Goal: Find specific page/section: Find specific page/section

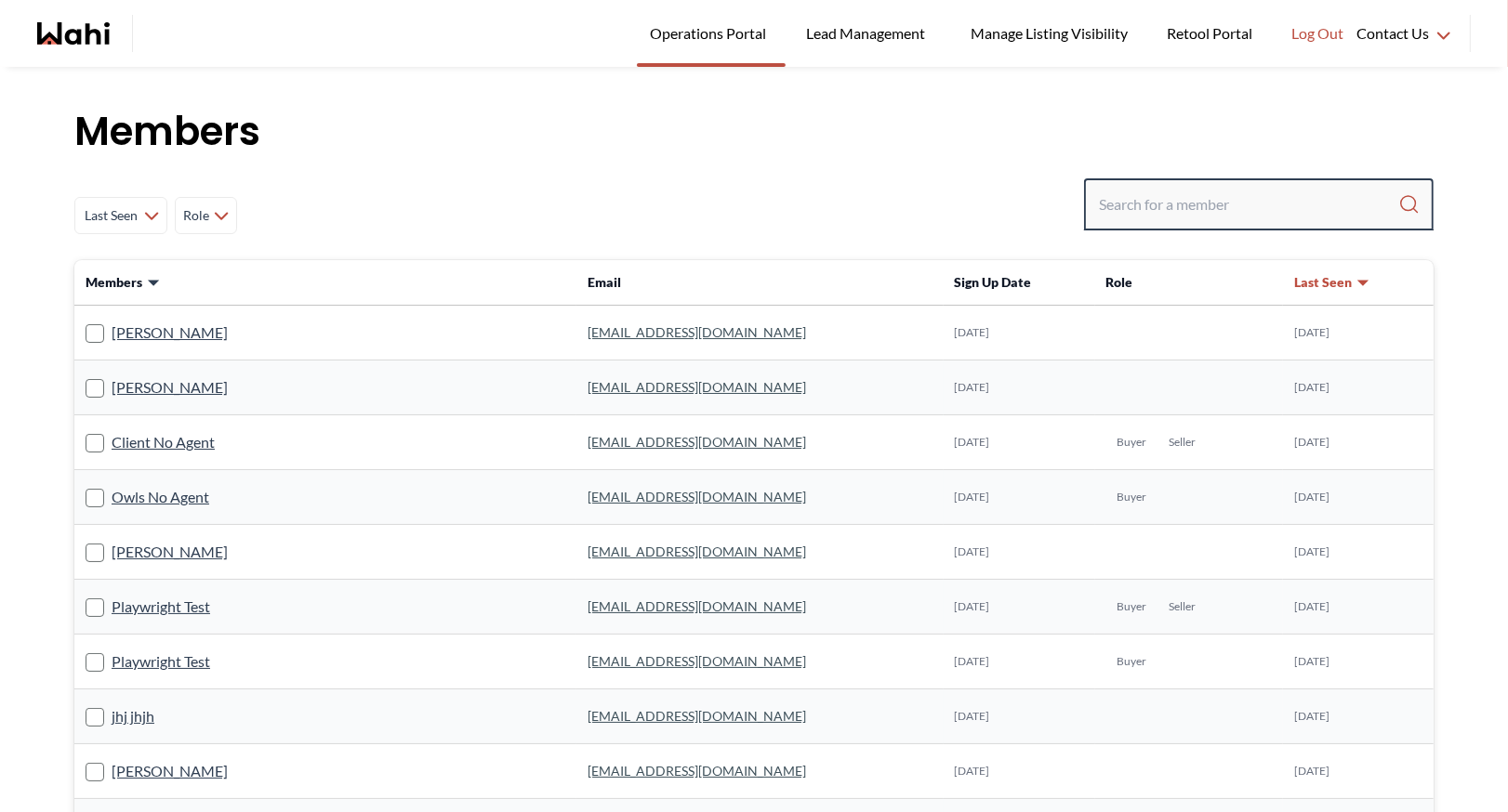
click at [1131, 202] on input "Search input" at bounding box center [1248, 204] width 299 height 33
type input "barbara funt"
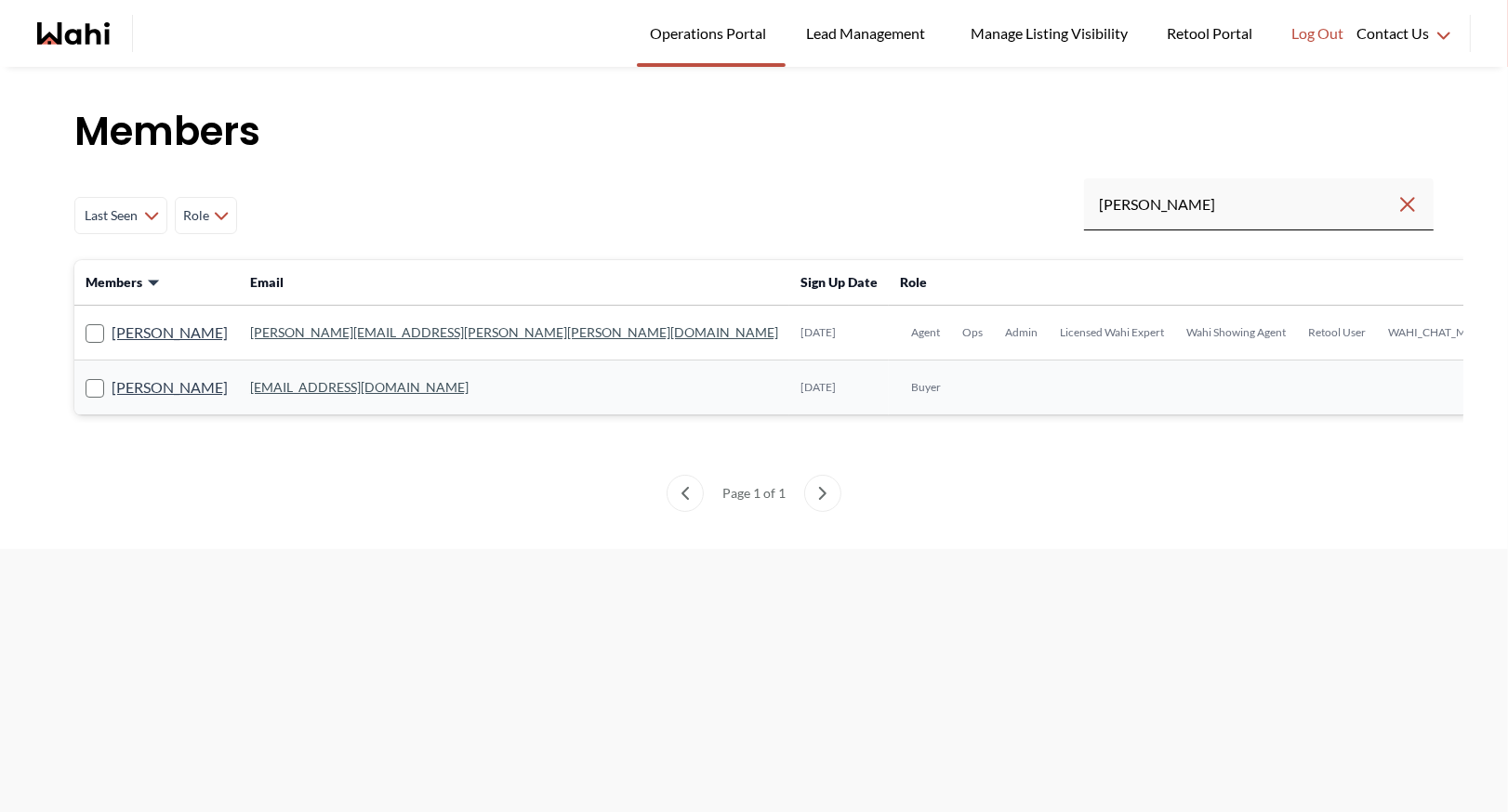
click at [291, 332] on link "barb.funt@wahi.com" at bounding box center [514, 332] width 528 height 16
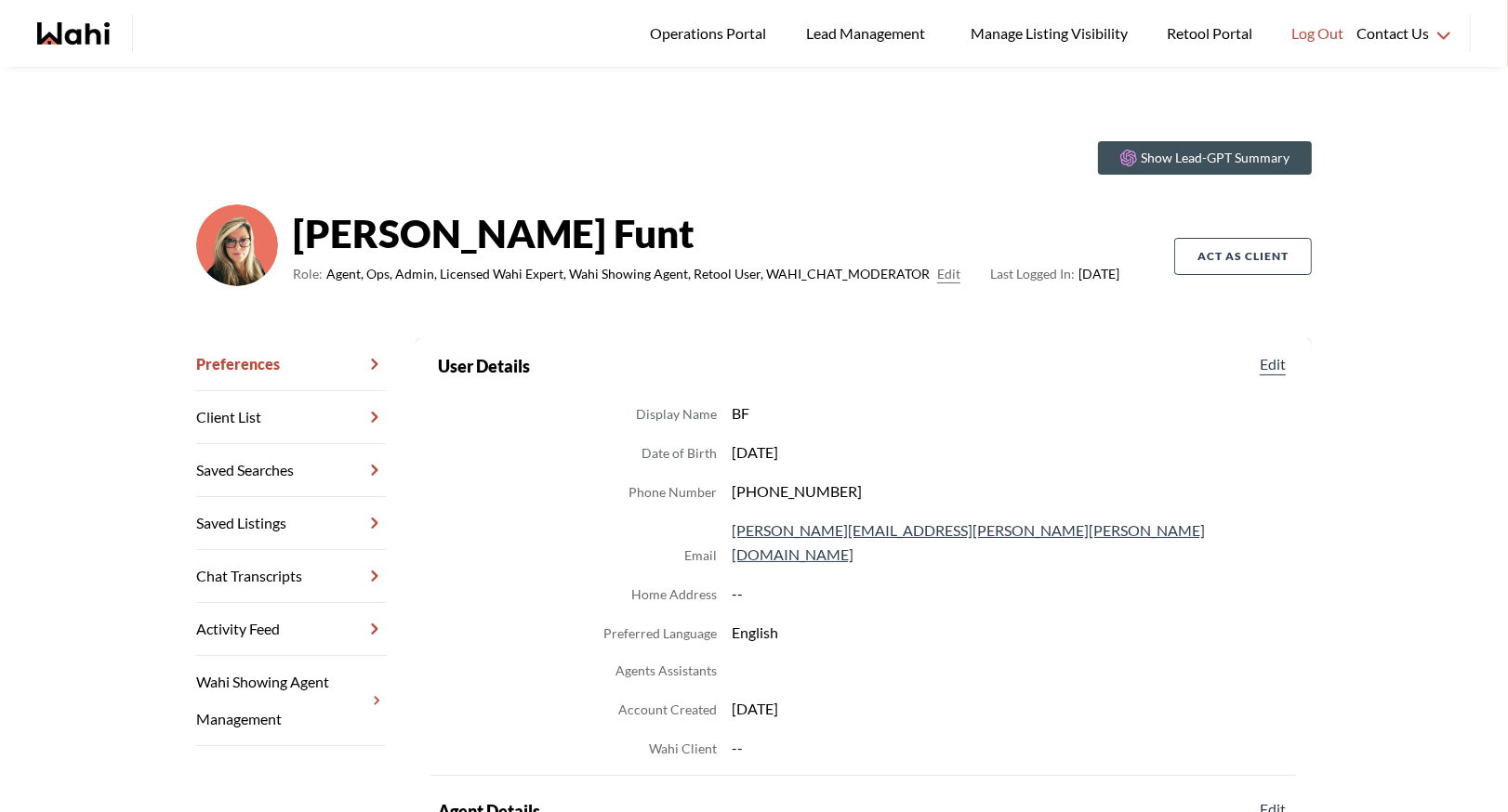
click at [319, 566] on link "Chat Transcripts" at bounding box center [290, 577] width 189 height 53
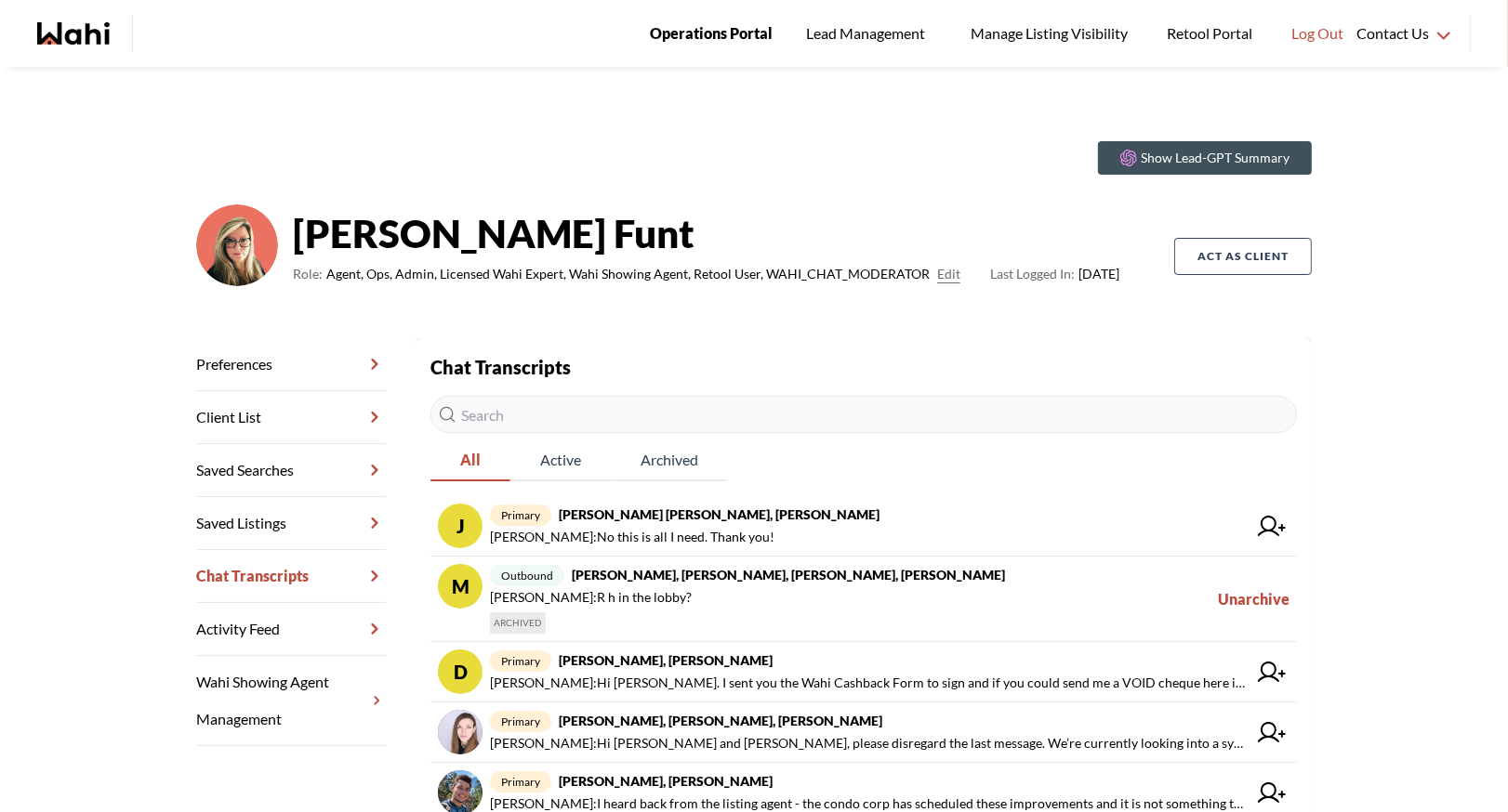
click at [704, 19] on link "Operations Portal" at bounding box center [711, 33] width 149 height 67
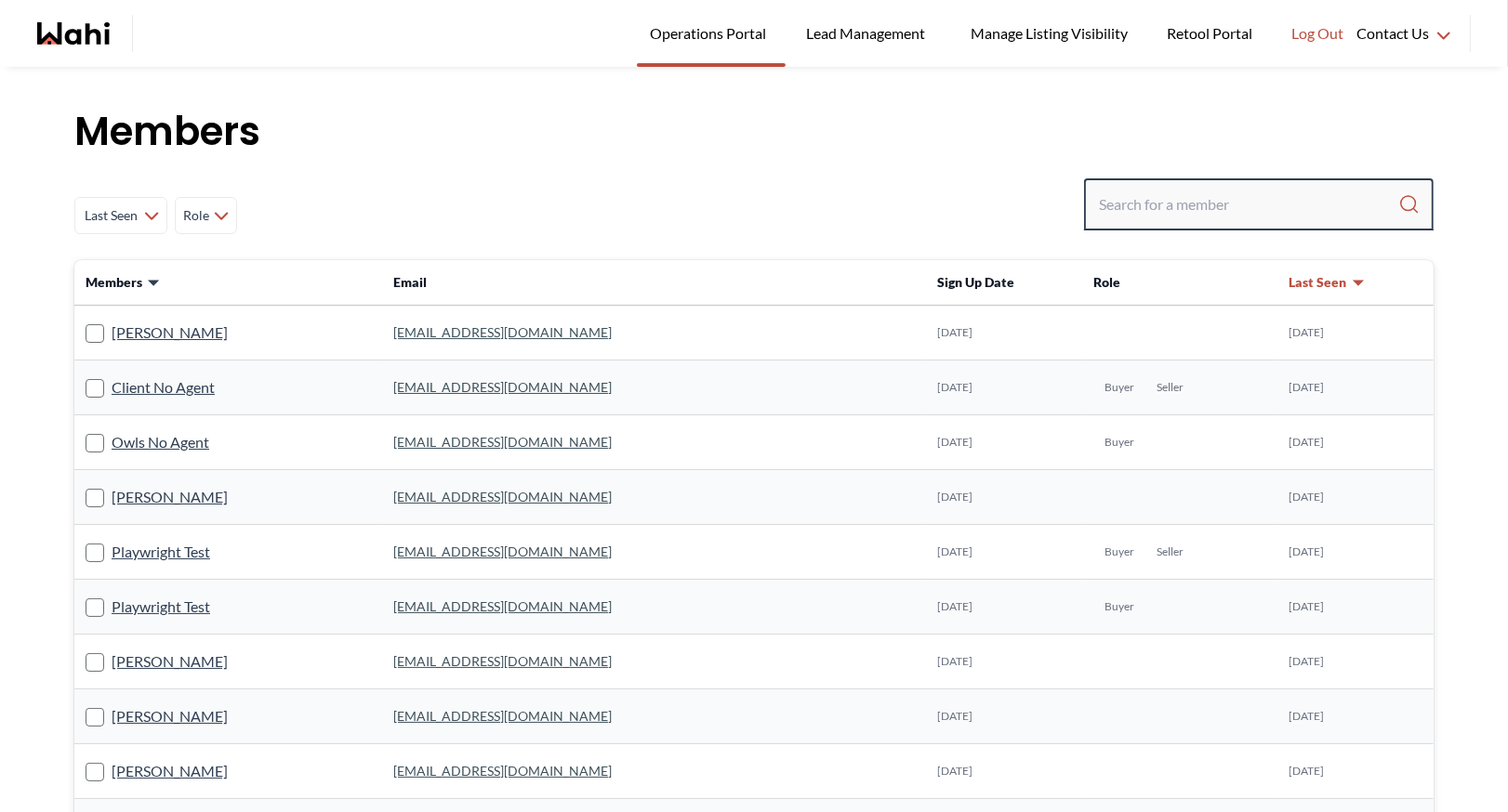
click at [1121, 217] on input "Search input" at bounding box center [1248, 204] width 299 height 33
type input "faraz"
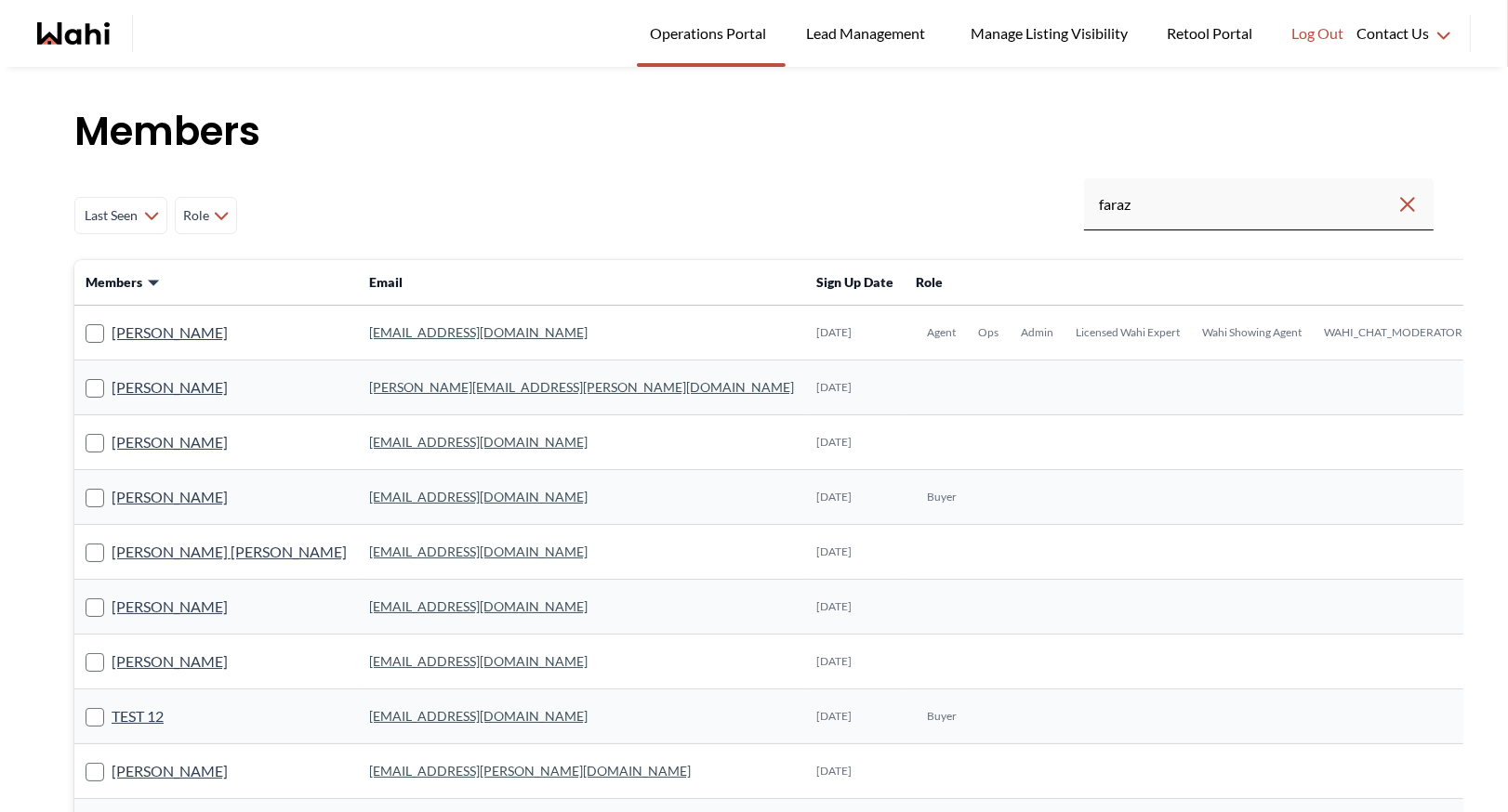
click at [393, 339] on link "faraz.azam@wahi.com" at bounding box center [478, 332] width 218 height 16
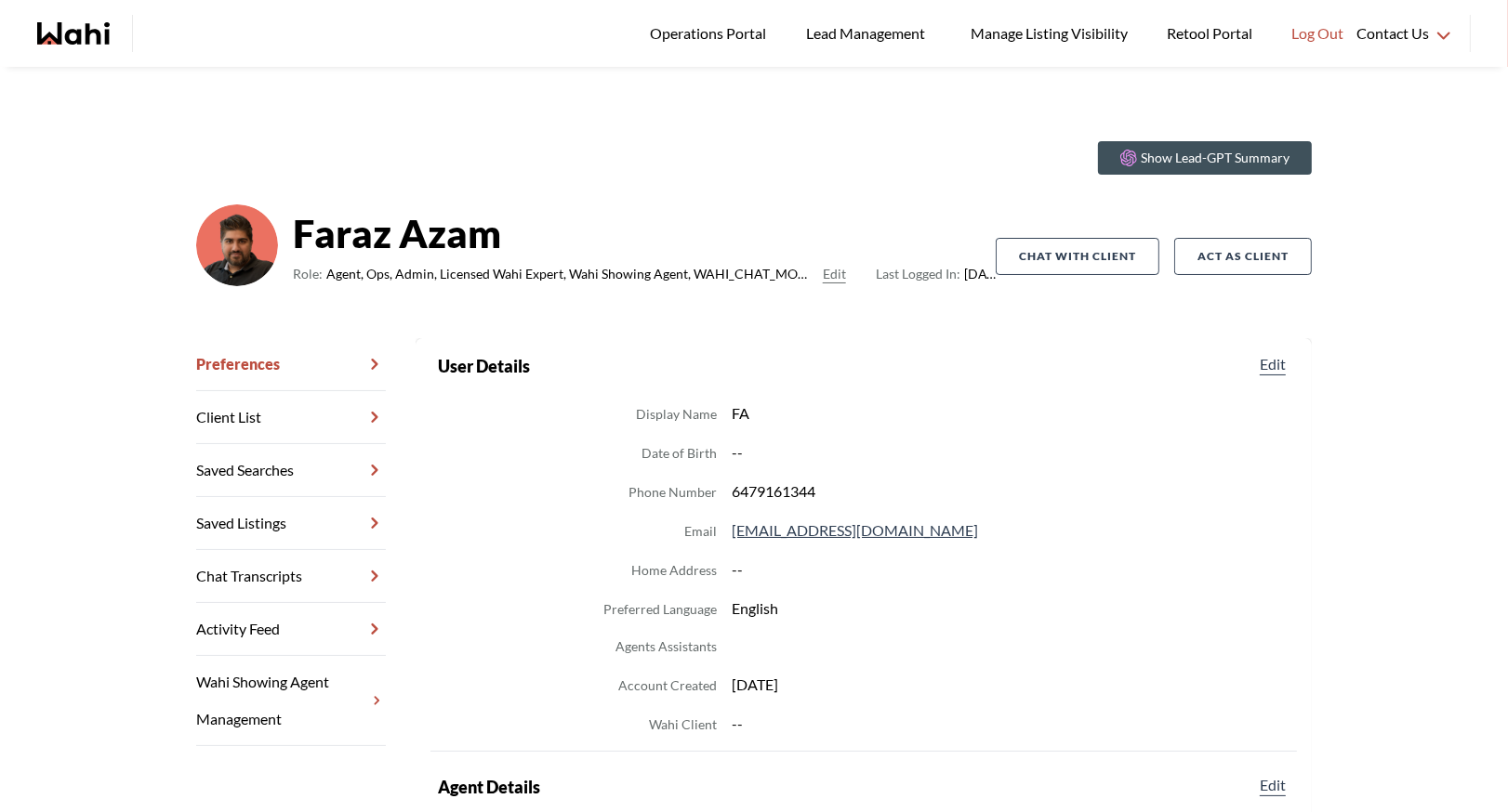
click at [261, 564] on link "Chat Transcripts" at bounding box center [290, 577] width 189 height 53
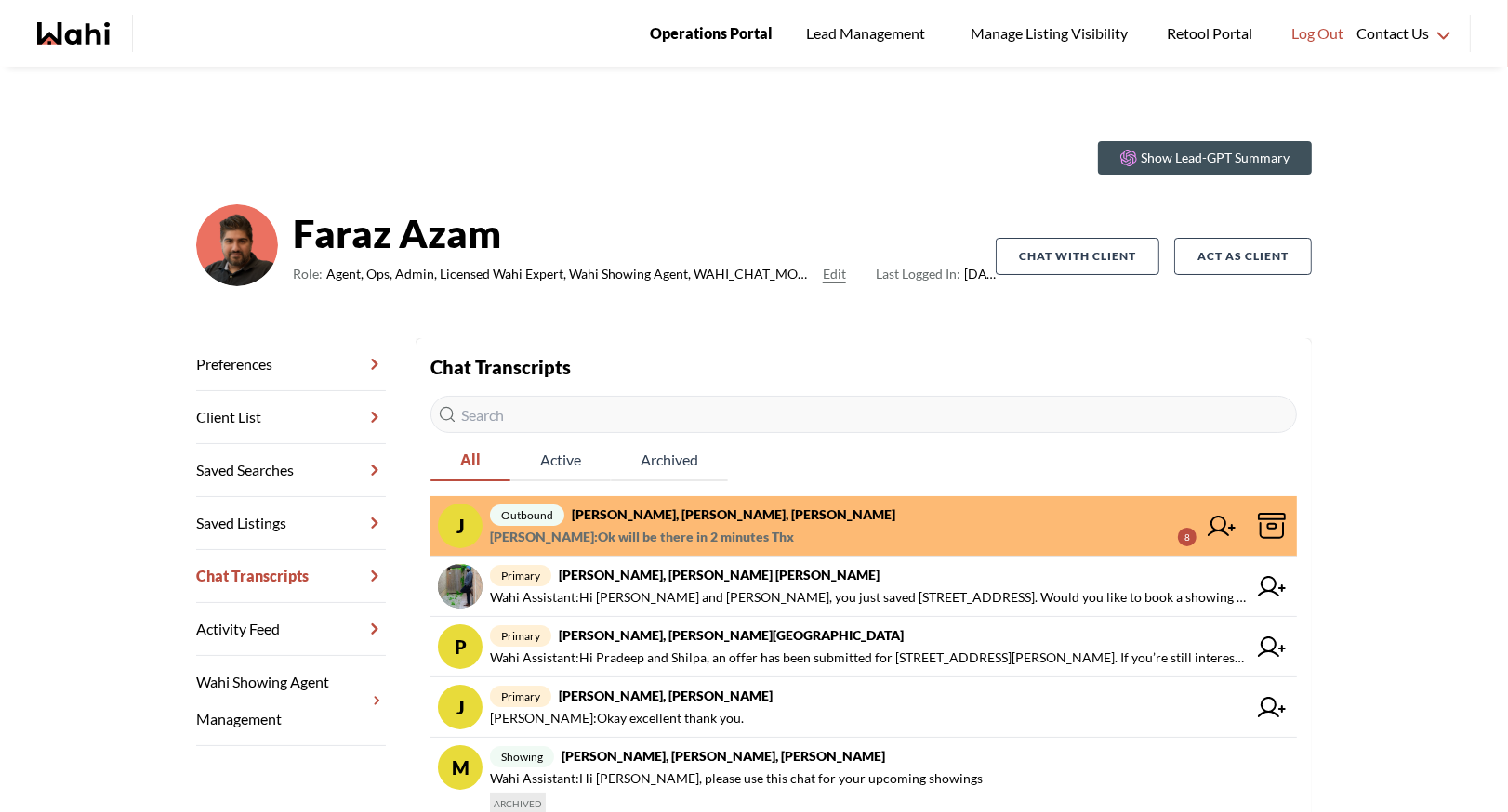
click at [718, 36] on span "Operations Portal" at bounding box center [711, 32] width 123 height 24
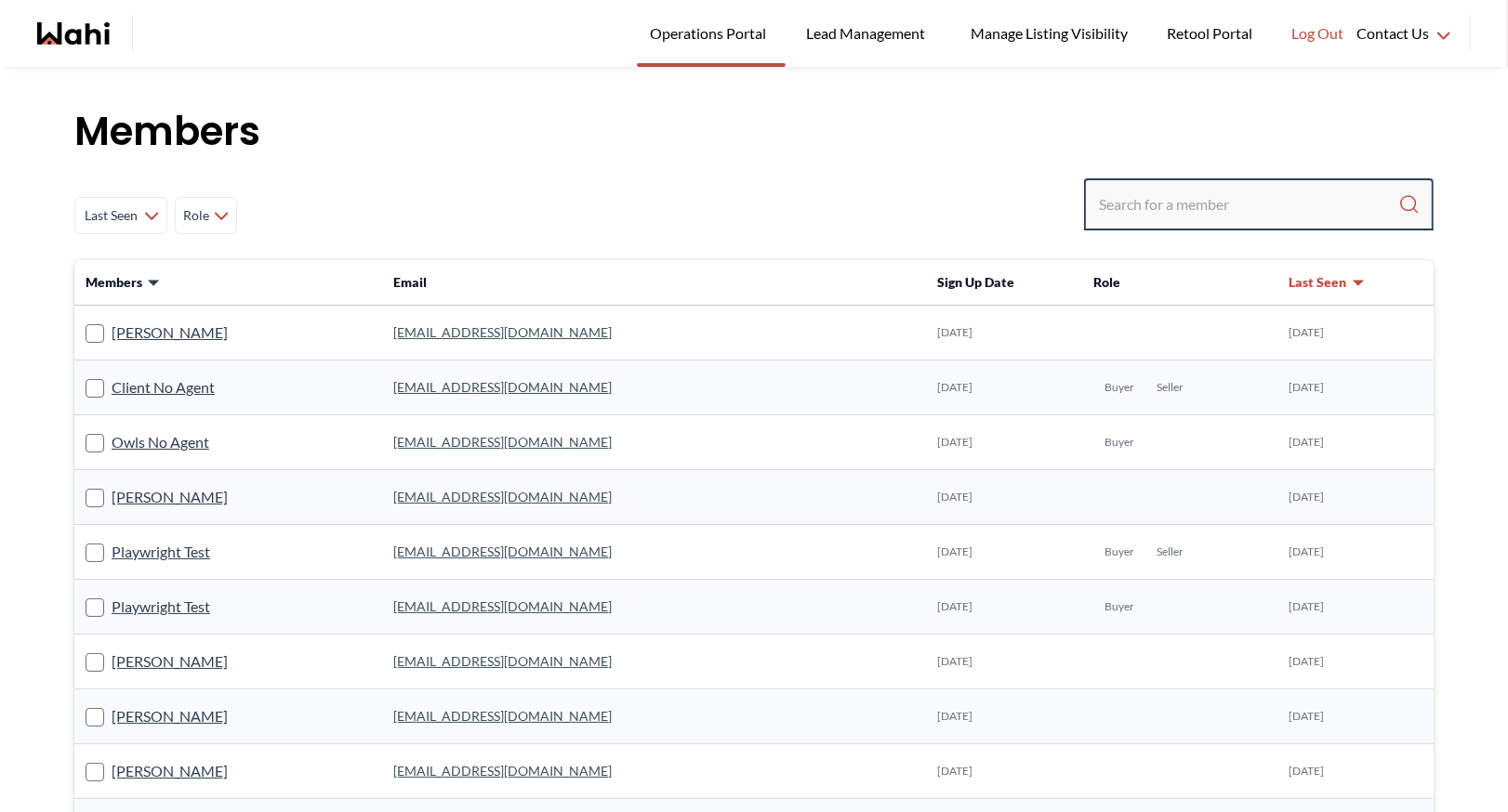
click at [1126, 193] on input "Search input" at bounding box center [1248, 204] width 299 height 33
type input "[PERSON_NAME]"
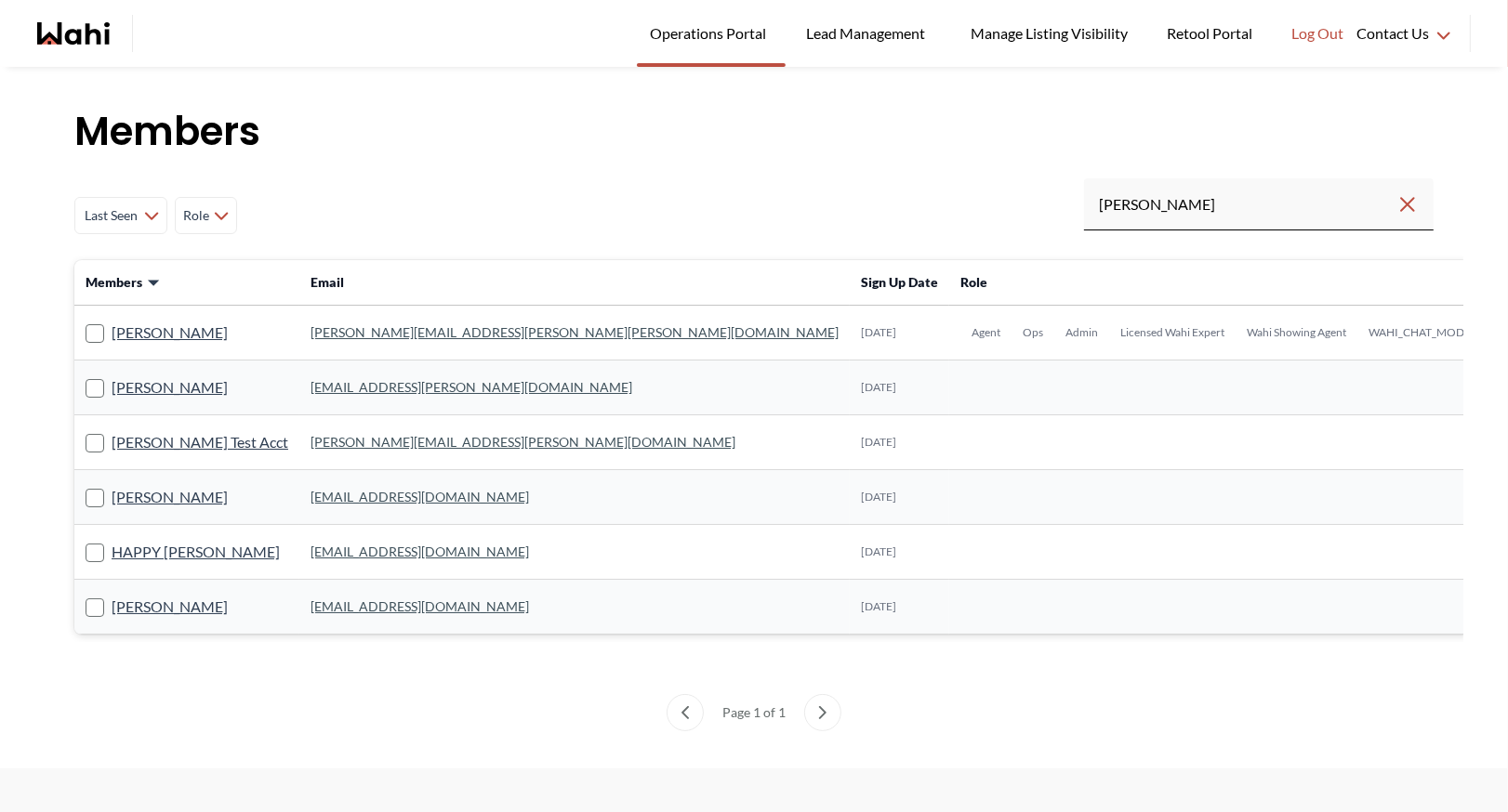
click at [375, 329] on link "michelle.williams@wahi.com" at bounding box center [574, 332] width 528 height 16
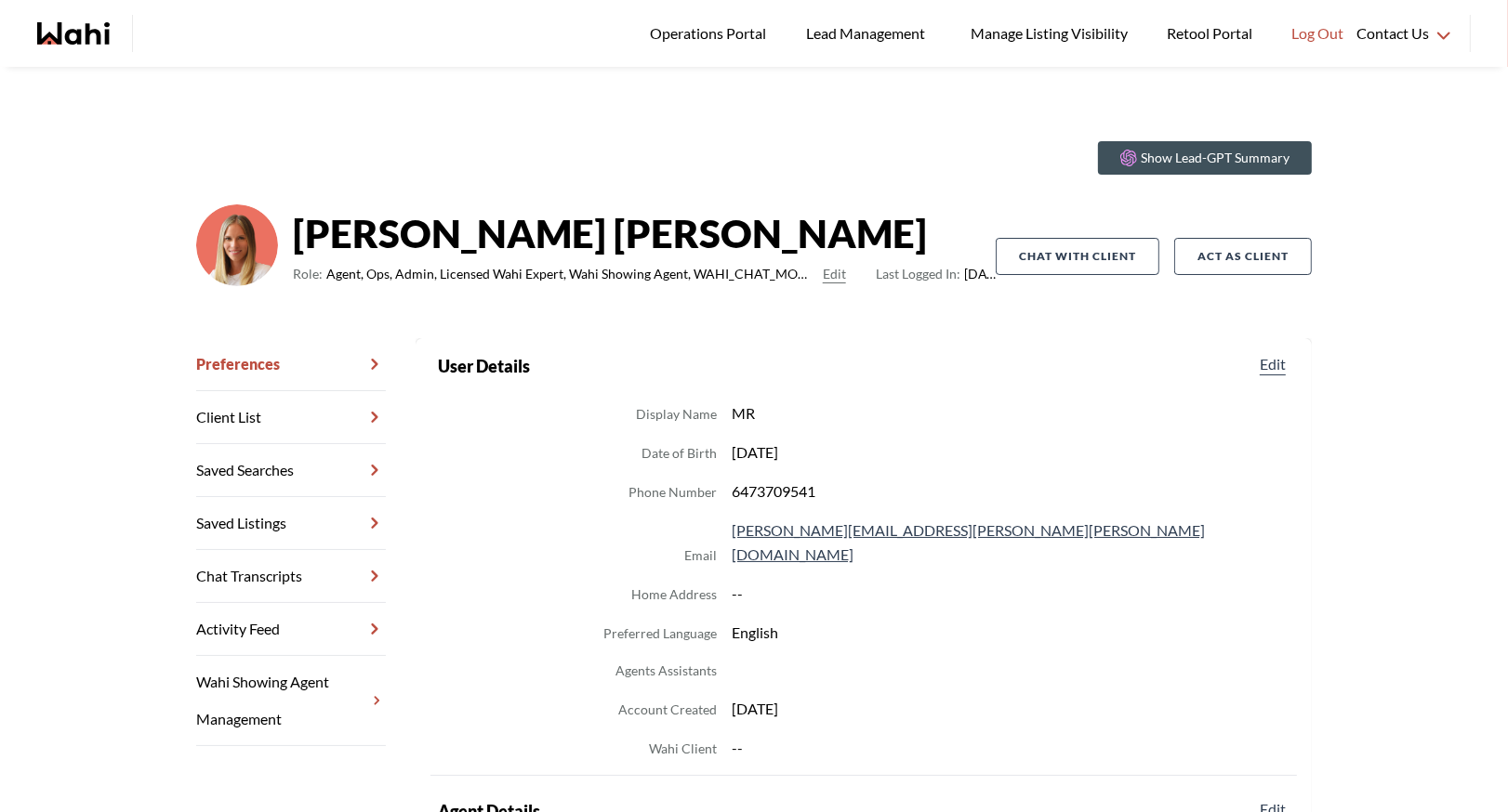
click at [252, 566] on link "Chat Transcripts" at bounding box center [290, 577] width 189 height 53
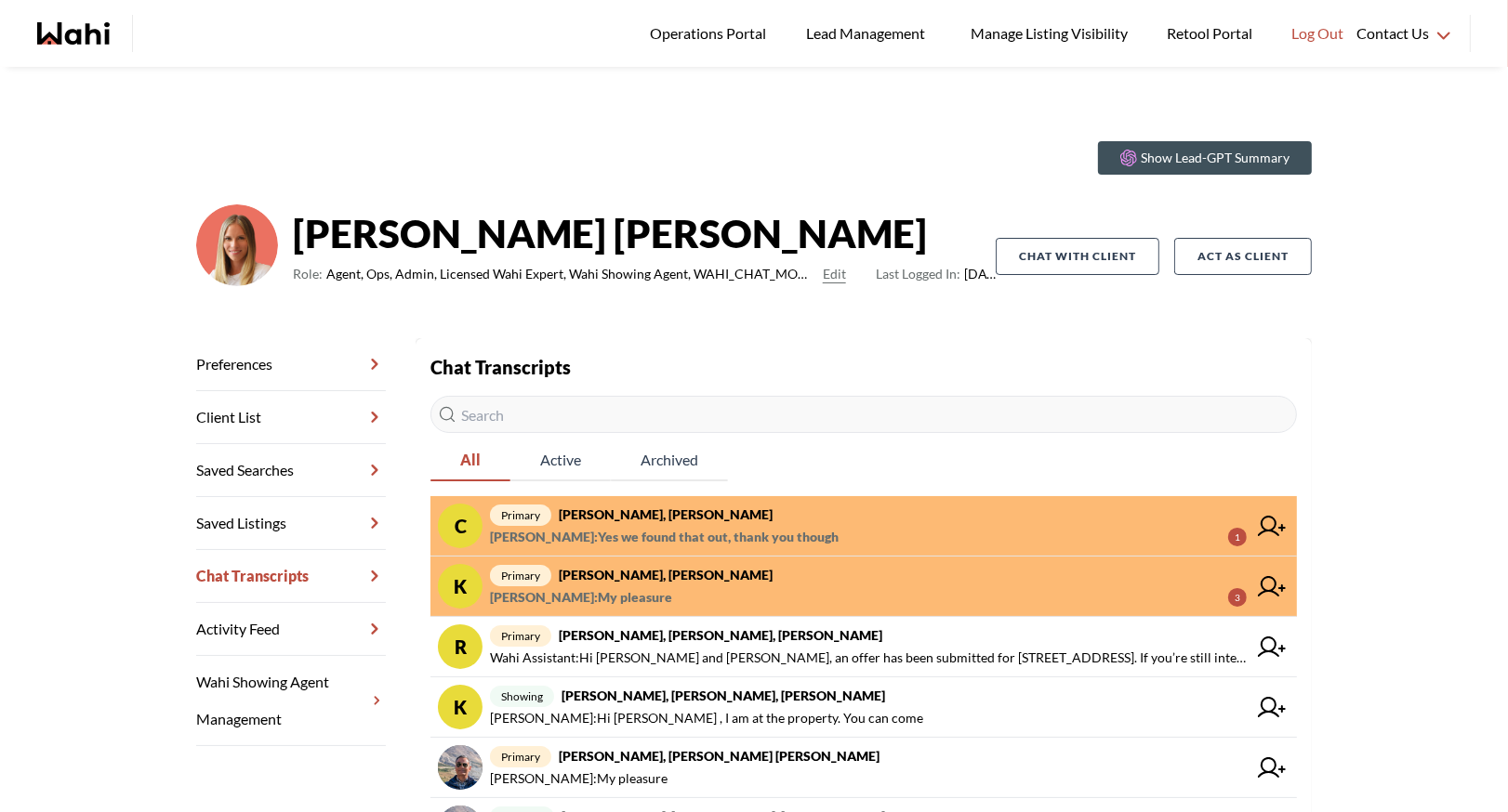
click at [592, 514] on strong "Cheryl Zanetti, Michelle" at bounding box center [665, 514] width 214 height 16
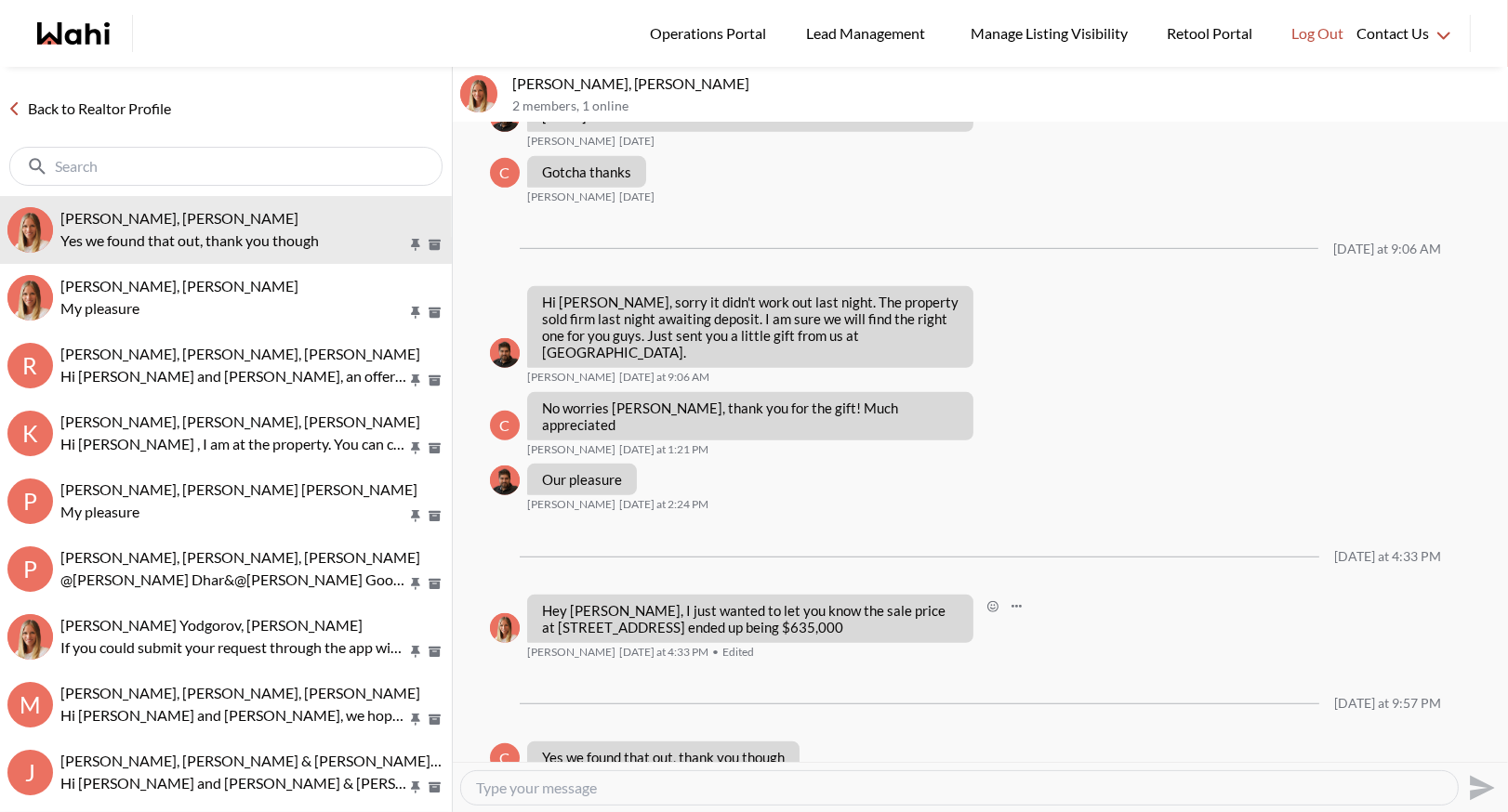
scroll to position [1050, 0]
click at [123, 110] on link "Back to Realtor Profile" at bounding box center [89, 109] width 178 height 24
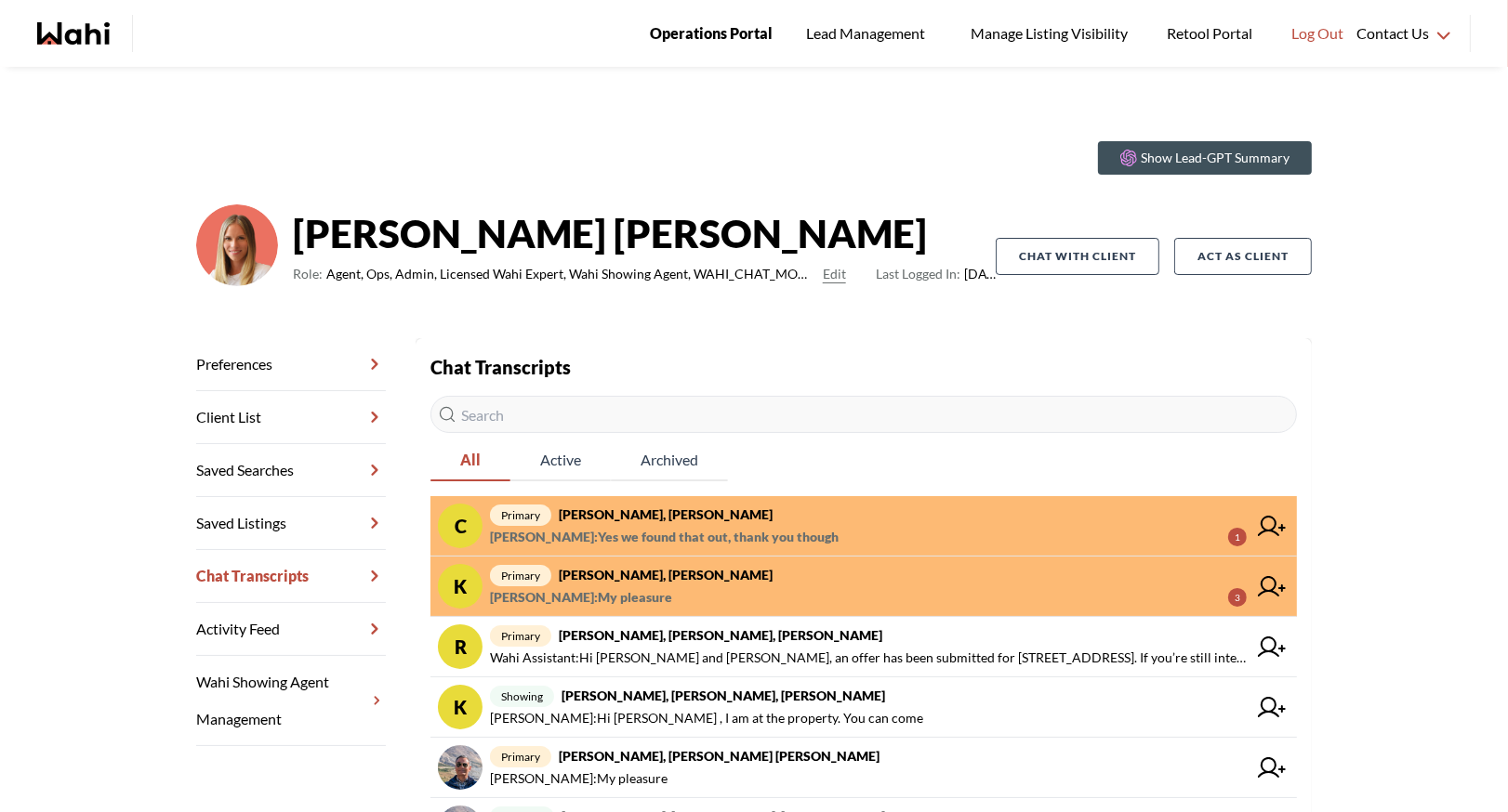
click at [730, 24] on span "Operations Portal" at bounding box center [711, 32] width 123 height 24
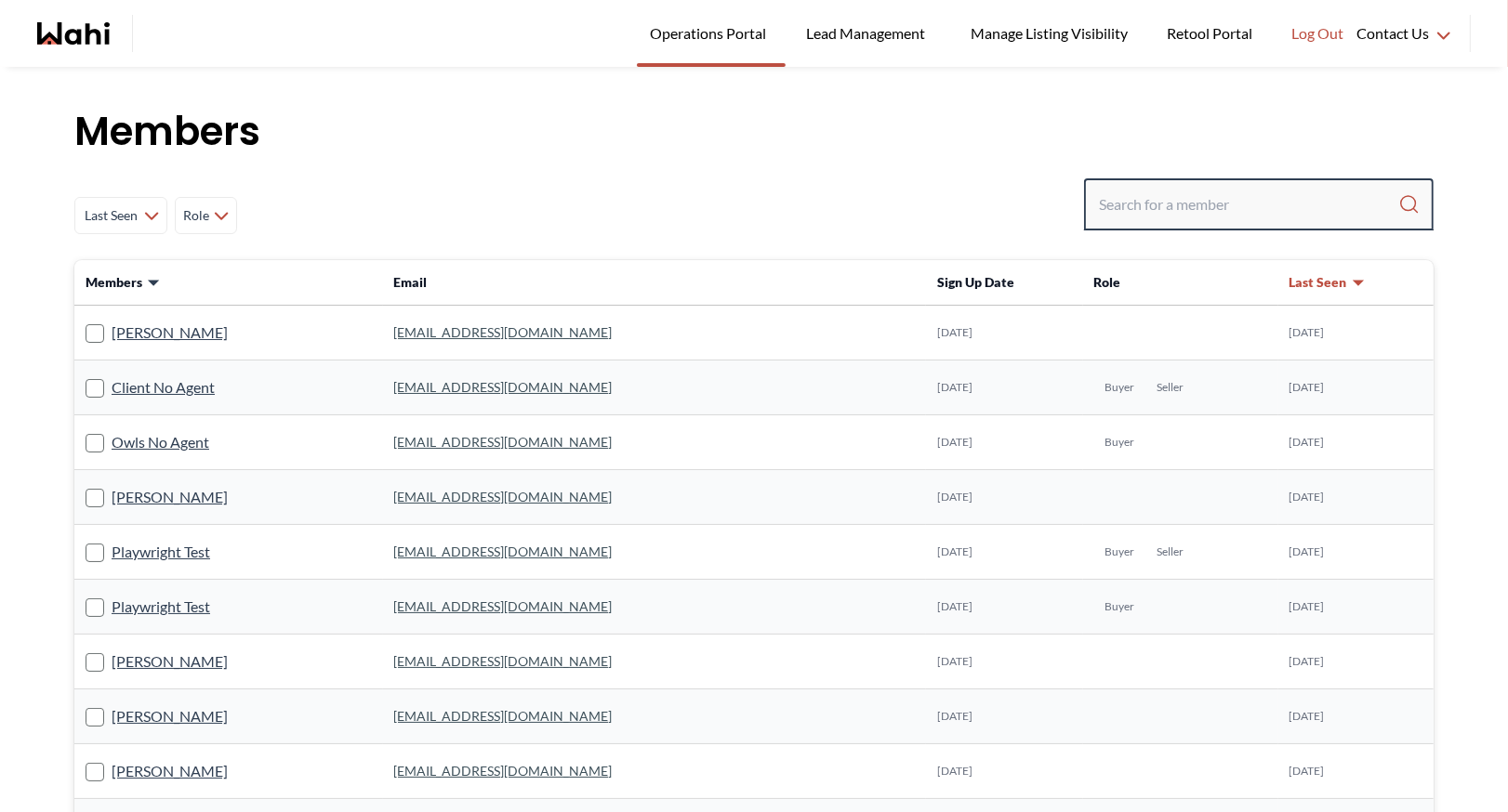
click at [1100, 204] on input "Search input" at bounding box center [1248, 204] width 299 height 33
type input "behnam"
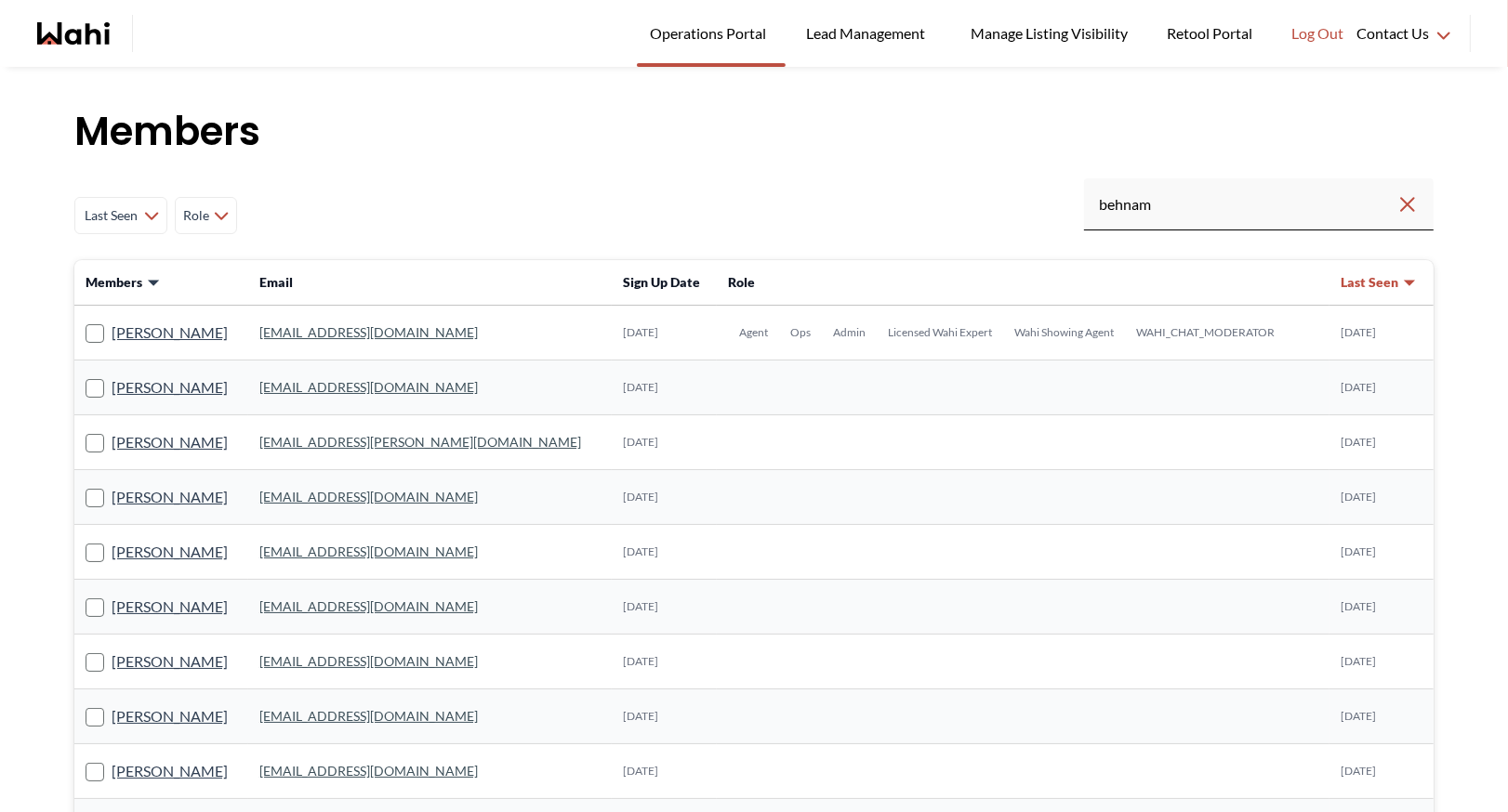
click at [359, 326] on link "behnam.fazili@wahi.com" at bounding box center [367, 332] width 218 height 16
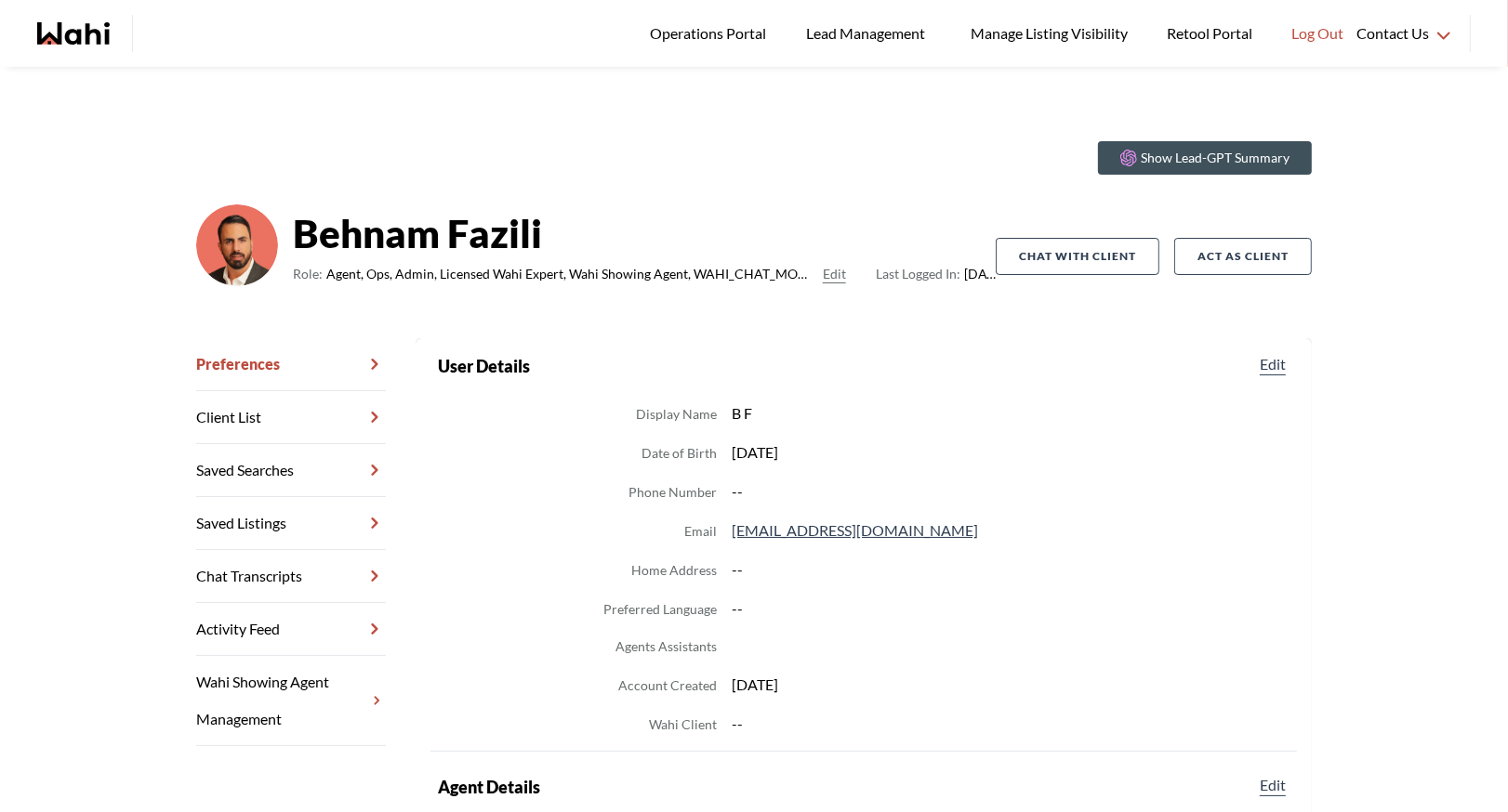
click at [268, 568] on link "Chat Transcripts" at bounding box center [290, 577] width 189 height 53
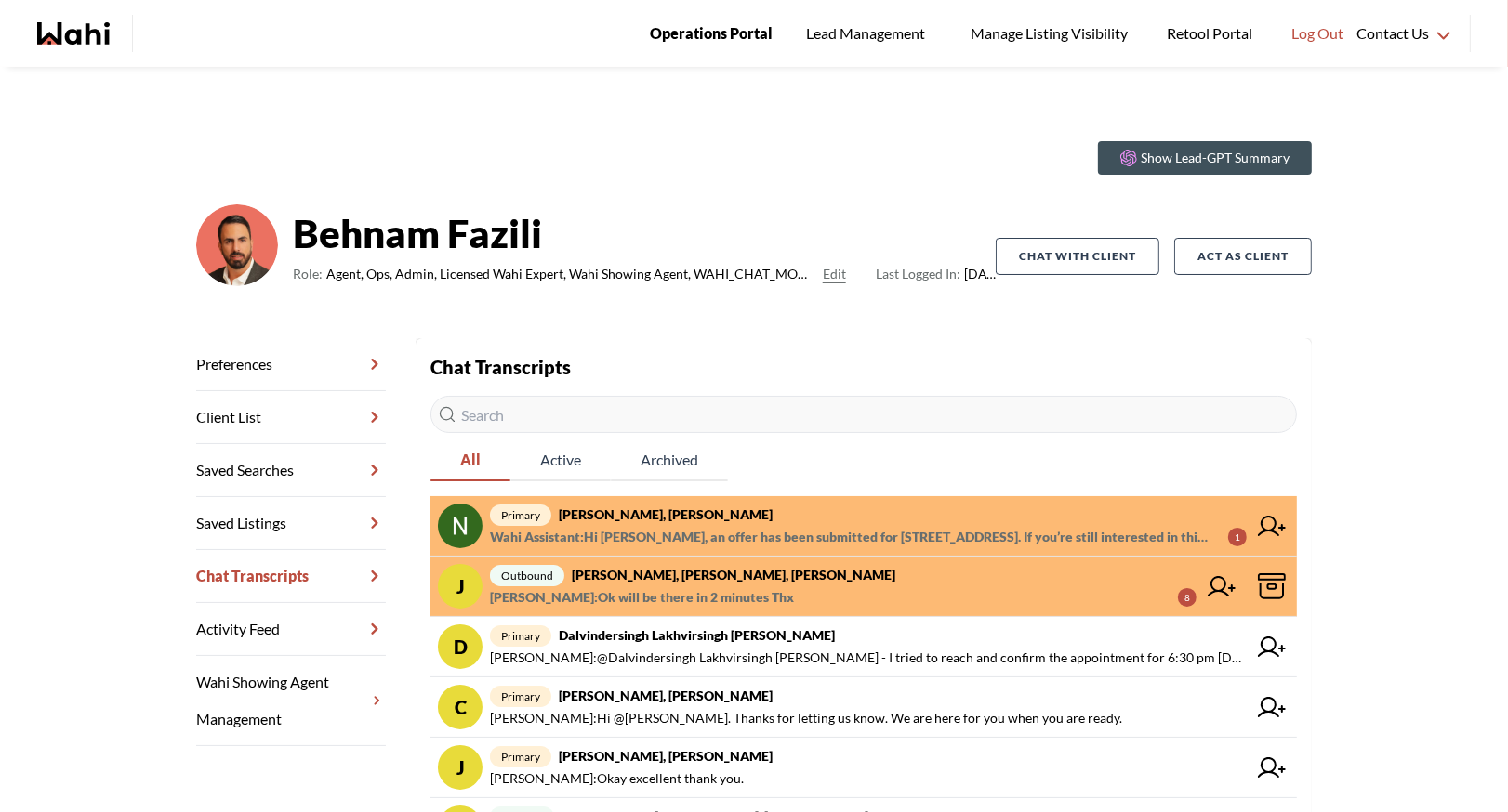
click at [692, 42] on span "Operations Portal" at bounding box center [711, 32] width 123 height 24
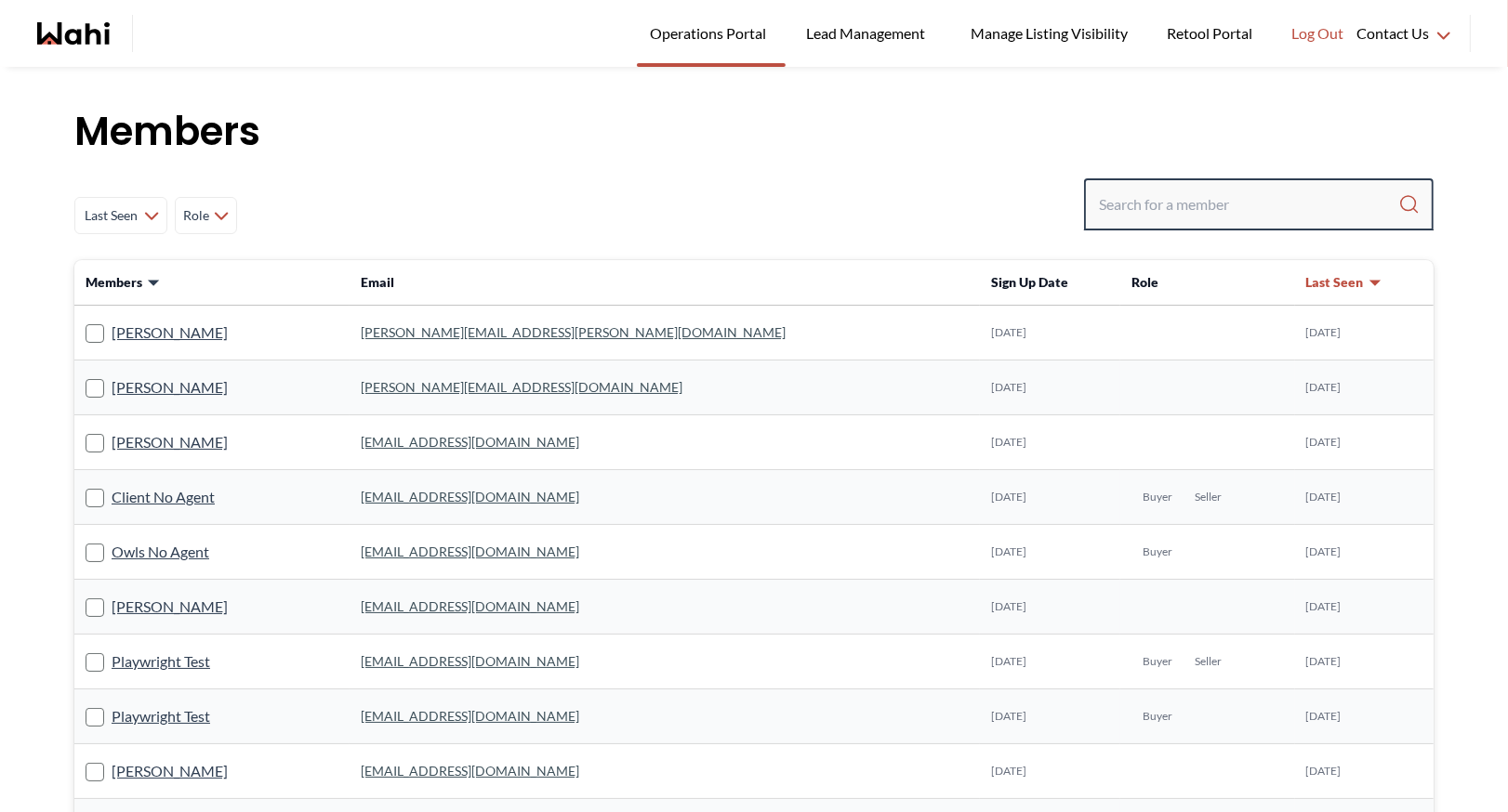
click at [1111, 200] on input "Search input" at bounding box center [1248, 204] width 299 height 33
type input "barbara funt"
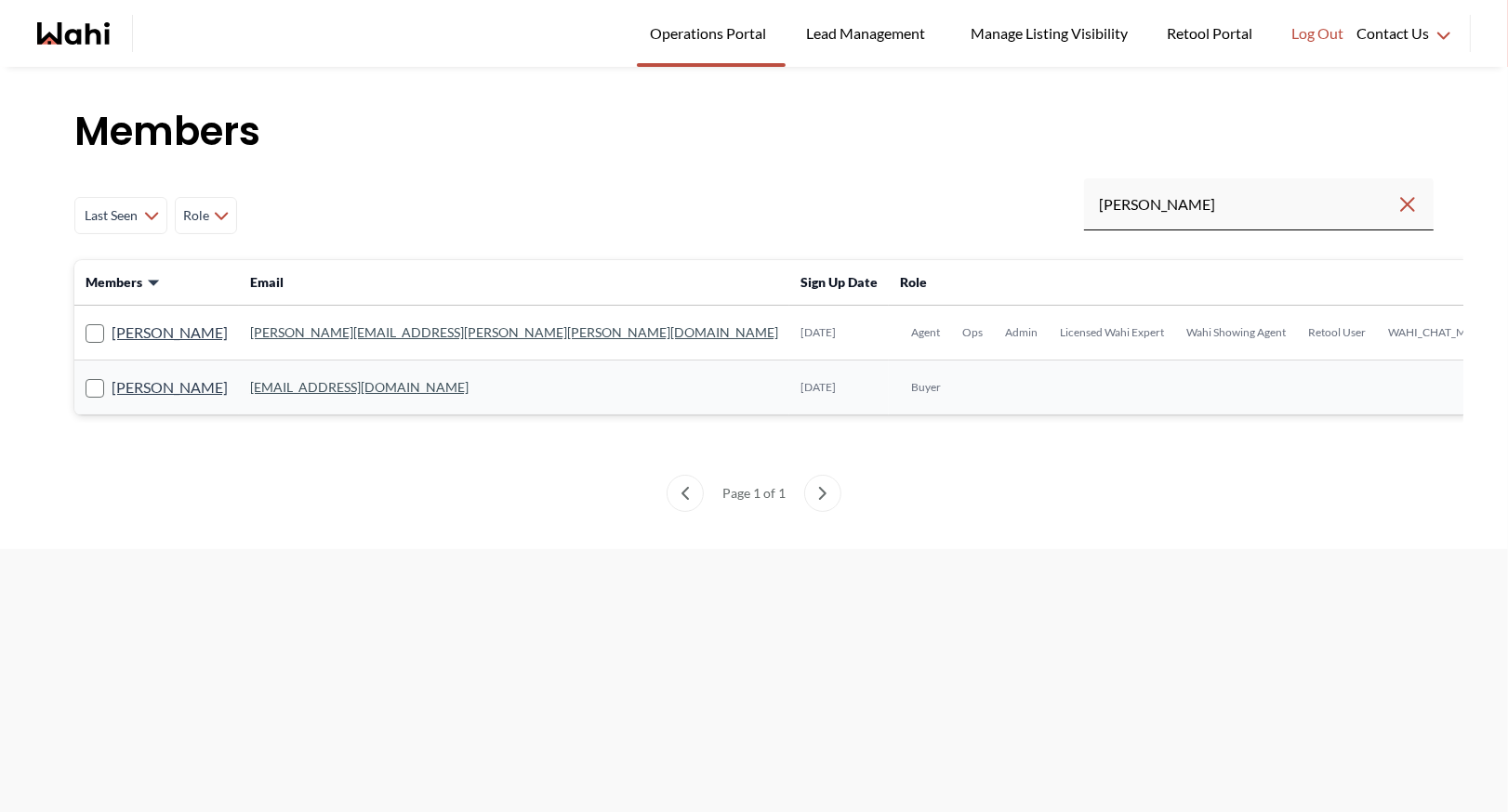
click at [290, 327] on link "barb.funt@wahi.com" at bounding box center [514, 332] width 528 height 16
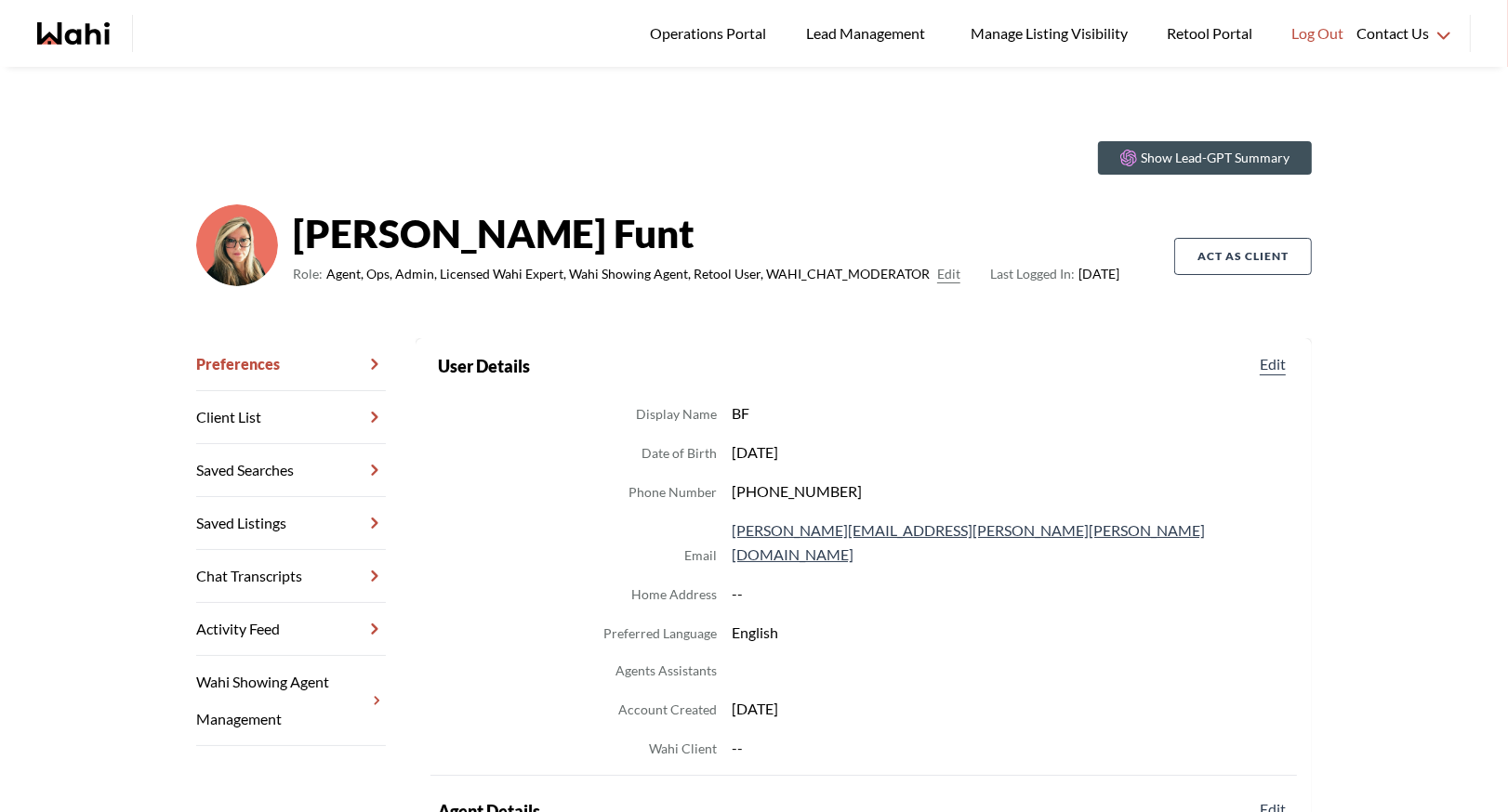
click at [264, 572] on link "Chat Transcripts" at bounding box center [290, 577] width 189 height 53
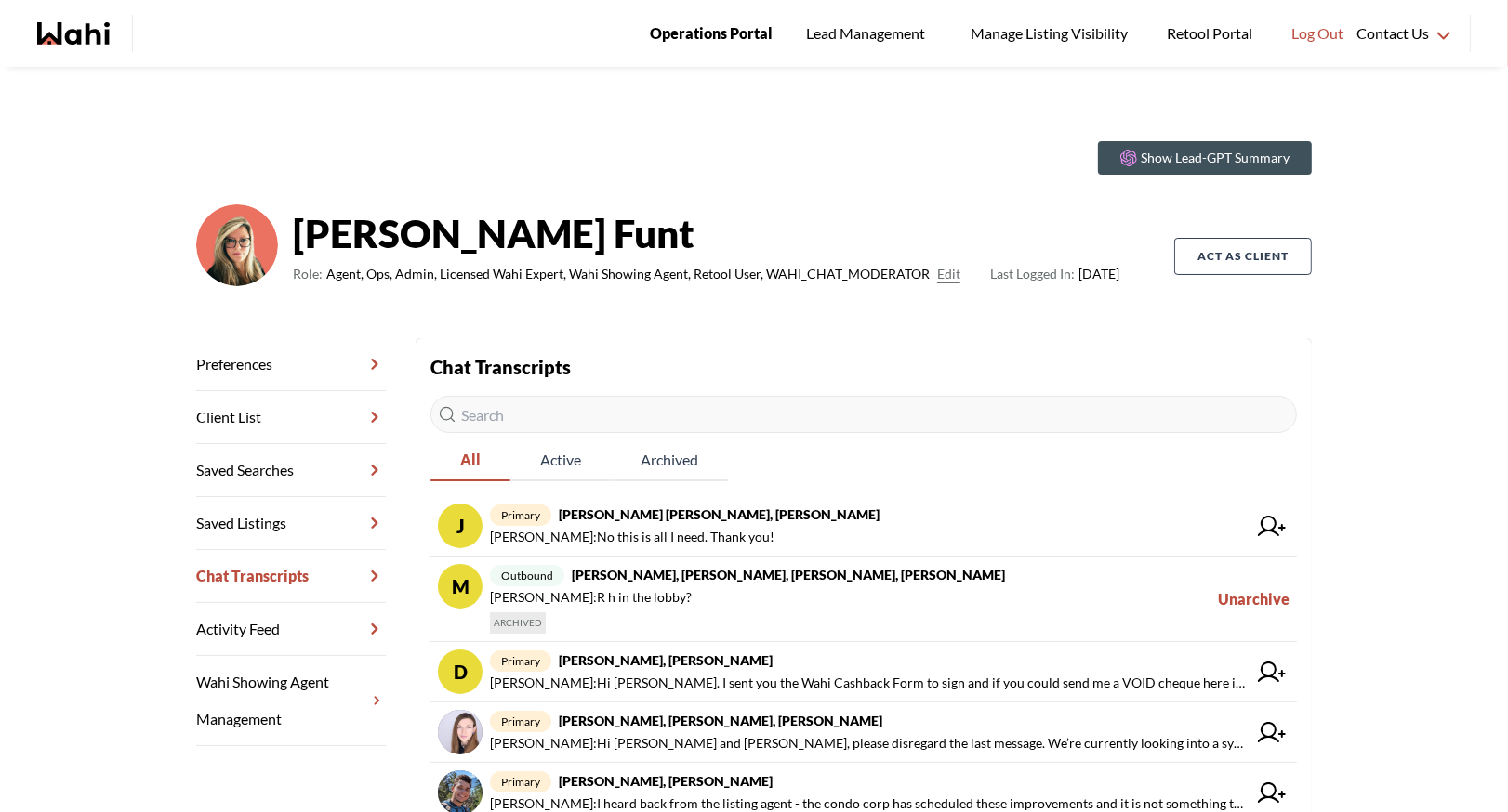
click at [709, 37] on span "Operations Portal" at bounding box center [711, 32] width 123 height 24
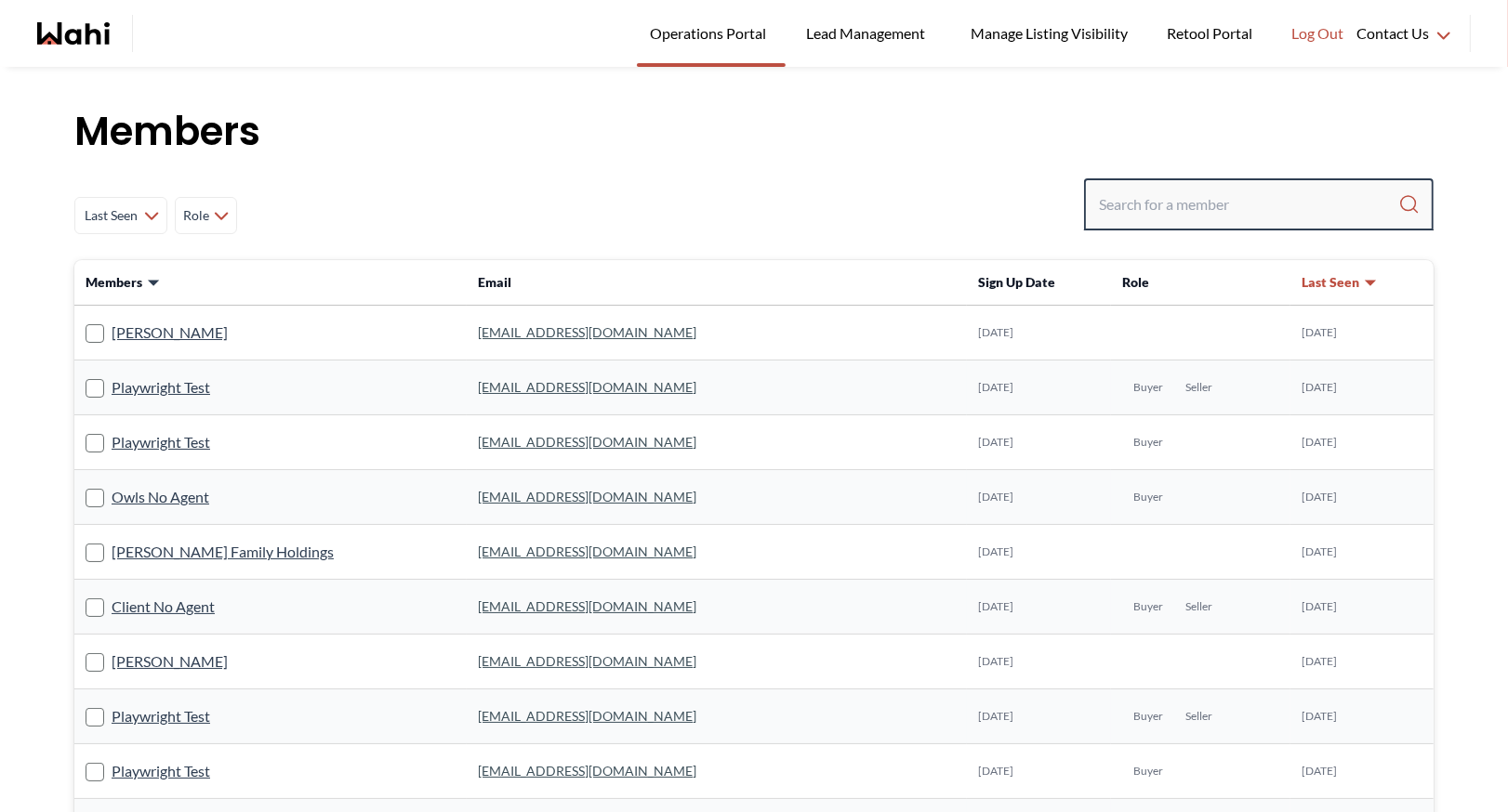
click at [1141, 216] on input "Search input" at bounding box center [1248, 204] width 299 height 33
type input "FARAZ"
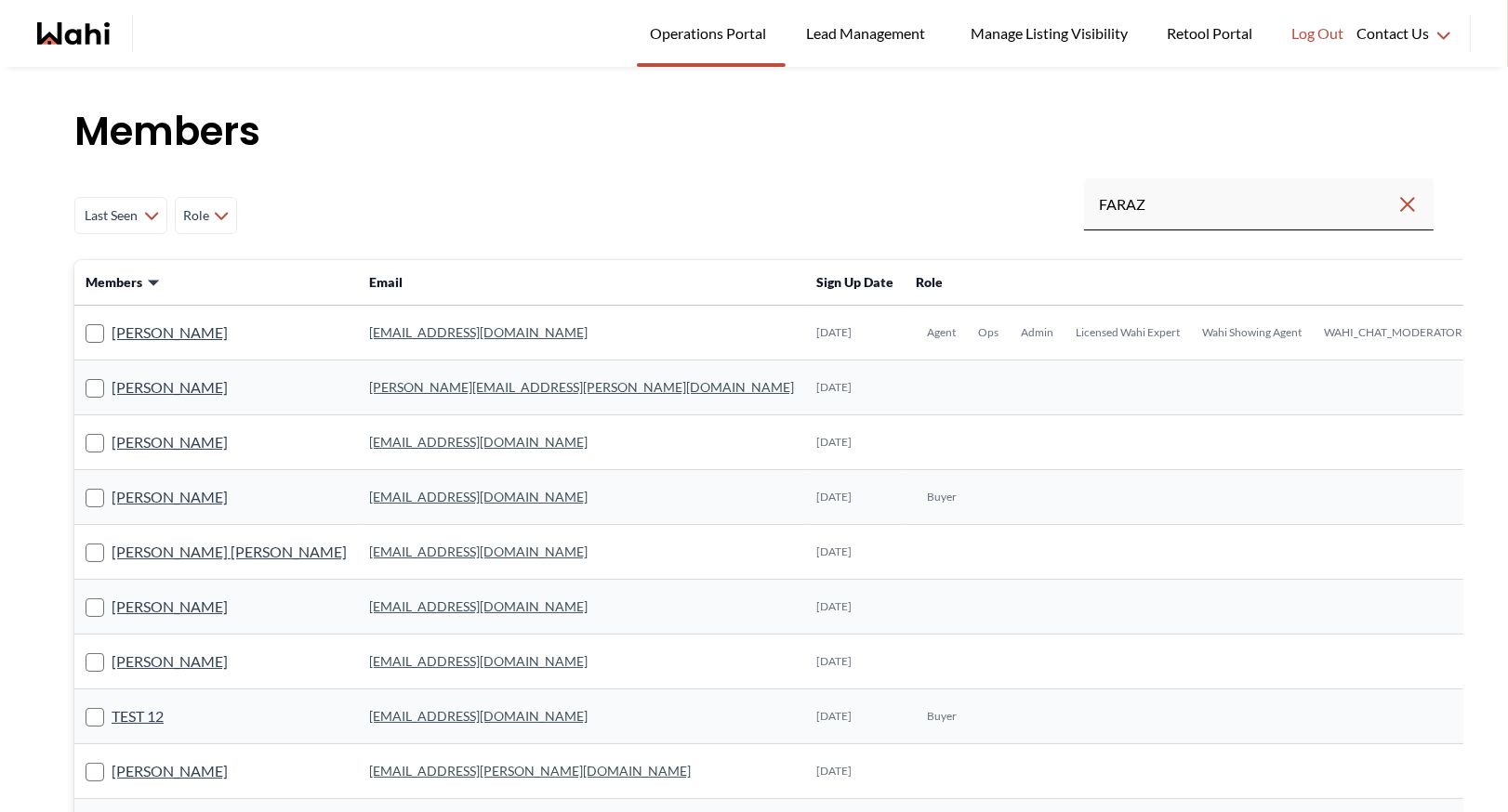
click at [382, 331] on link "faraz.azam@wahi.com" at bounding box center [478, 332] width 218 height 16
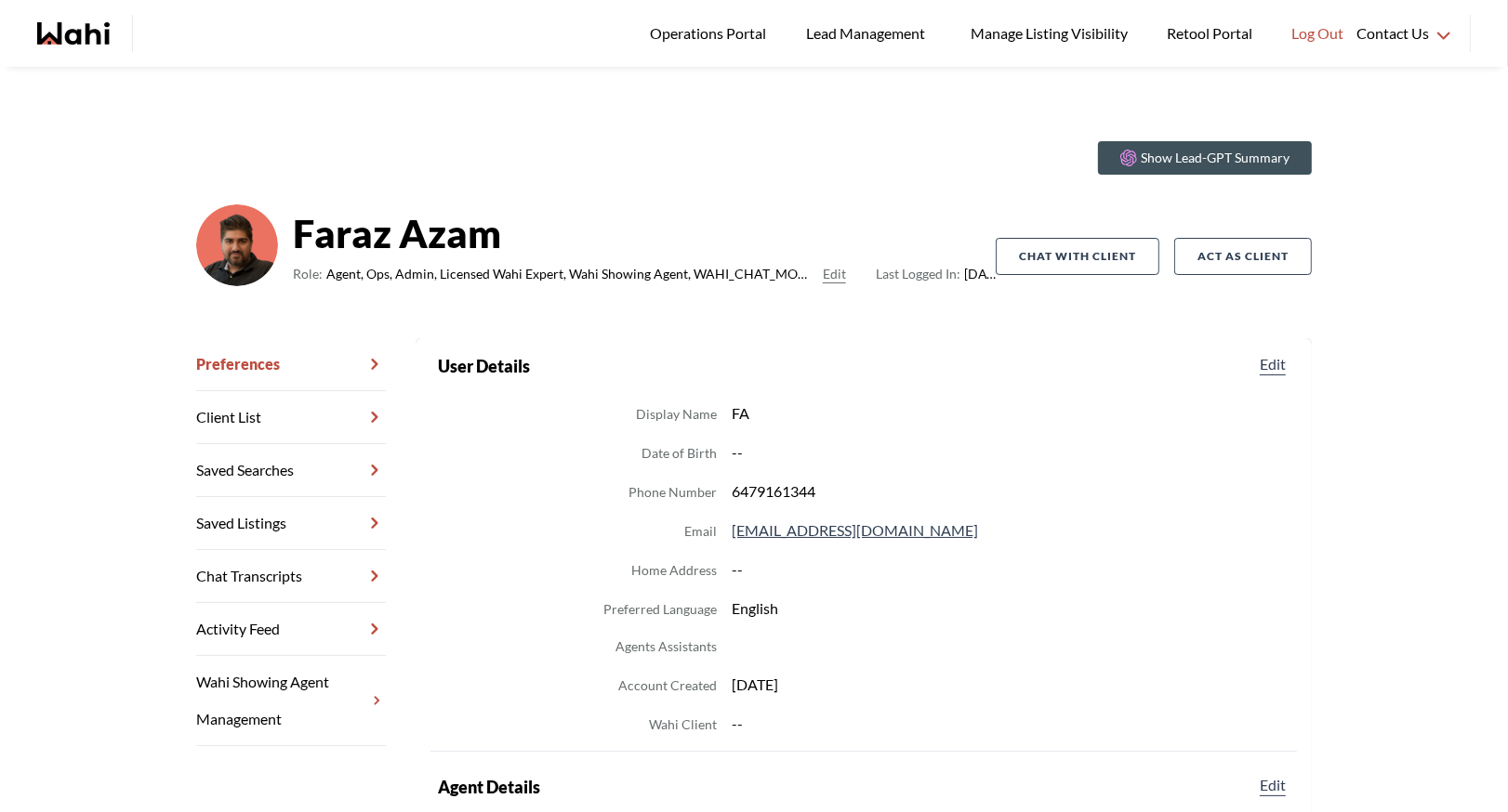
click at [291, 567] on link "Chat Transcripts" at bounding box center [290, 577] width 189 height 53
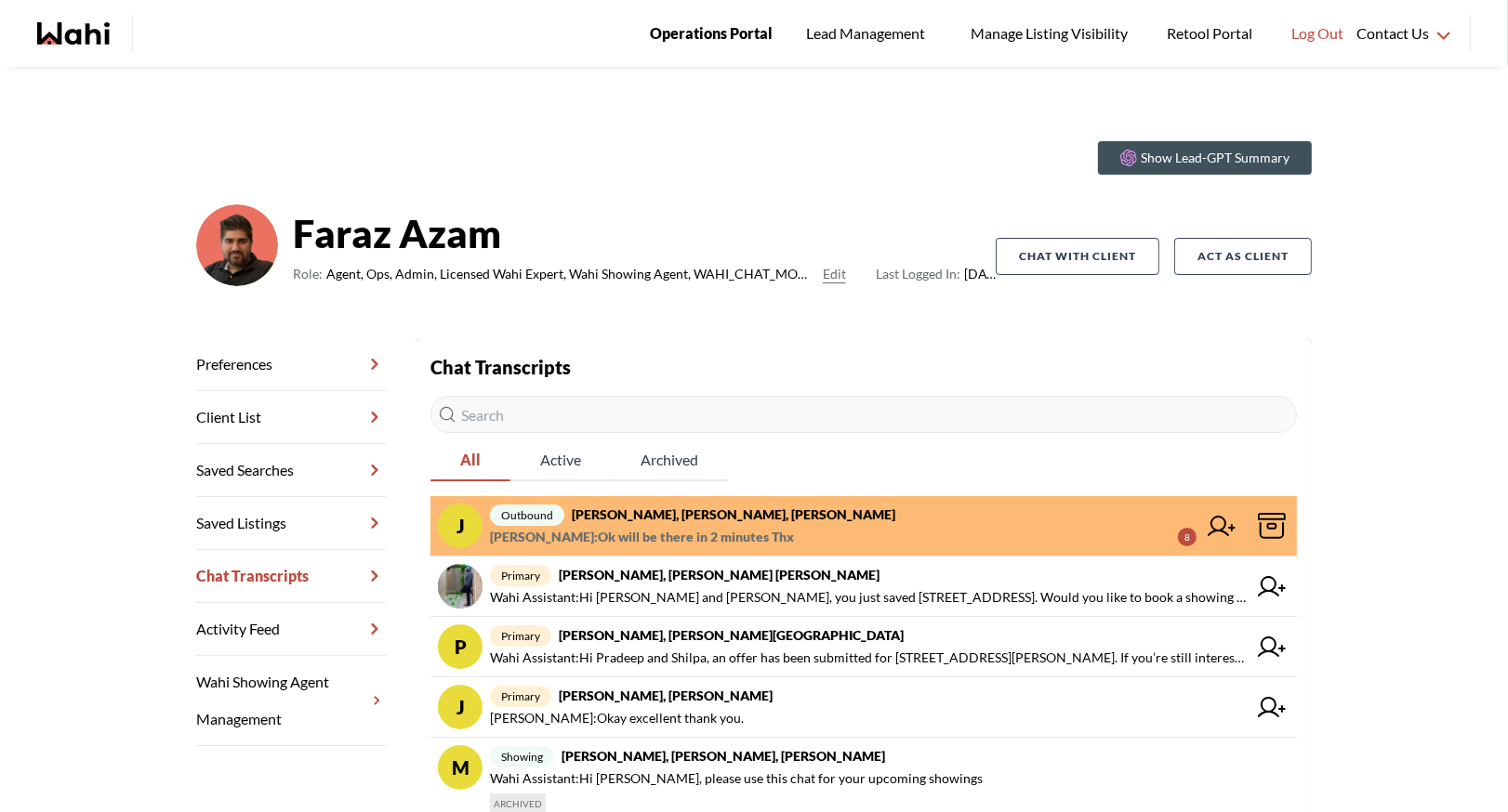
click at [713, 33] on span "Operations Portal" at bounding box center [711, 32] width 123 height 24
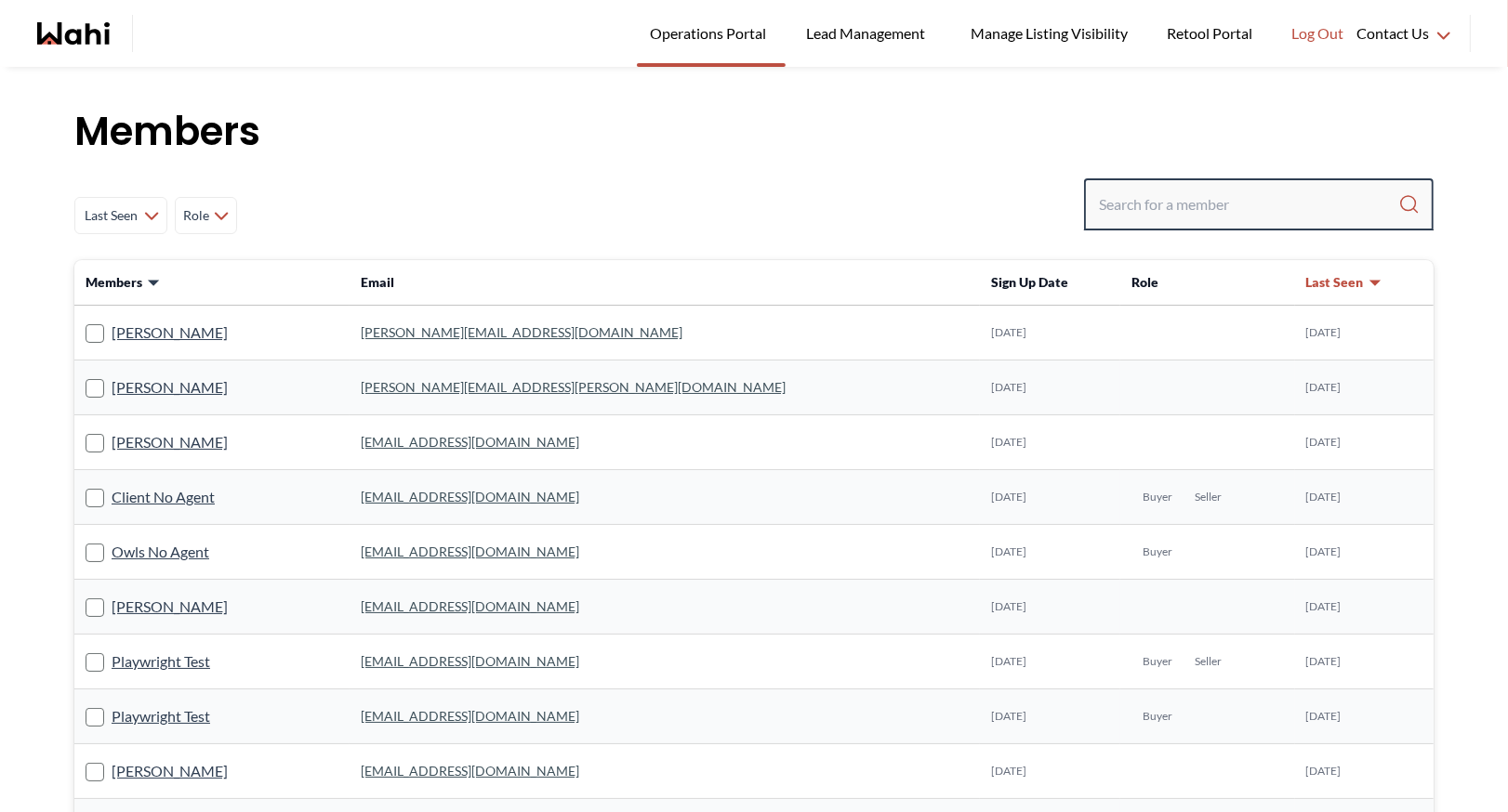
click at [1142, 206] on input "Search input" at bounding box center [1248, 204] width 299 height 33
type input "[PERSON_NAME]"
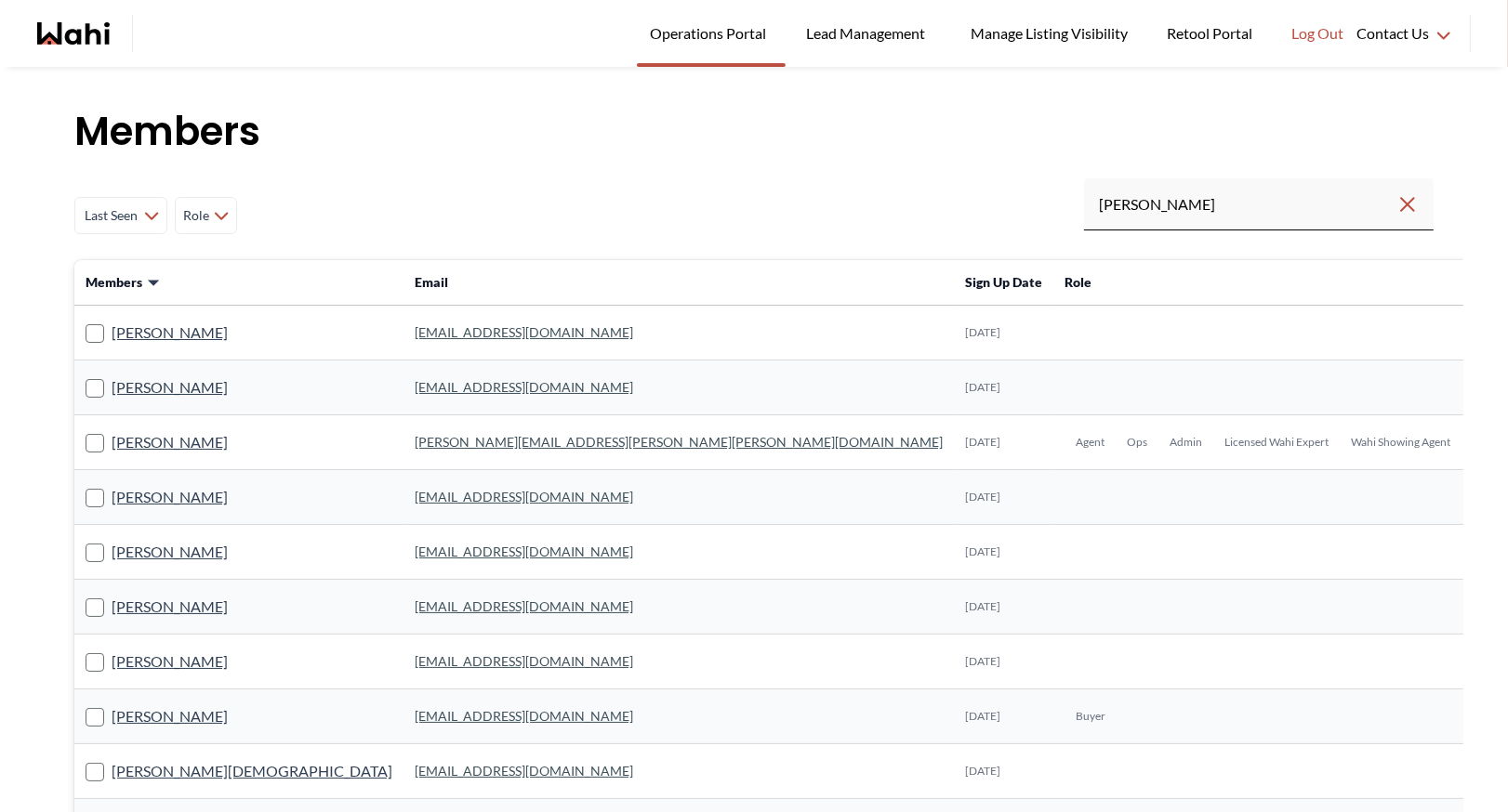
click at [414, 437] on link "[PERSON_NAME][EMAIL_ADDRESS][PERSON_NAME][PERSON_NAME][DOMAIN_NAME]" at bounding box center [678, 442] width 528 height 16
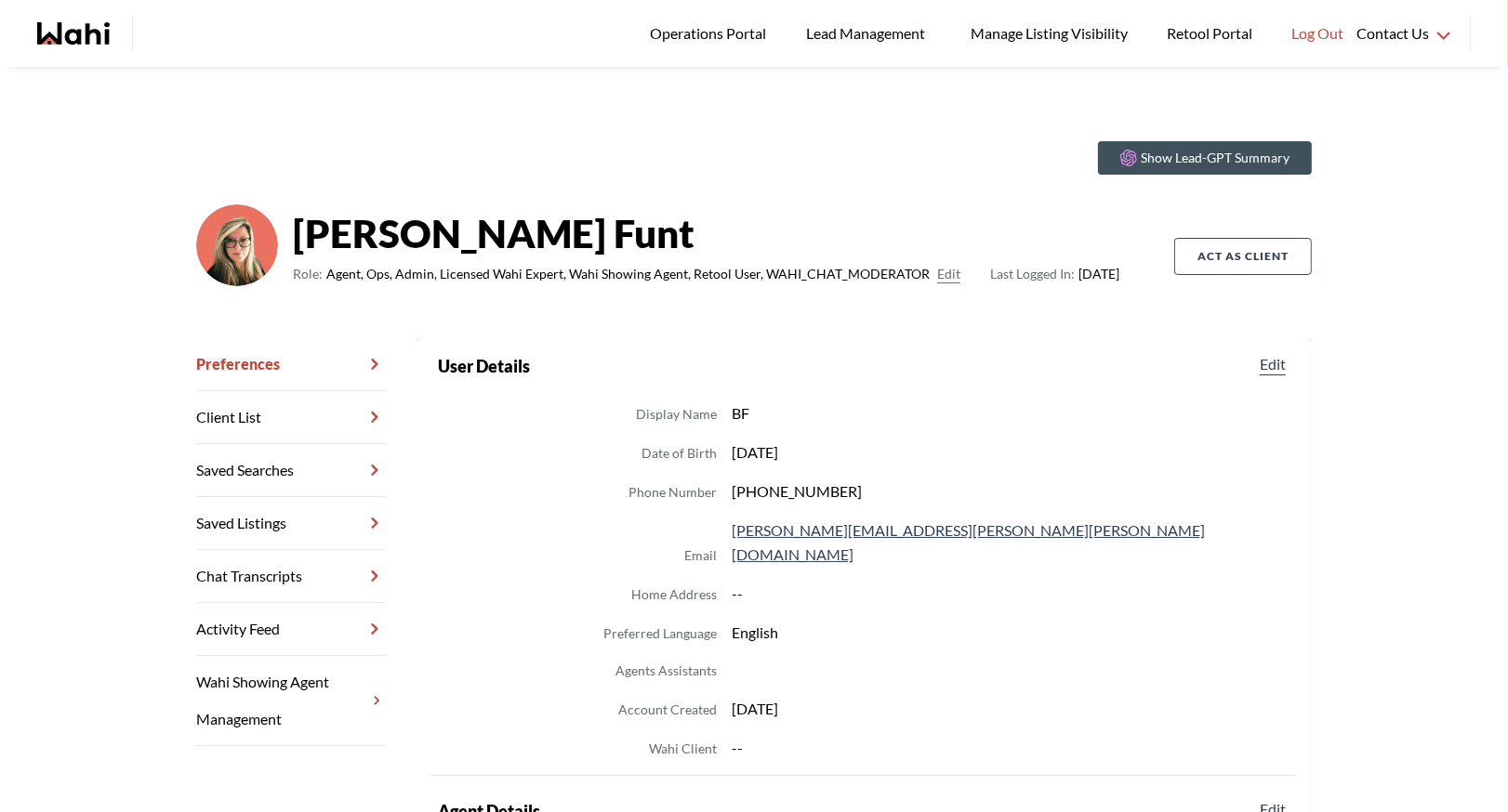
click at [281, 573] on link "Chat Transcripts" at bounding box center [290, 577] width 189 height 53
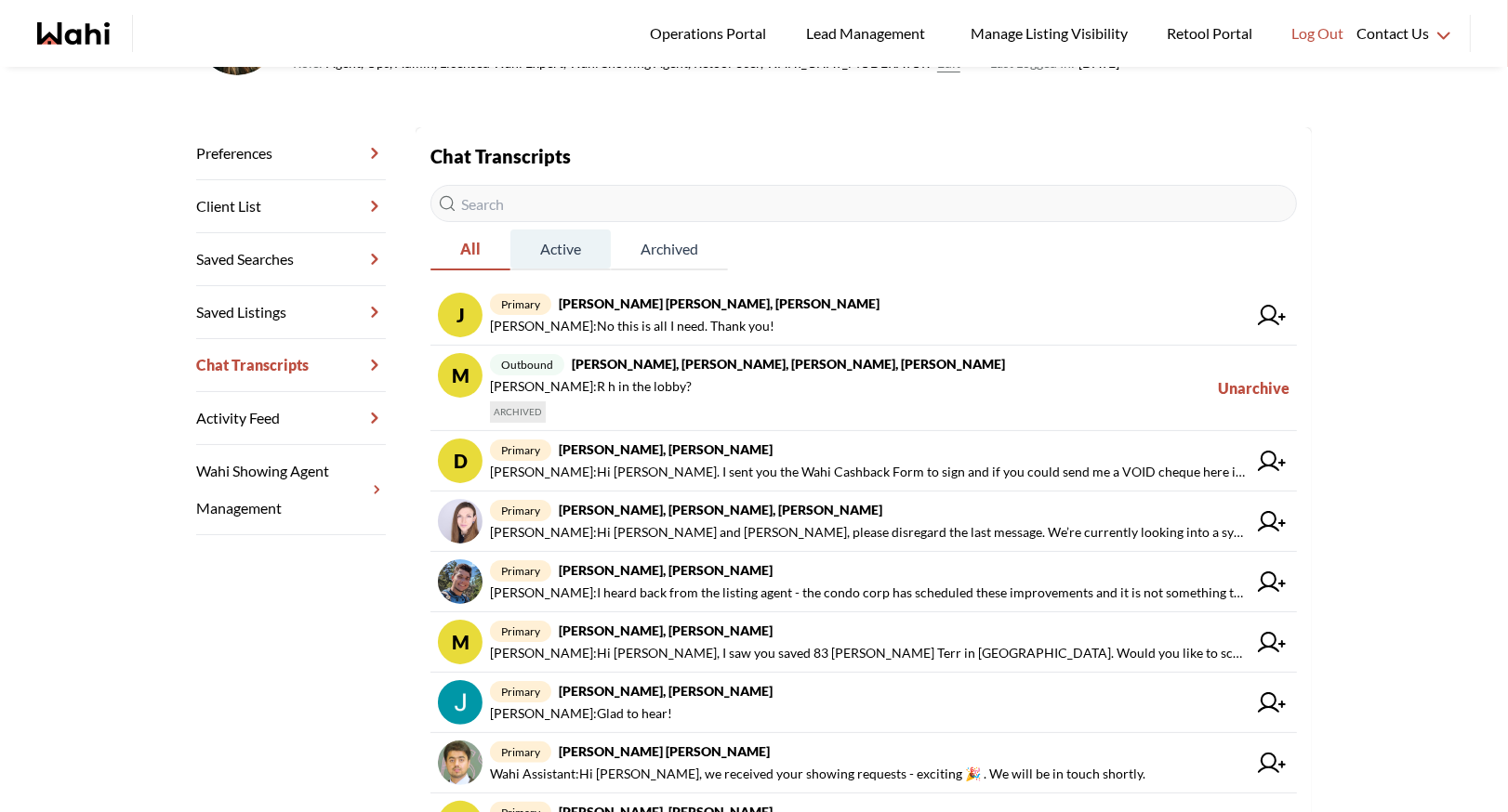
scroll to position [282, 0]
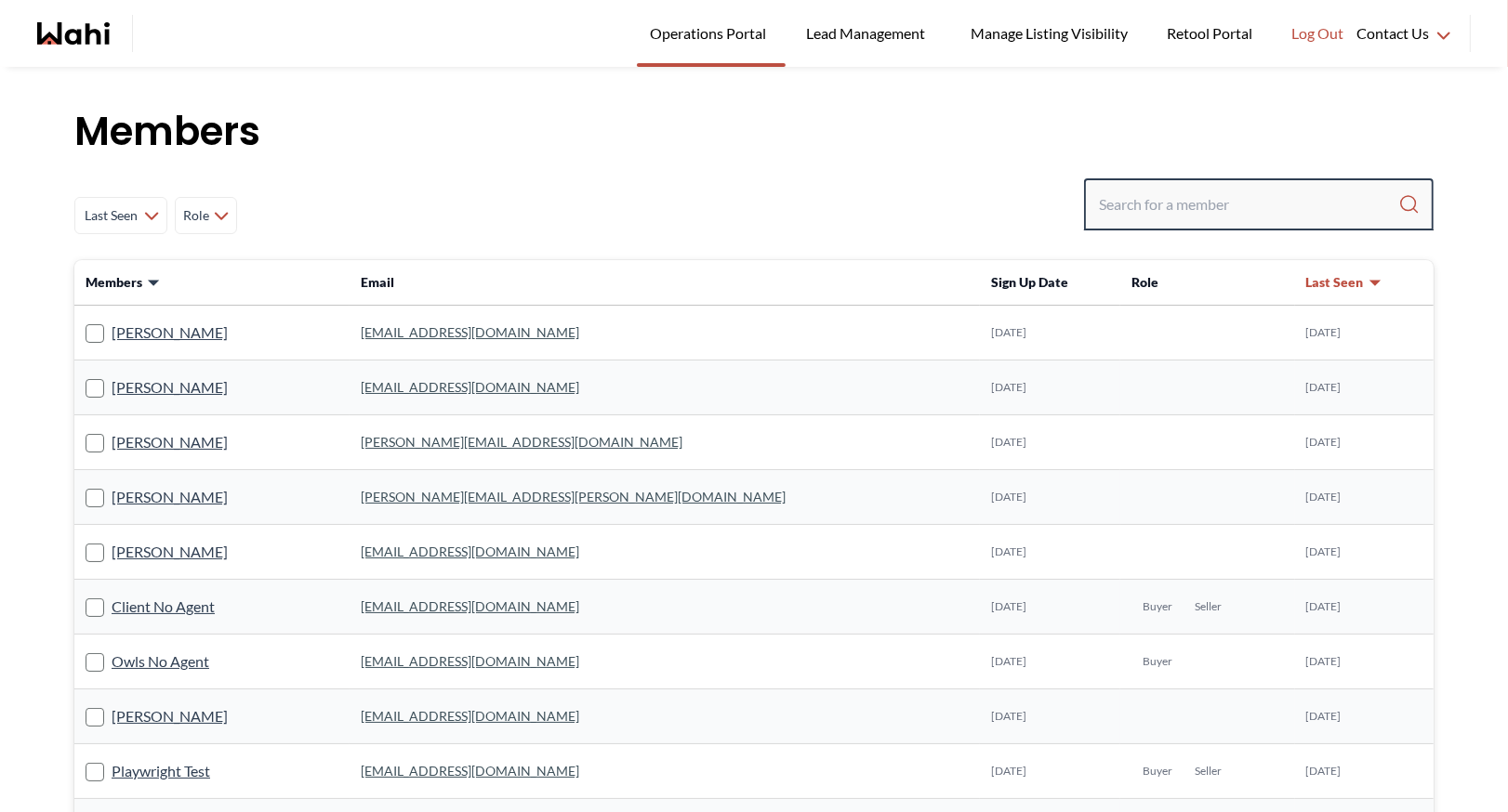
click at [1205, 191] on input "Search input" at bounding box center [1248, 204] width 299 height 33
type input "faraz"
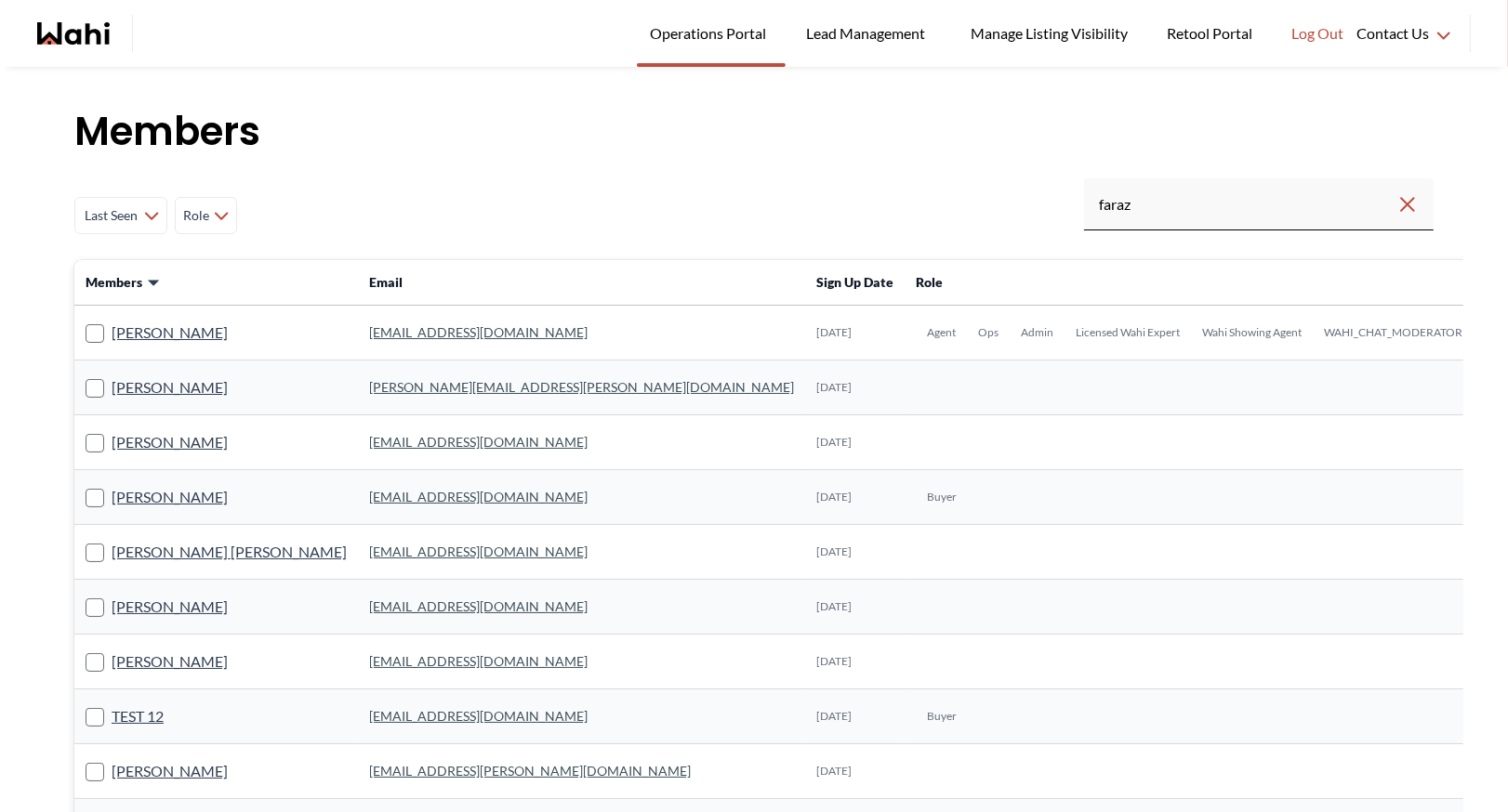
click at [369, 335] on link "[EMAIL_ADDRESS][DOMAIN_NAME]" at bounding box center [478, 332] width 218 height 16
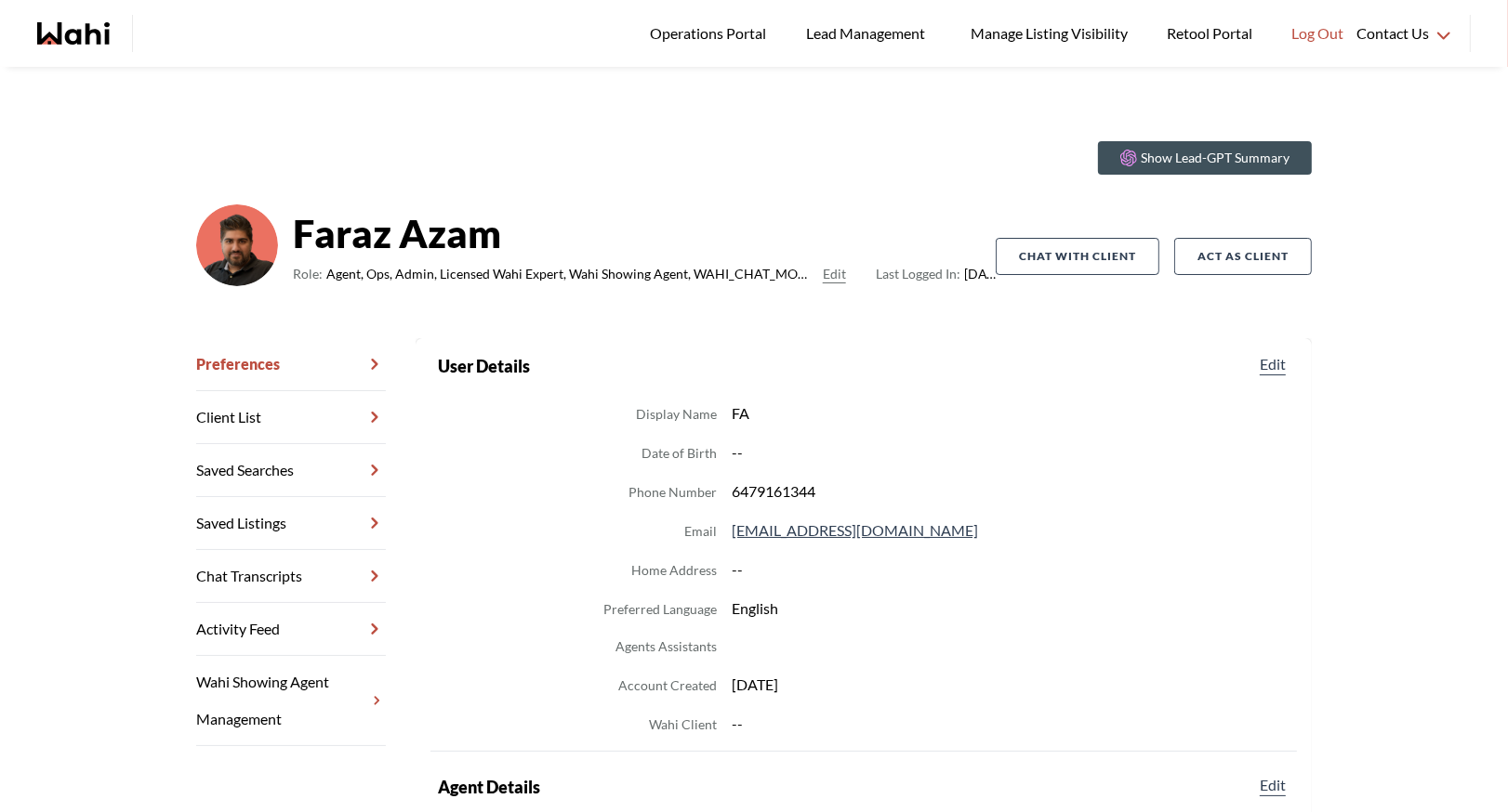
click at [244, 583] on link "Chat Transcripts" at bounding box center [290, 577] width 189 height 53
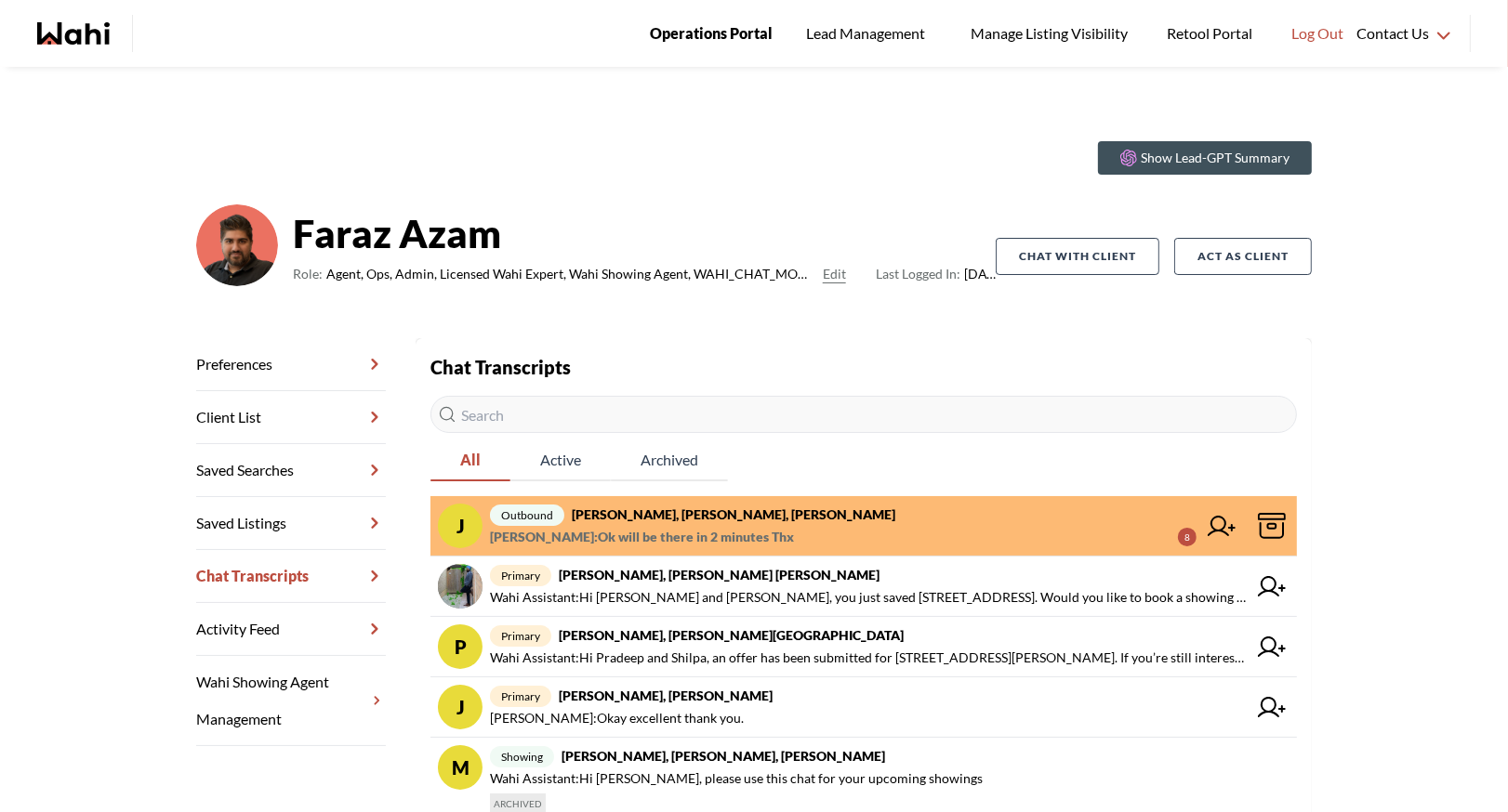
click at [710, 32] on span "Operations Portal" at bounding box center [711, 32] width 123 height 24
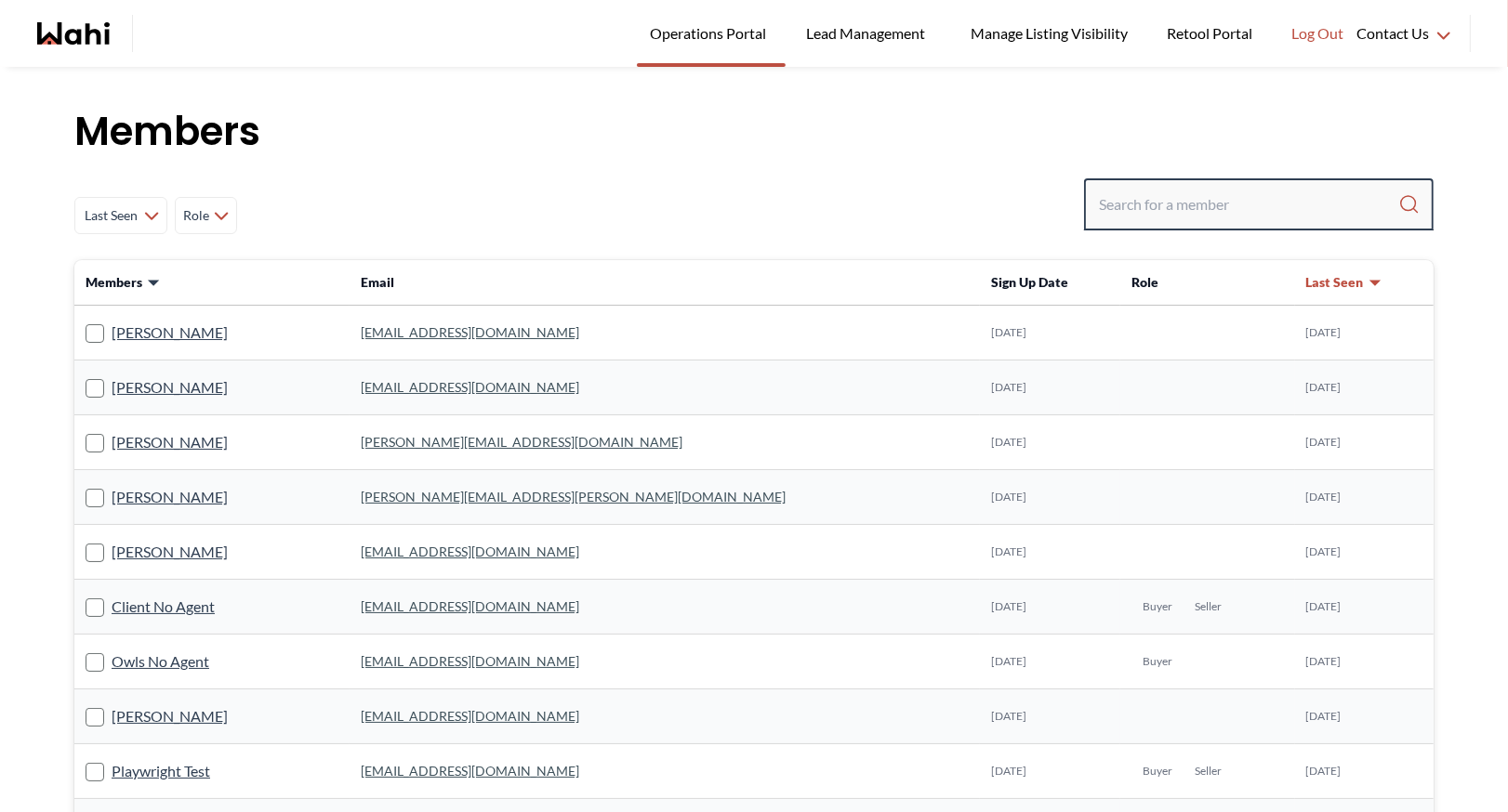
click at [1141, 190] on input "Search input" at bounding box center [1248, 204] width 299 height 33
type input "ryck"
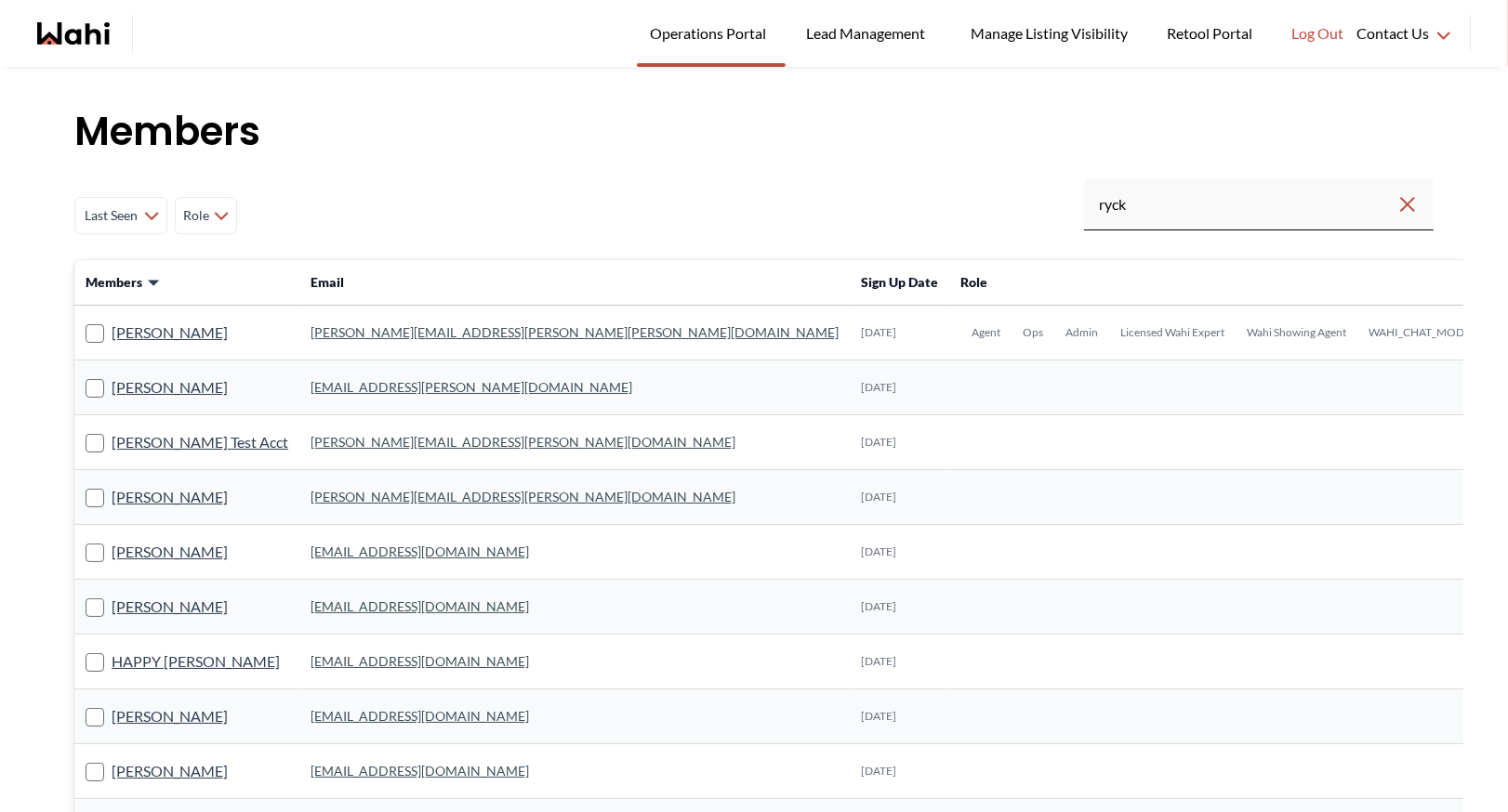
click at [401, 337] on link "michelle.williams@wahi.com" at bounding box center [574, 332] width 528 height 16
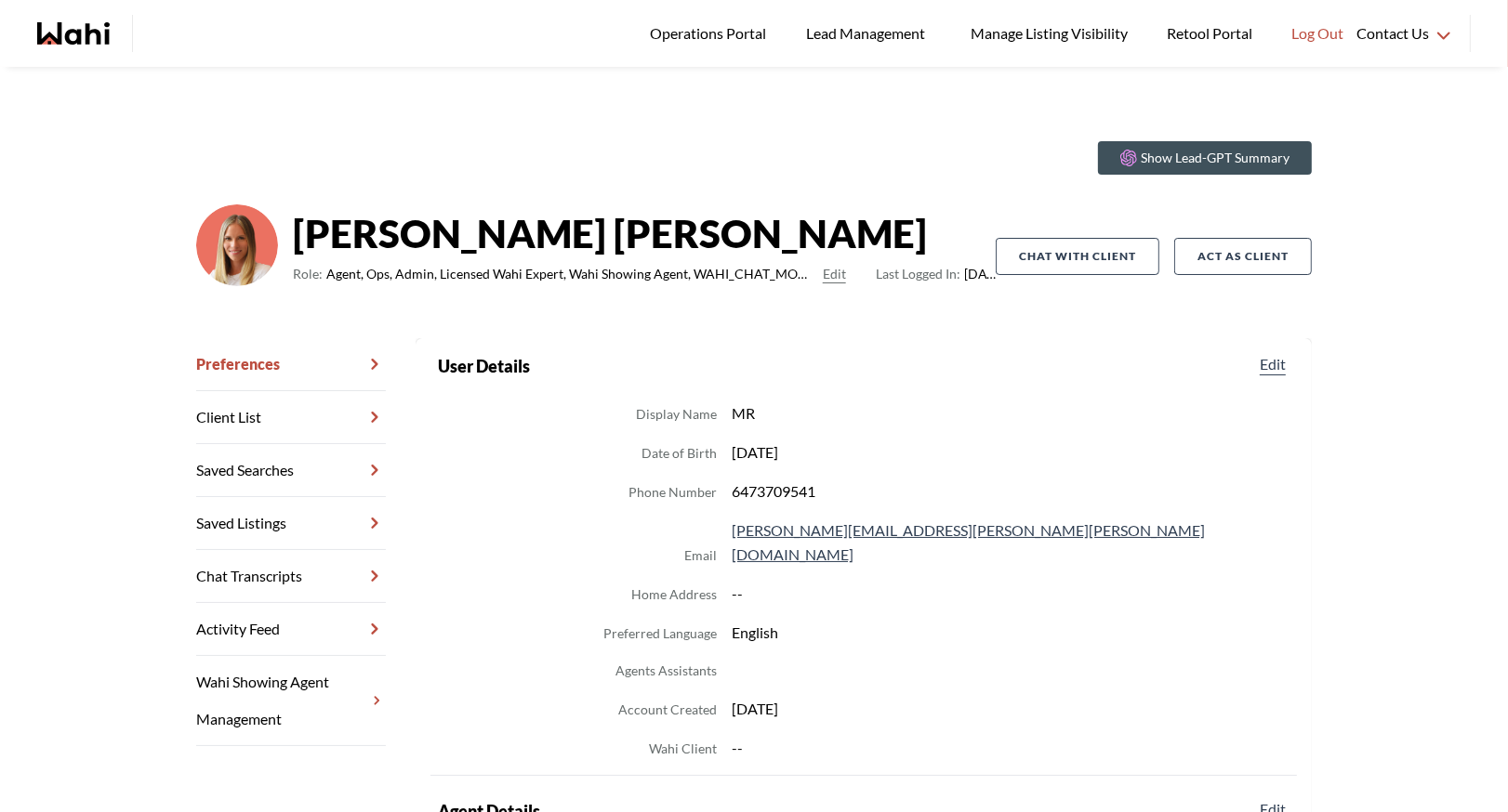
click at [271, 571] on link "Chat Transcripts" at bounding box center [290, 577] width 189 height 53
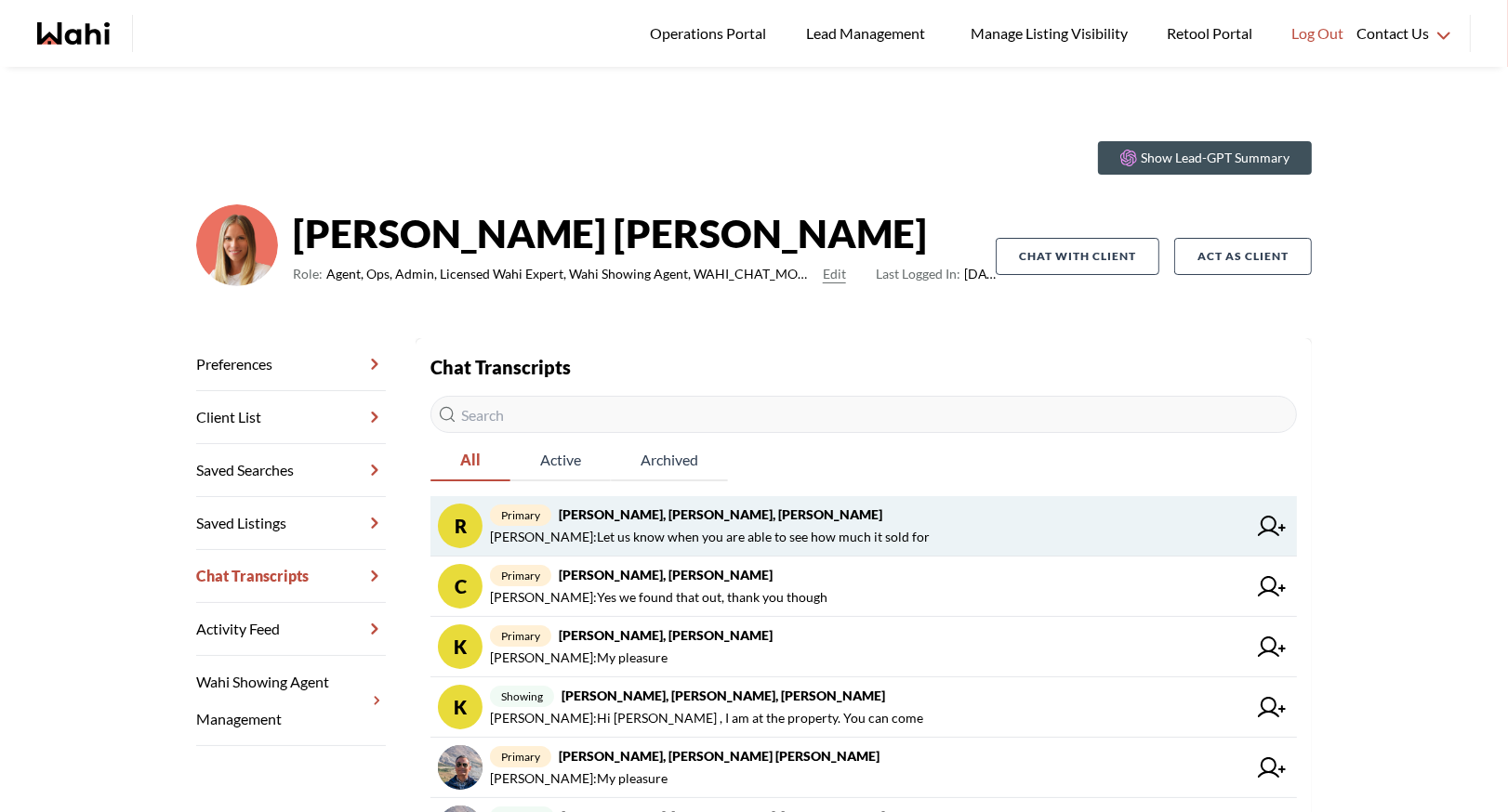
click at [686, 516] on strong "Rory Fairweather, Amber F, Michelle" at bounding box center [721, 514] width 324 height 16
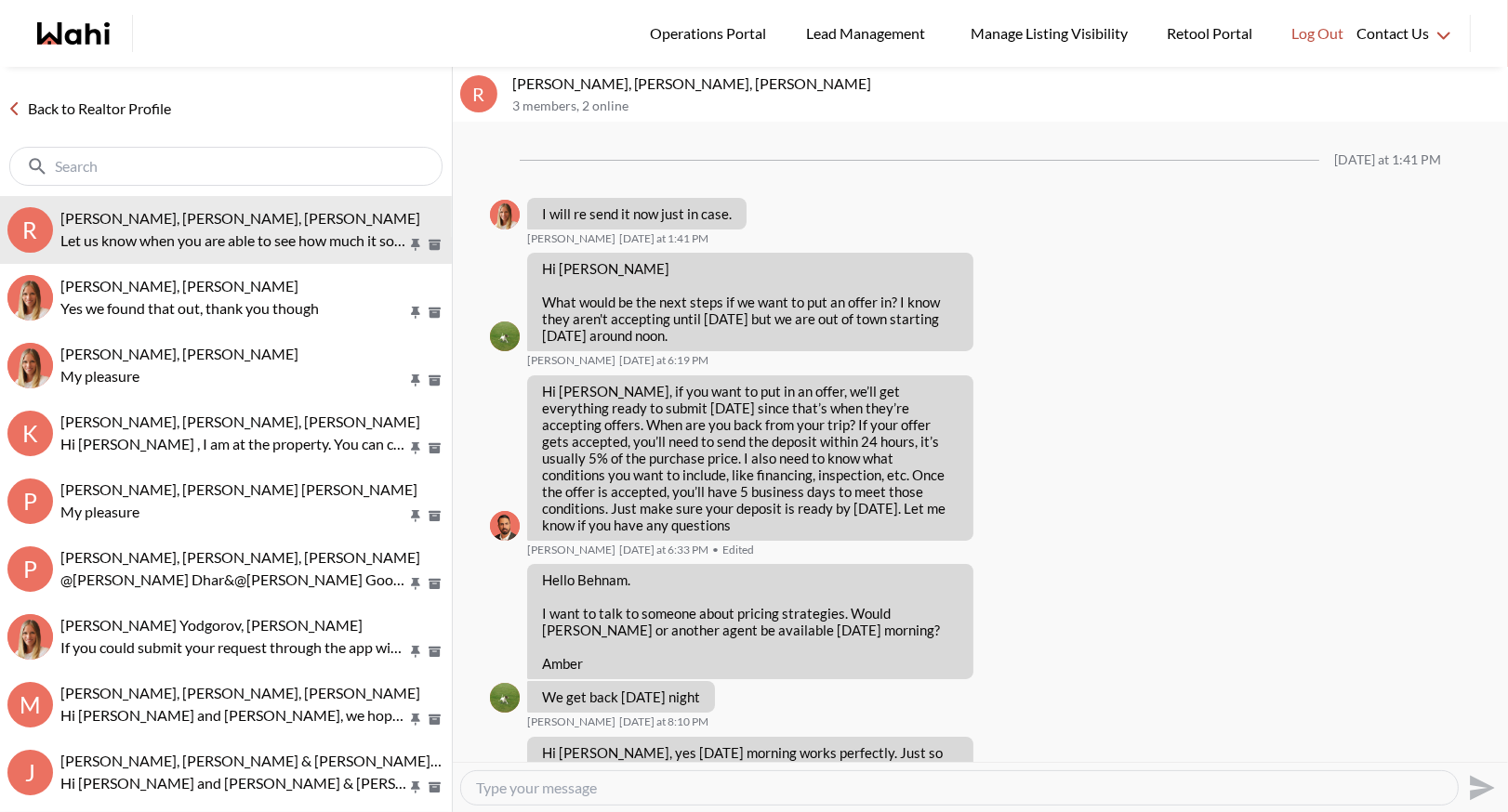
scroll to position [2588, 0]
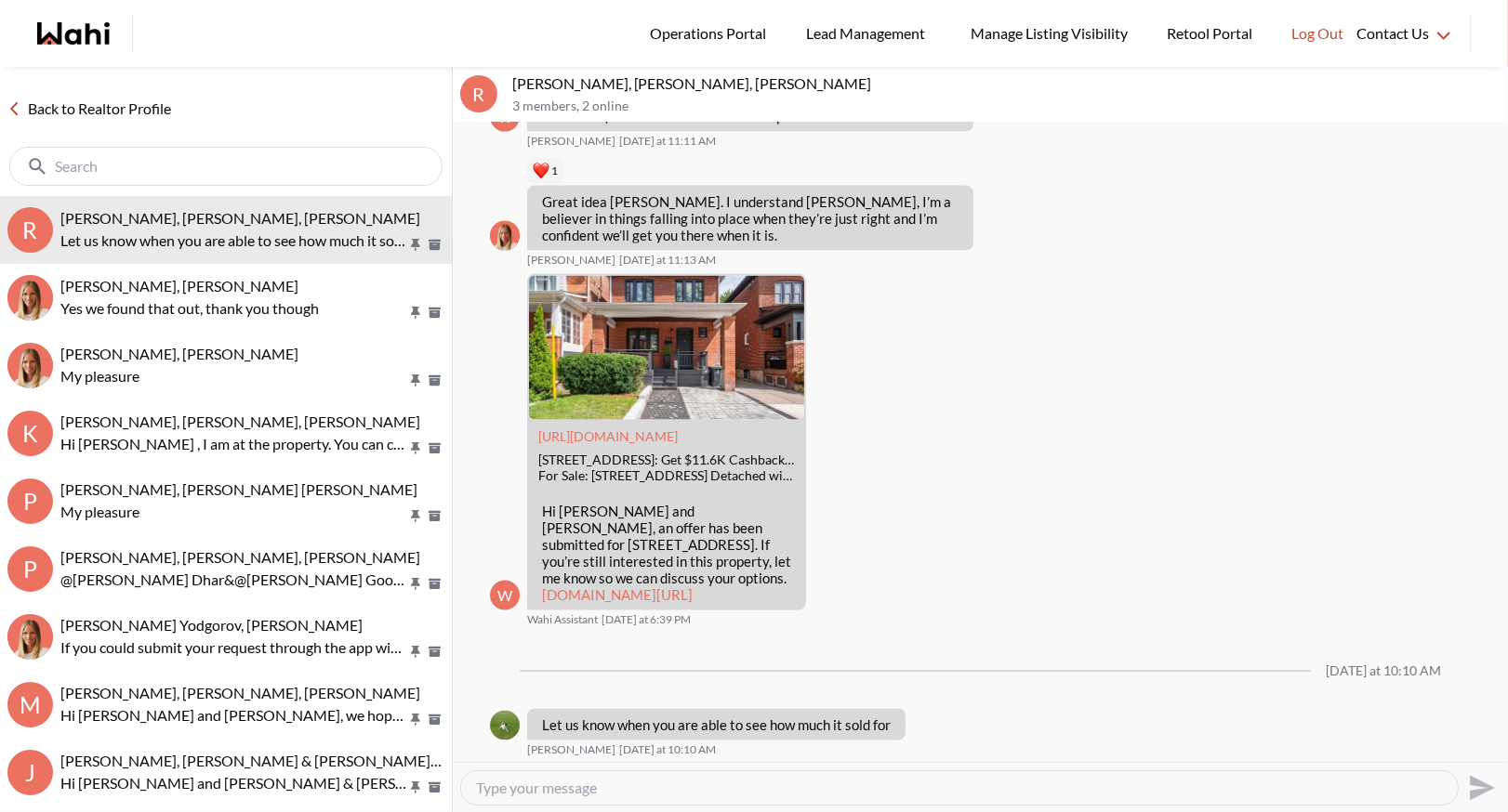
click at [86, 113] on link "Back to Realtor Profile" at bounding box center [89, 109] width 178 height 24
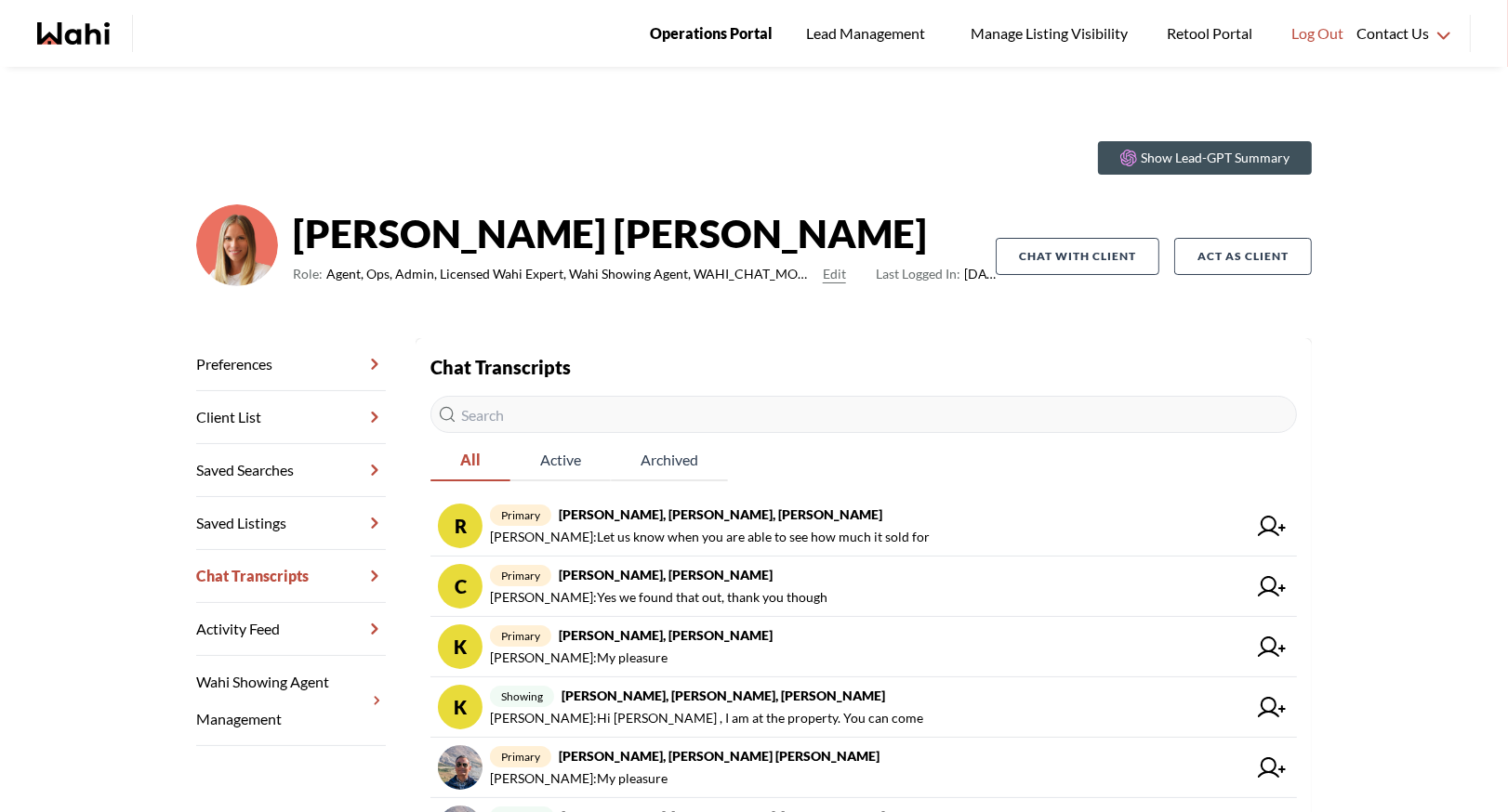
click at [696, 22] on span "Operations Portal" at bounding box center [711, 32] width 123 height 24
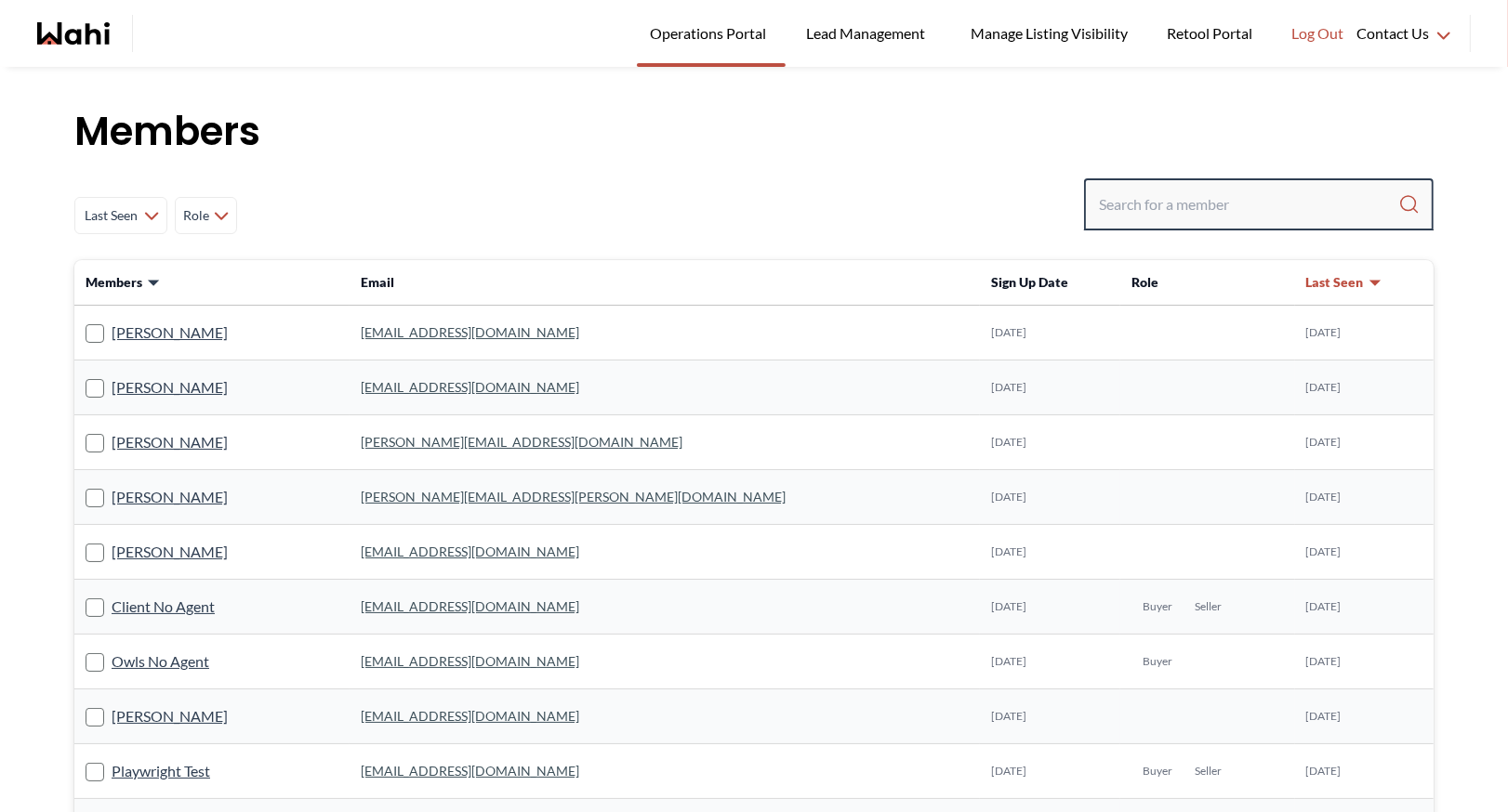
click at [1126, 194] on input "Search input" at bounding box center [1248, 204] width 299 height 33
type input "[PERSON_NAME]"
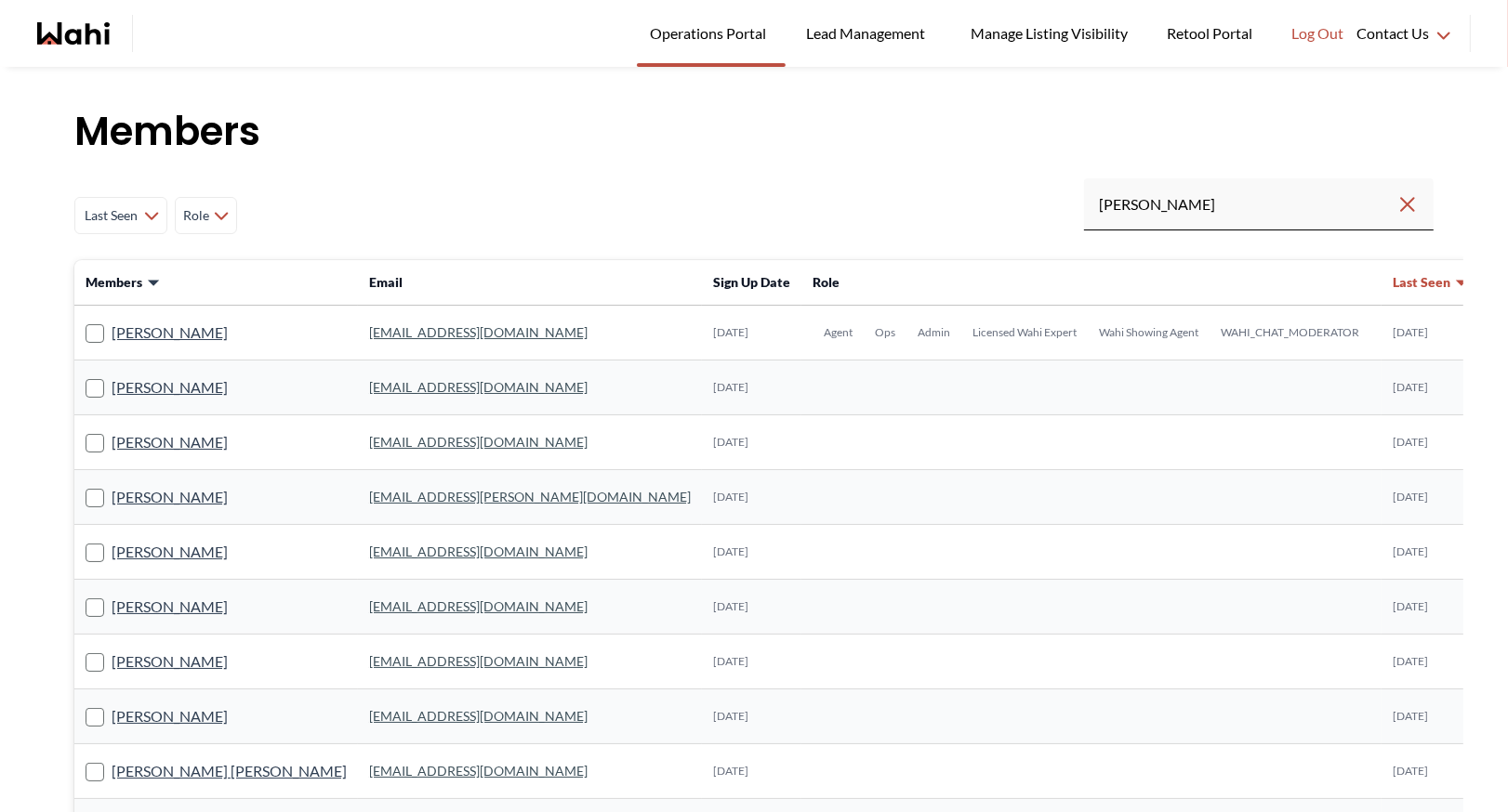
click at [401, 330] on link "[EMAIL_ADDRESS][DOMAIN_NAME]" at bounding box center [478, 332] width 218 height 16
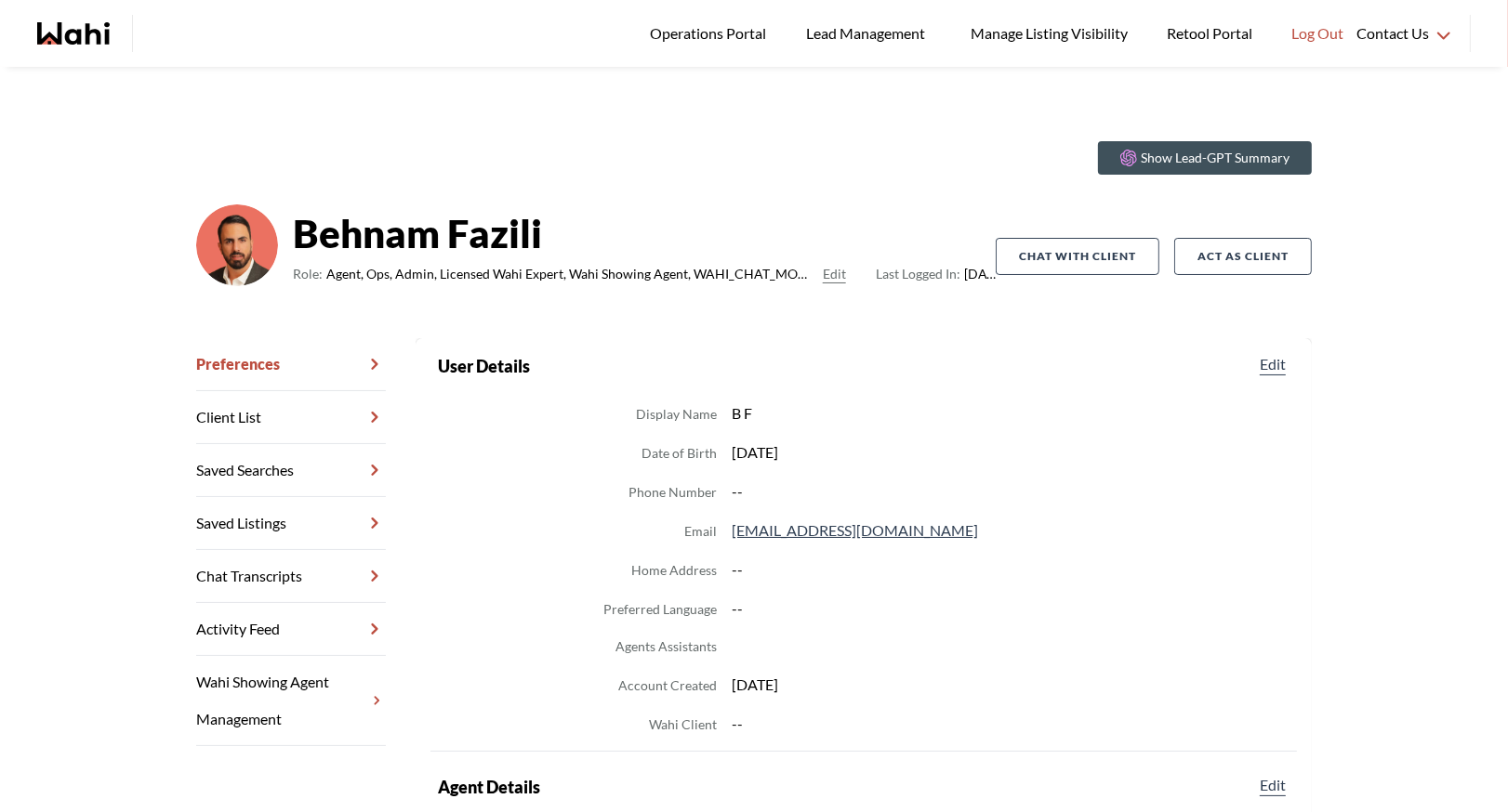
click at [268, 564] on link "Chat Transcripts" at bounding box center [290, 577] width 189 height 53
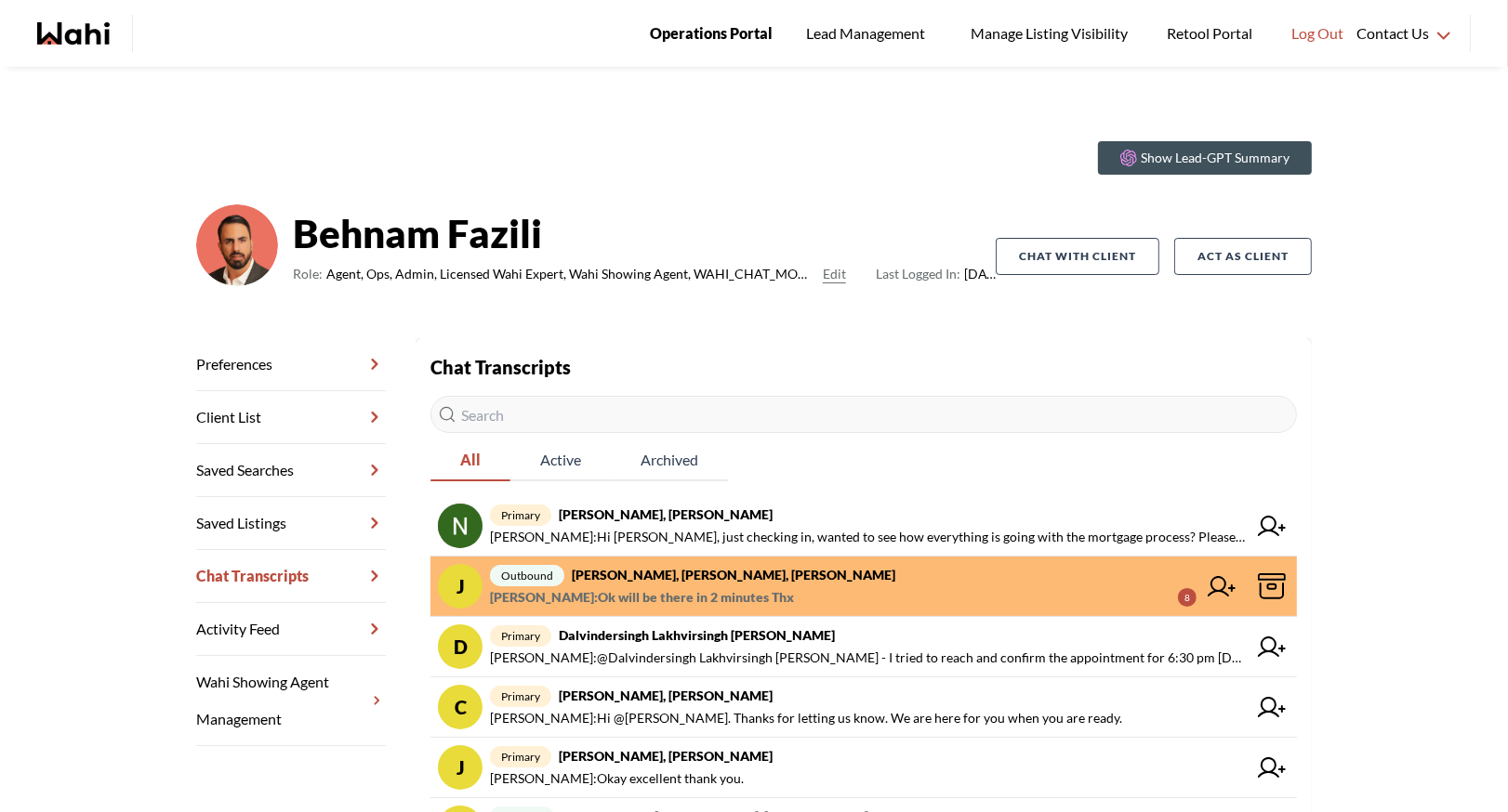
click at [691, 41] on span "Operations Portal" at bounding box center [711, 32] width 123 height 24
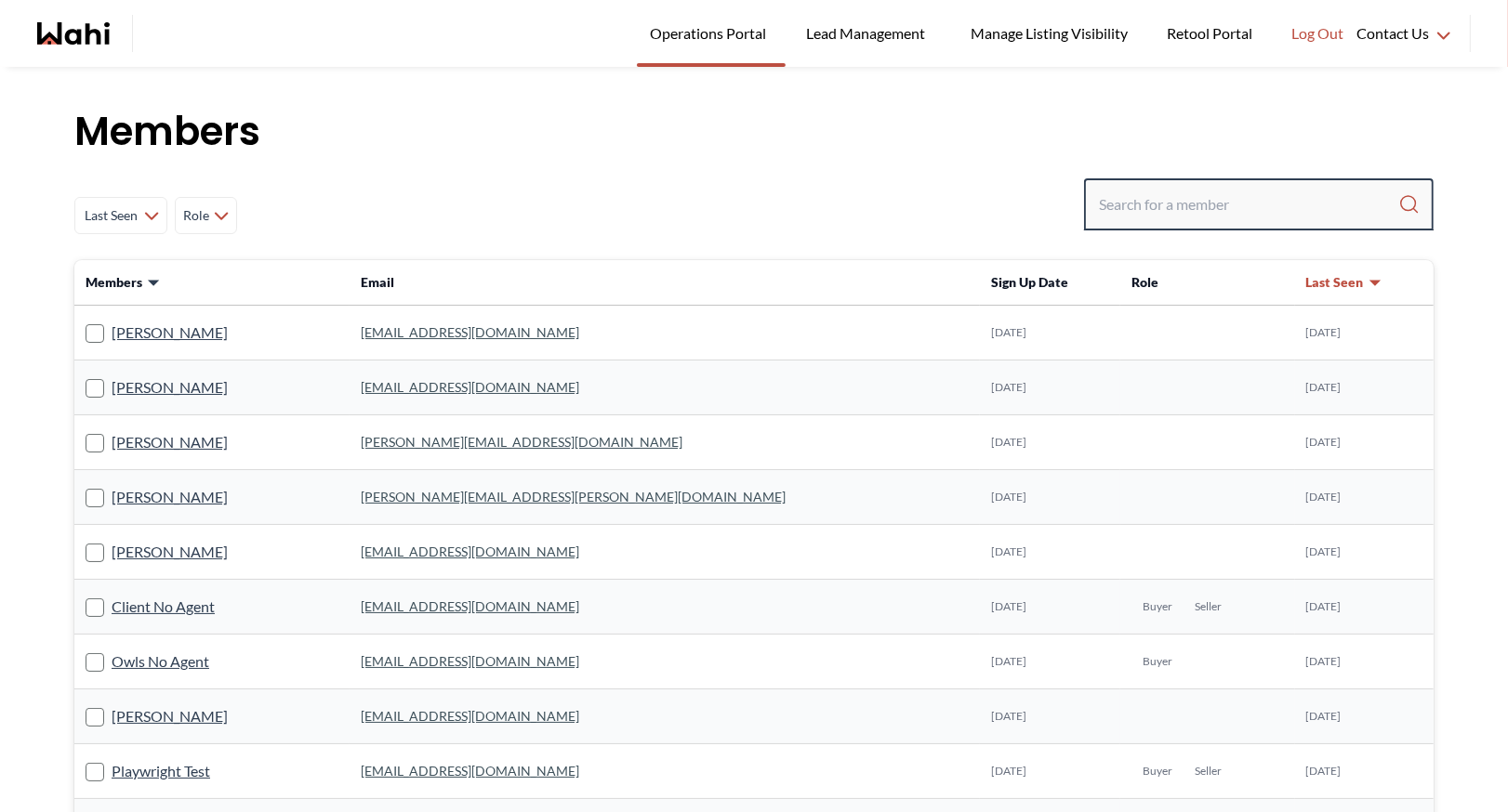
click at [1130, 210] on input "Search input" at bounding box center [1248, 204] width 299 height 33
type input "faraz"
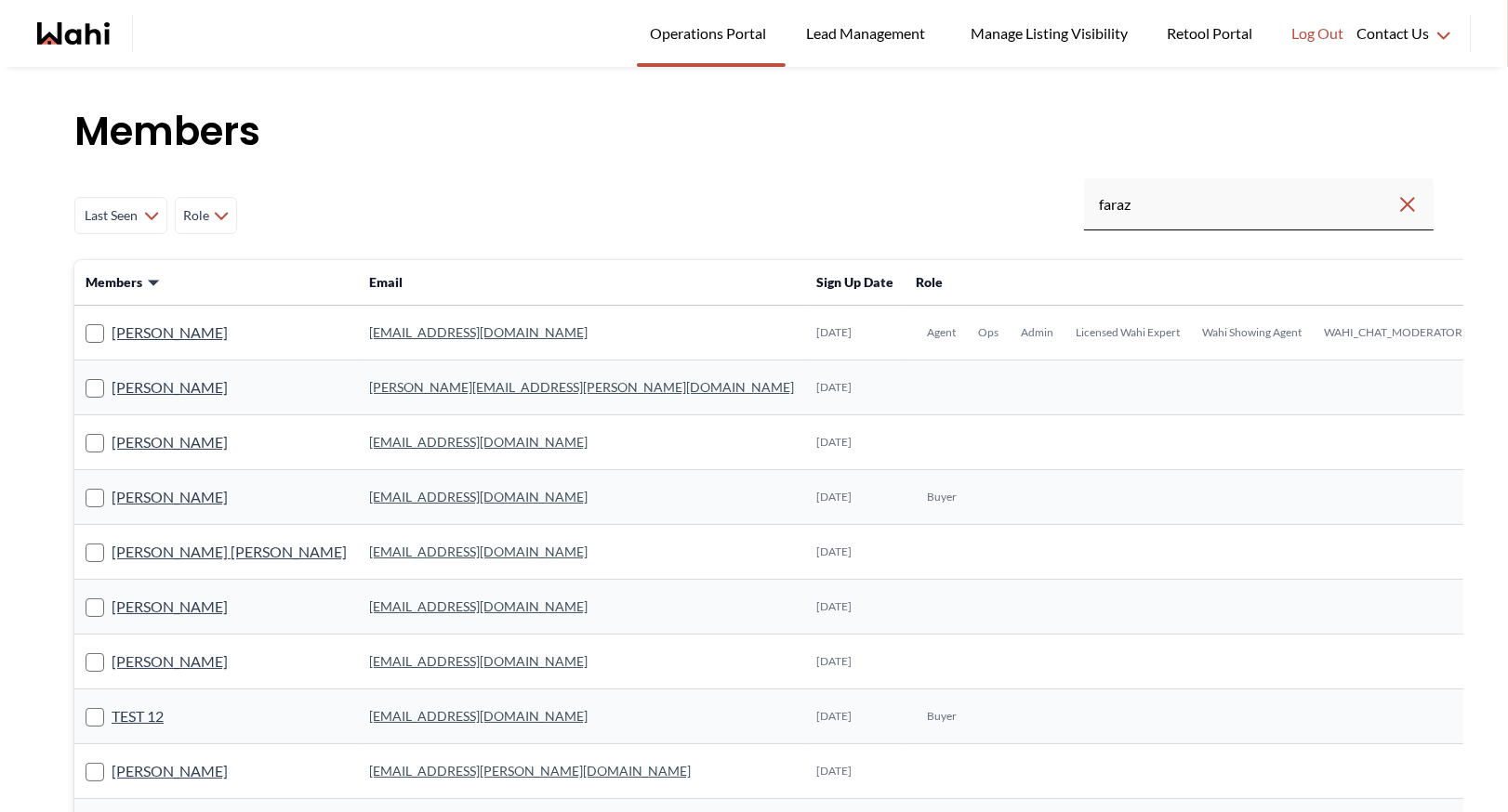
click at [369, 333] on link "faraz.azam@wahi.com" at bounding box center [478, 332] width 218 height 16
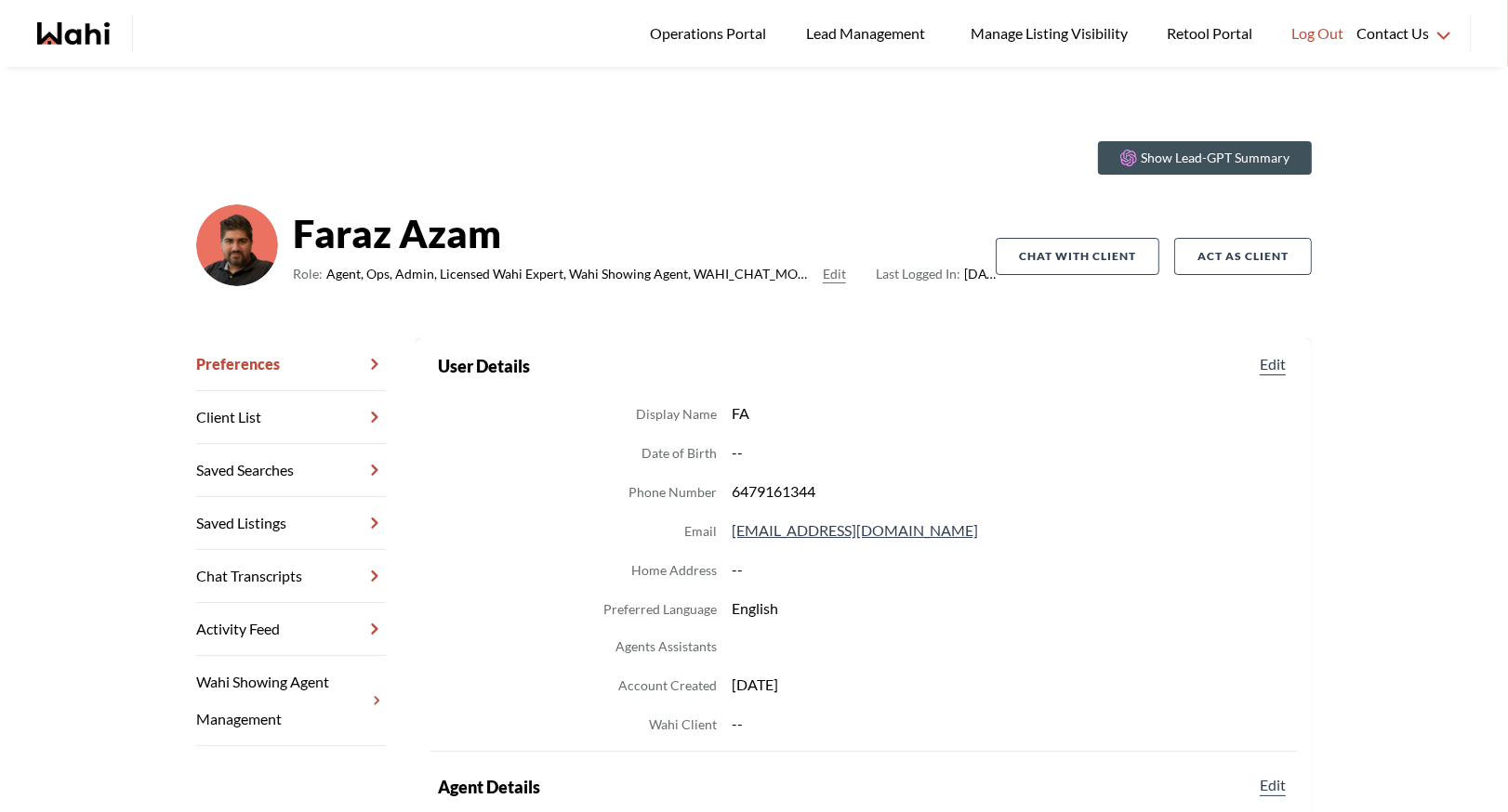
click at [282, 563] on link "Chat Transcripts" at bounding box center [290, 577] width 189 height 53
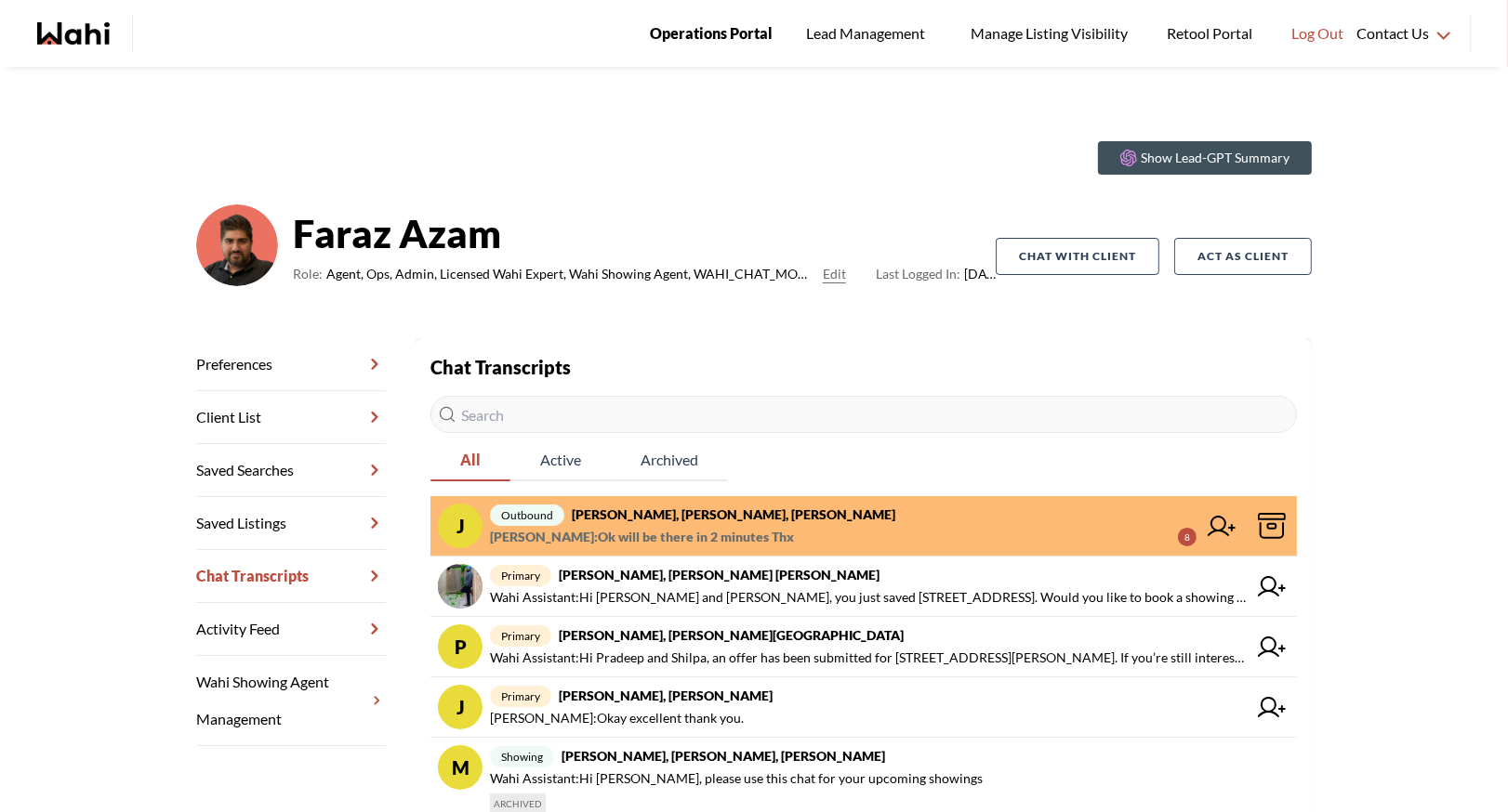
click at [736, 42] on span "Operations Portal" at bounding box center [711, 32] width 123 height 24
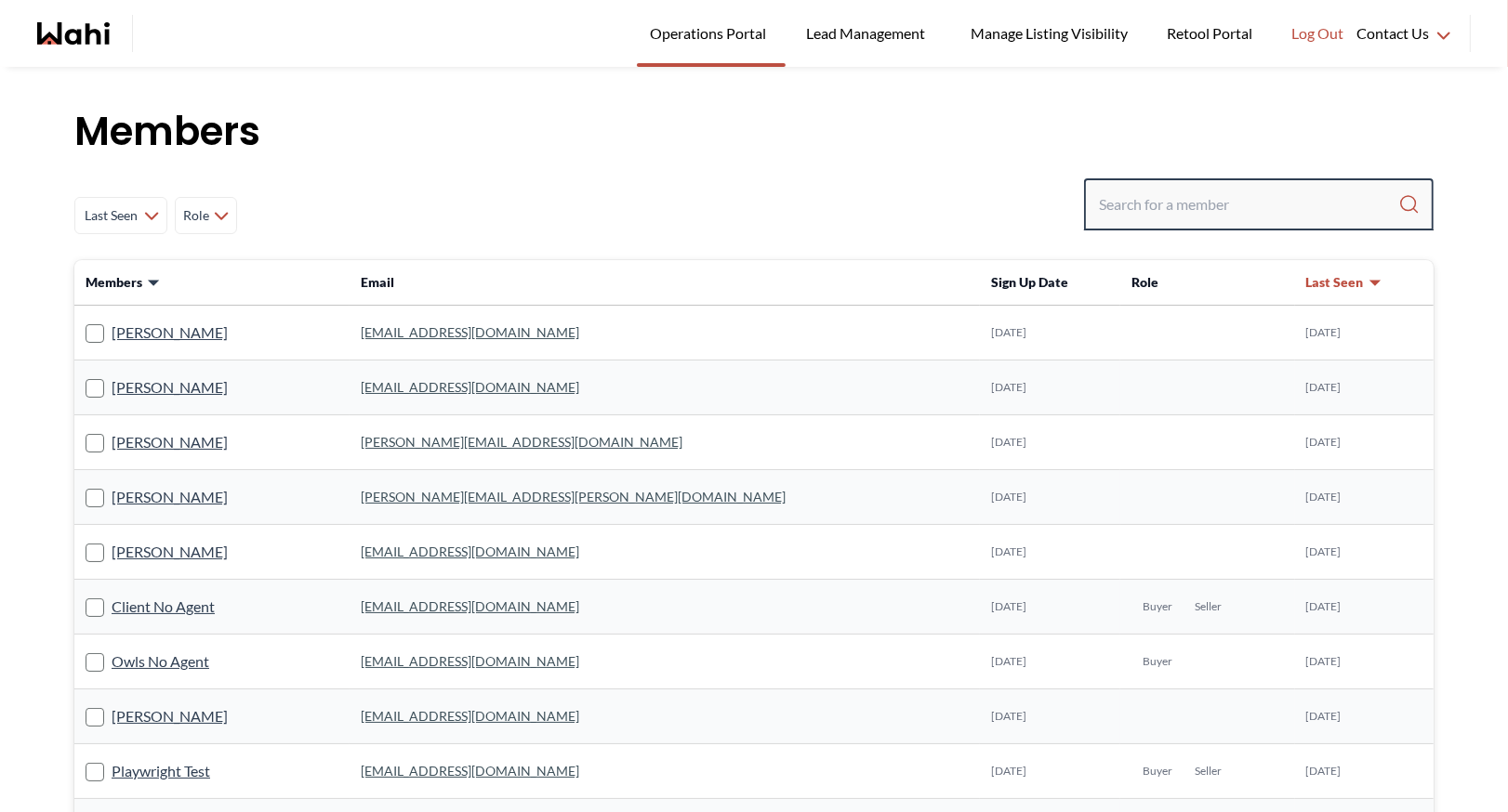
click at [1143, 210] on input "Search input" at bounding box center [1248, 204] width 299 height 33
type input "ryckman"
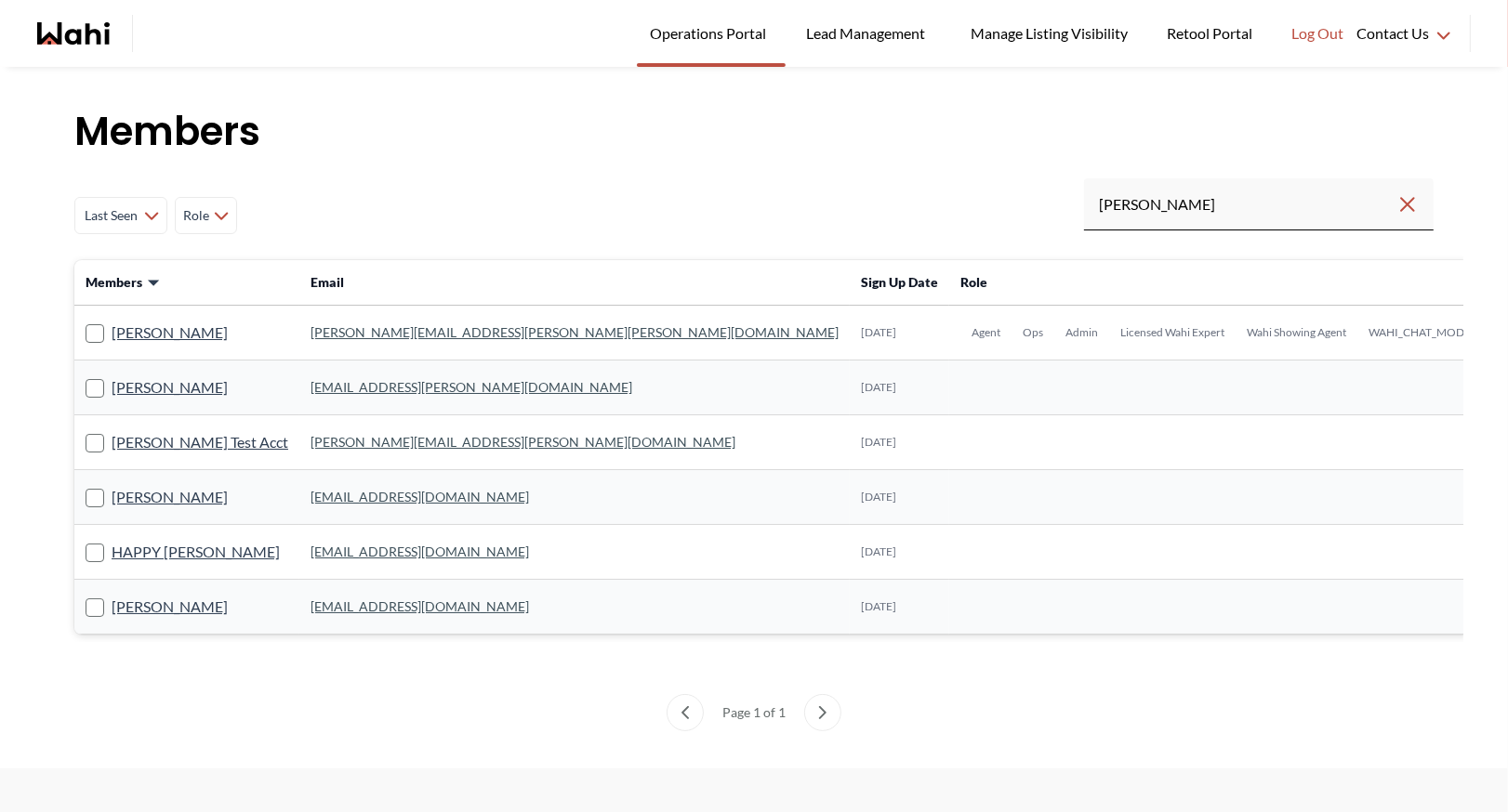
click at [357, 334] on link "michelle.williams@wahi.com" at bounding box center [574, 332] width 528 height 16
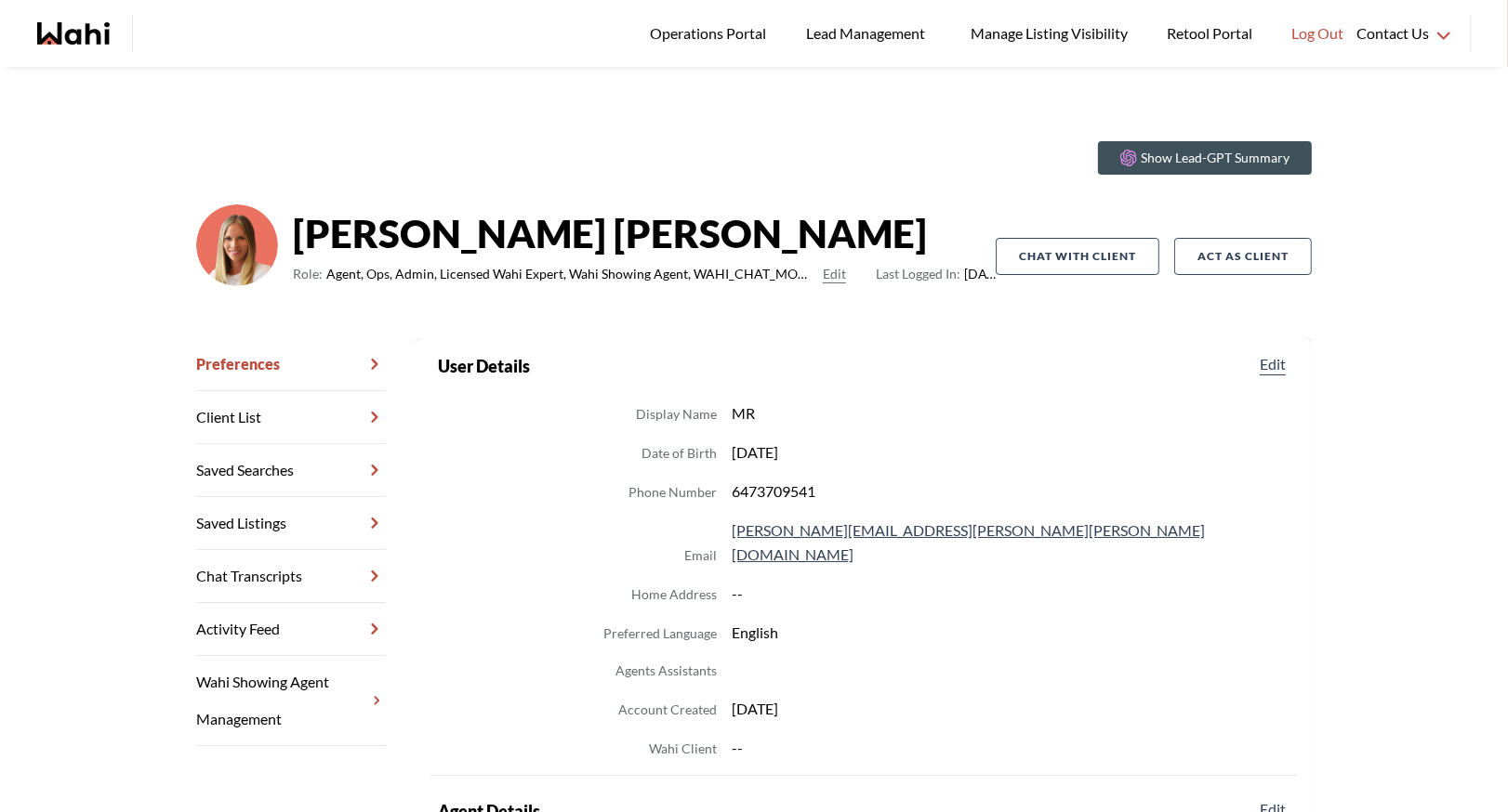
click at [262, 580] on link "Chat Transcripts" at bounding box center [290, 577] width 189 height 53
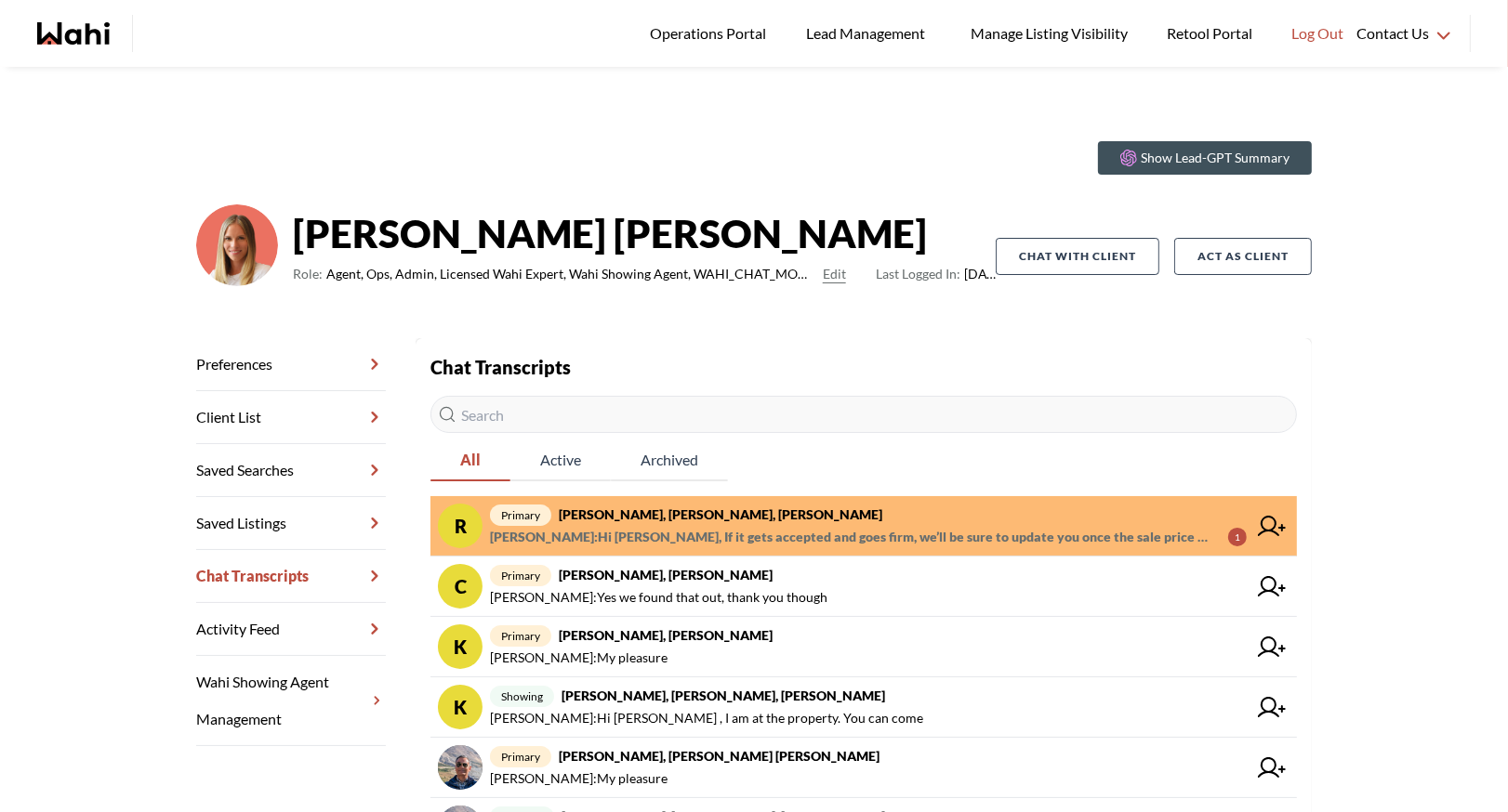
click at [721, 522] on strong "Rory Fairweather, Amber F, Michelle" at bounding box center [721, 514] width 324 height 16
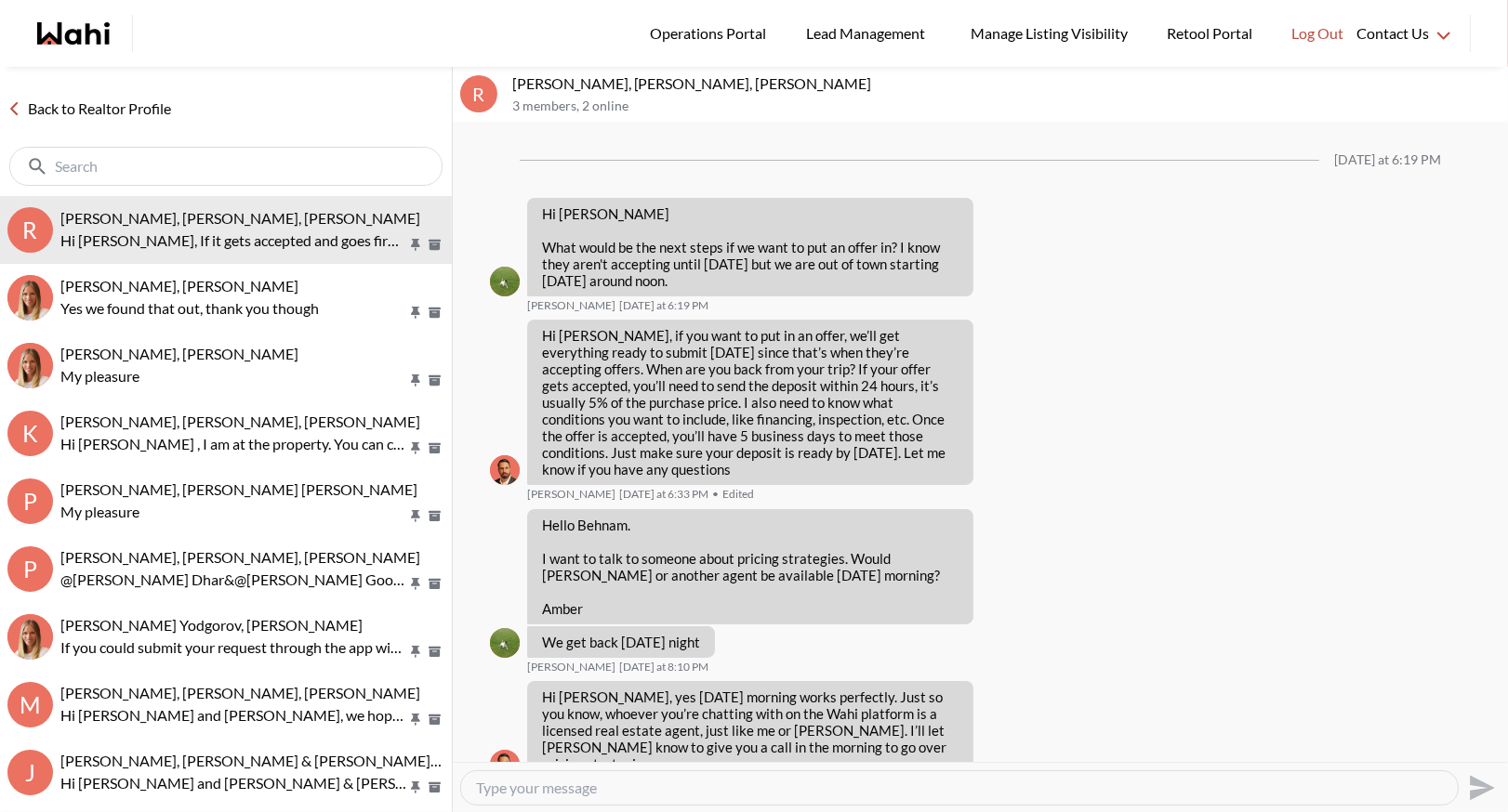
scroll to position [2623, 0]
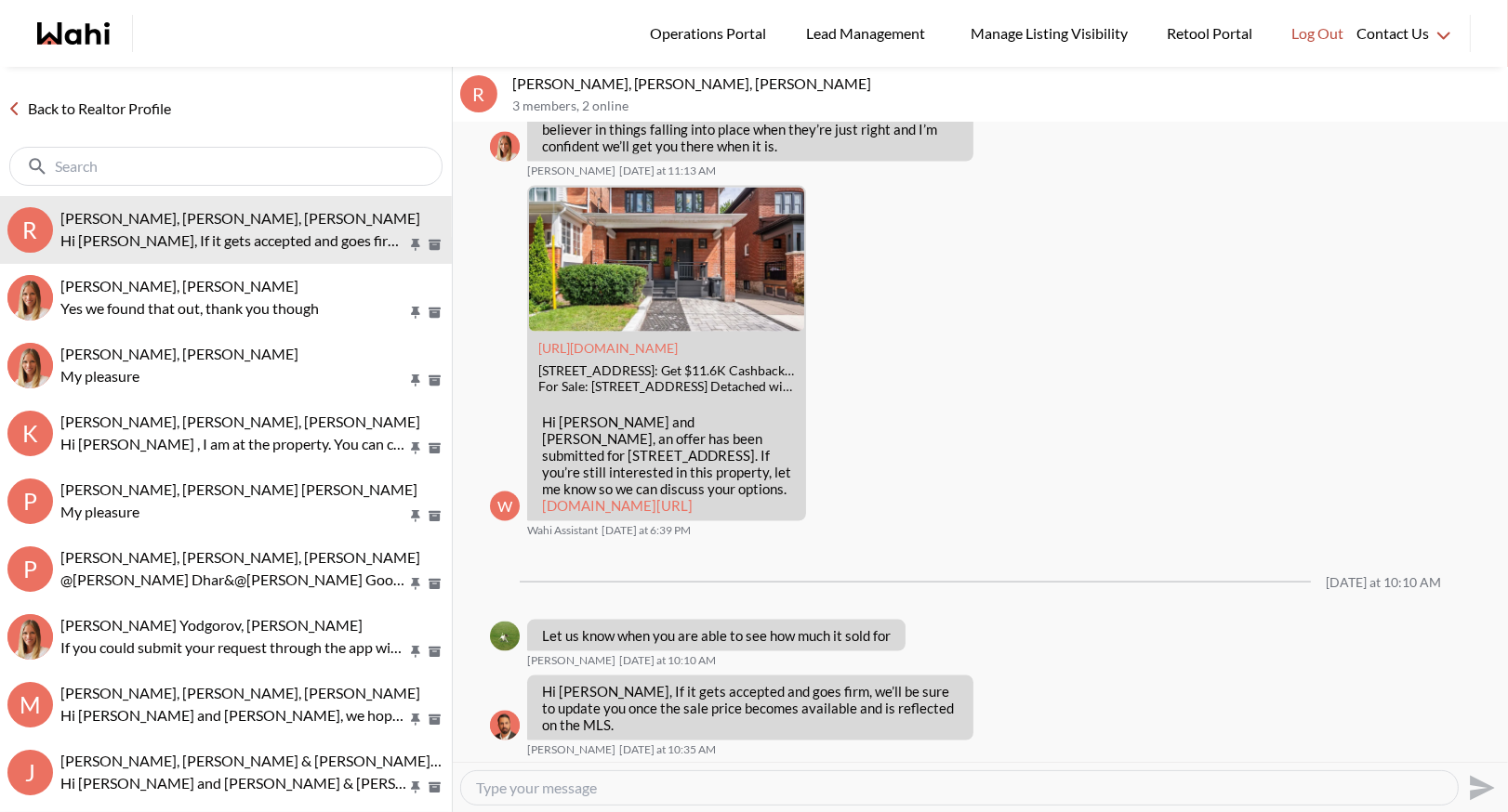
click at [133, 103] on link "Back to Realtor Profile" at bounding box center [89, 109] width 178 height 24
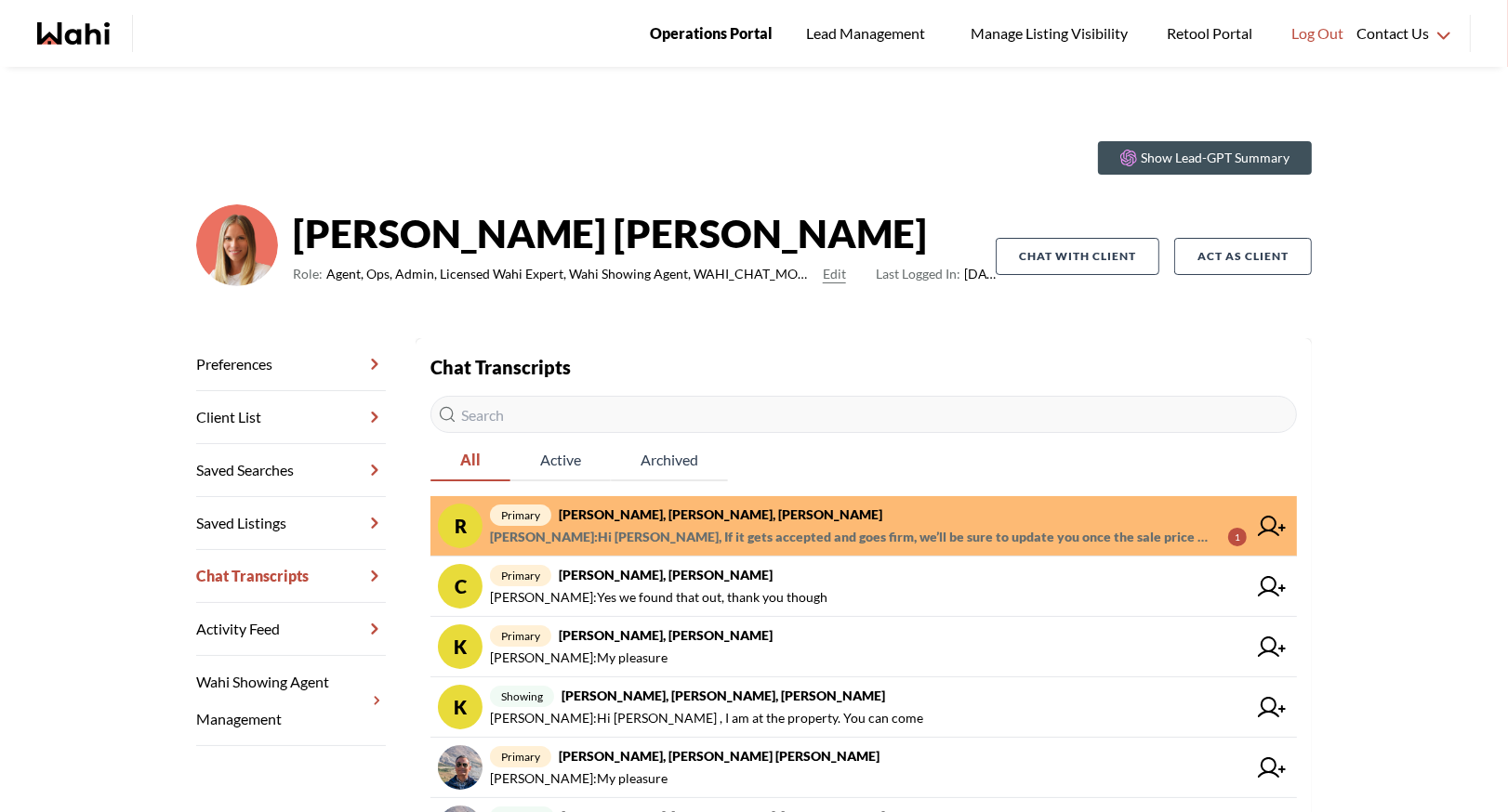
click at [712, 38] on span "Operations Portal" at bounding box center [711, 32] width 123 height 24
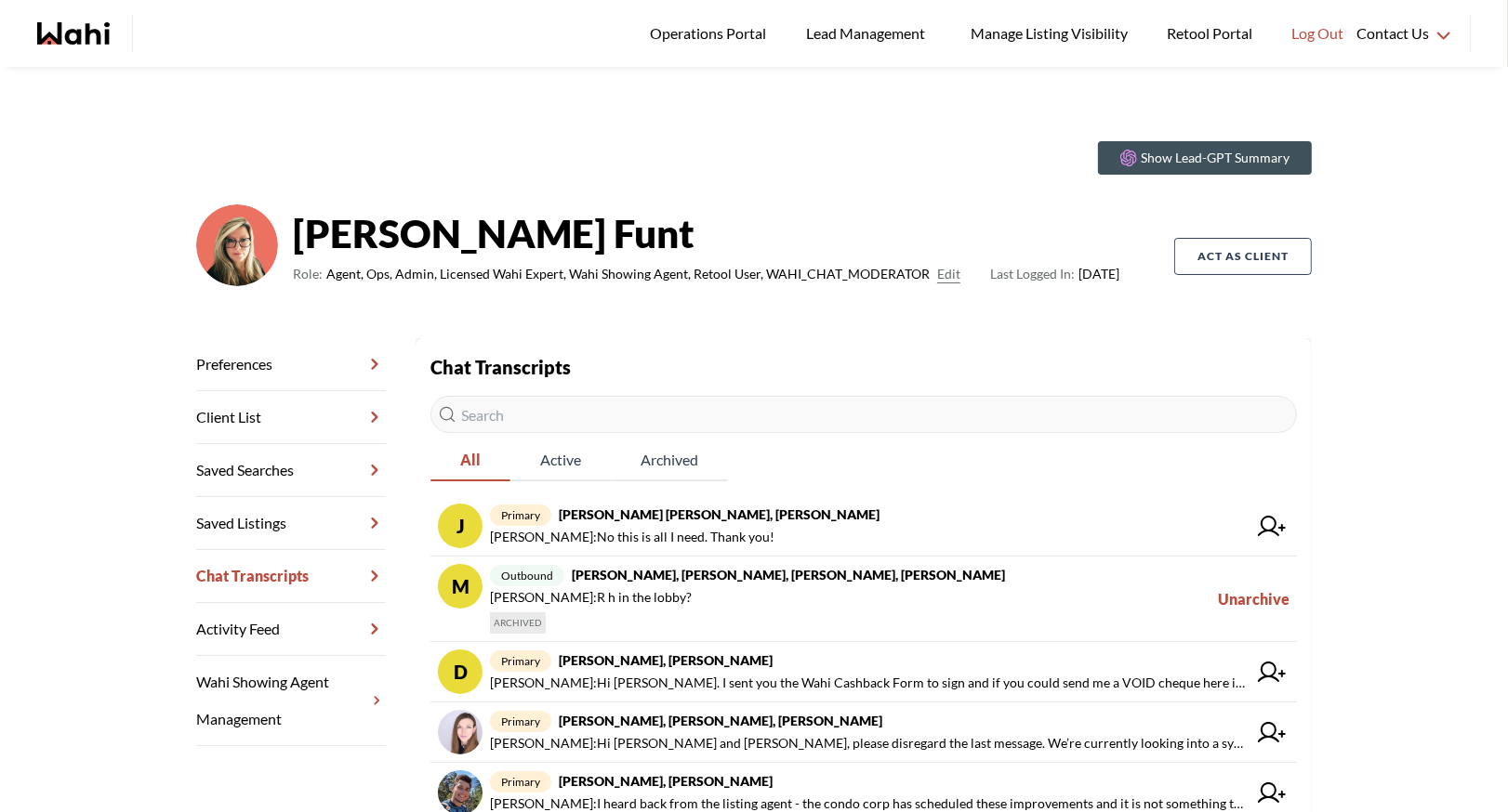
scroll to position [282, 0]
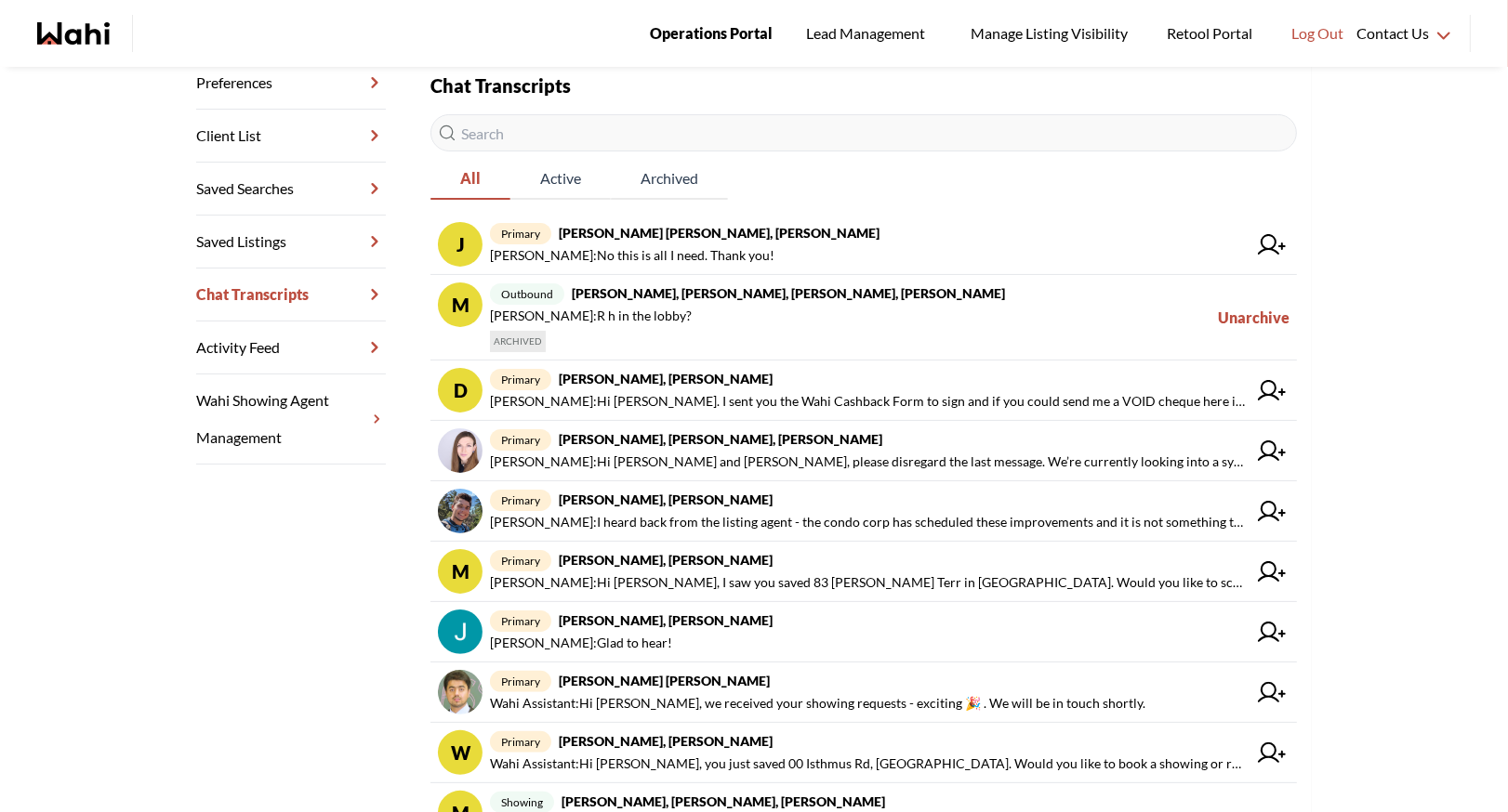
click at [697, 41] on span "Operations Portal" at bounding box center [711, 32] width 123 height 24
